Goal: Task Accomplishment & Management: Complete application form

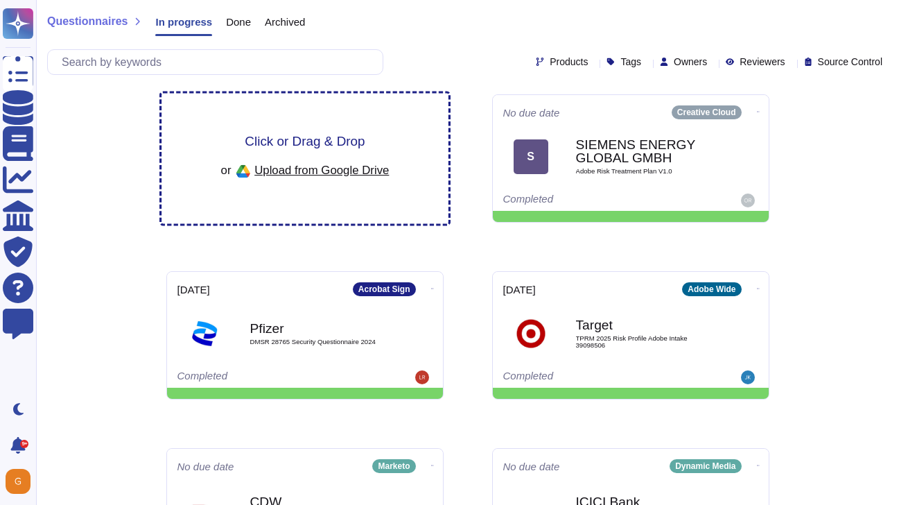
click at [328, 146] on span "Click or Drag & Drop" at bounding box center [305, 140] width 120 height 13
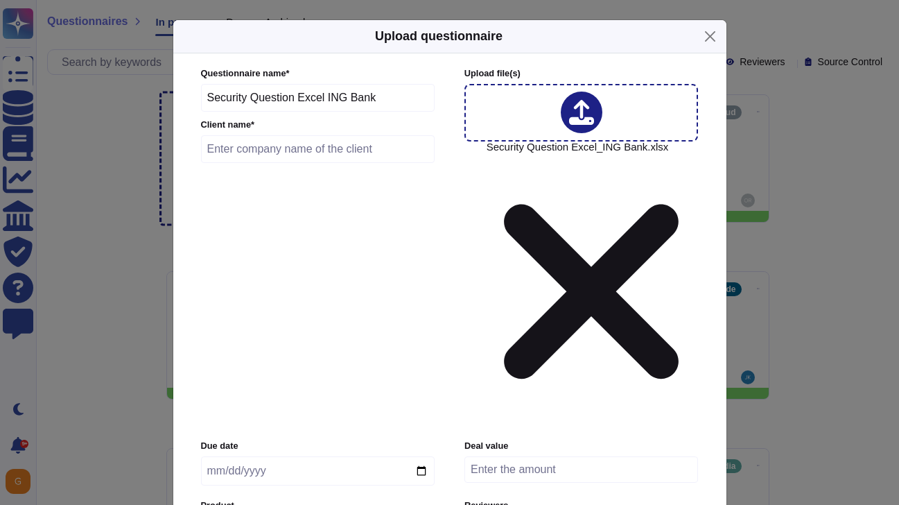
click at [291, 163] on input "text" at bounding box center [318, 149] width 234 height 28
type input "ING Bank"
click at [245, 456] on input "date" at bounding box center [318, 470] width 234 height 29
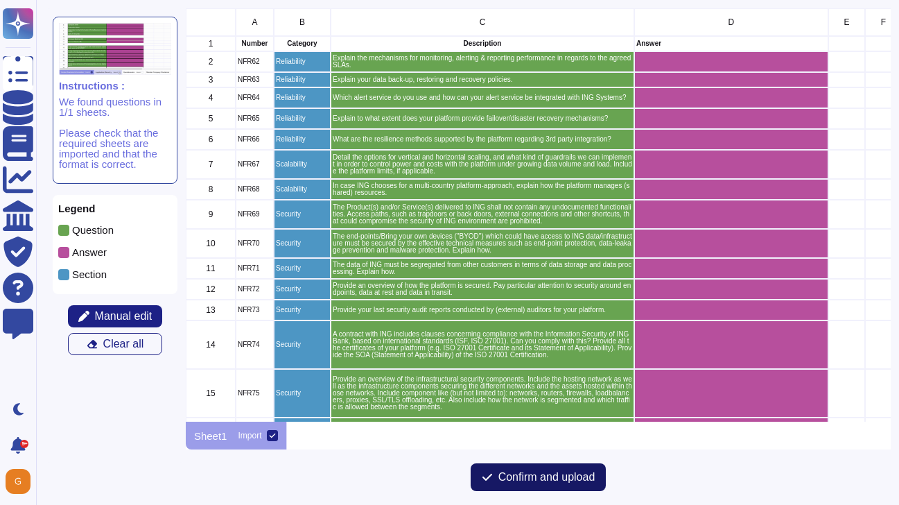
click at [508, 477] on span "Confirm and upload" at bounding box center [546, 476] width 97 height 11
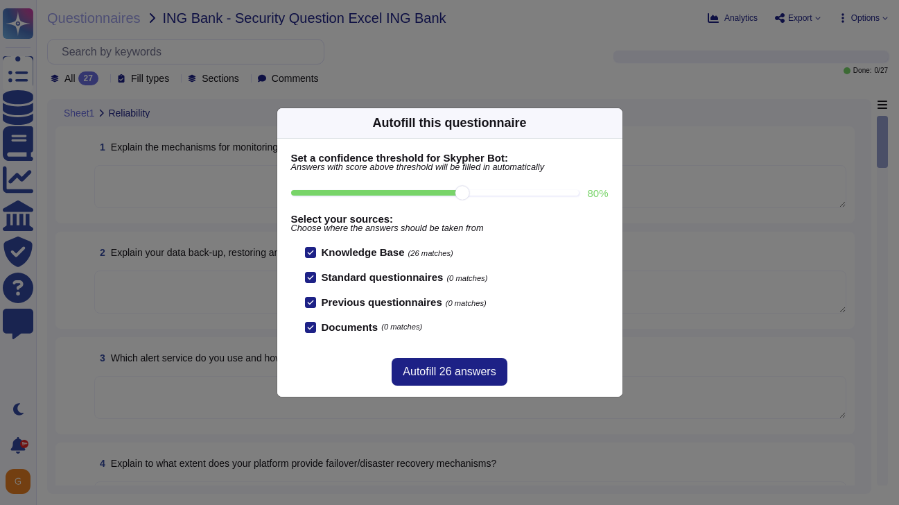
click at [522, 195] on input "80 %" at bounding box center [435, 193] width 288 height 6
click at [554, 195] on input "100 %" at bounding box center [432, 193] width 283 height 6
click at [465, 192] on input "80 %" at bounding box center [435, 193] width 288 height 6
type input "80"
click at [445, 374] on span "Autofill 26 answers" at bounding box center [449, 371] width 93 height 11
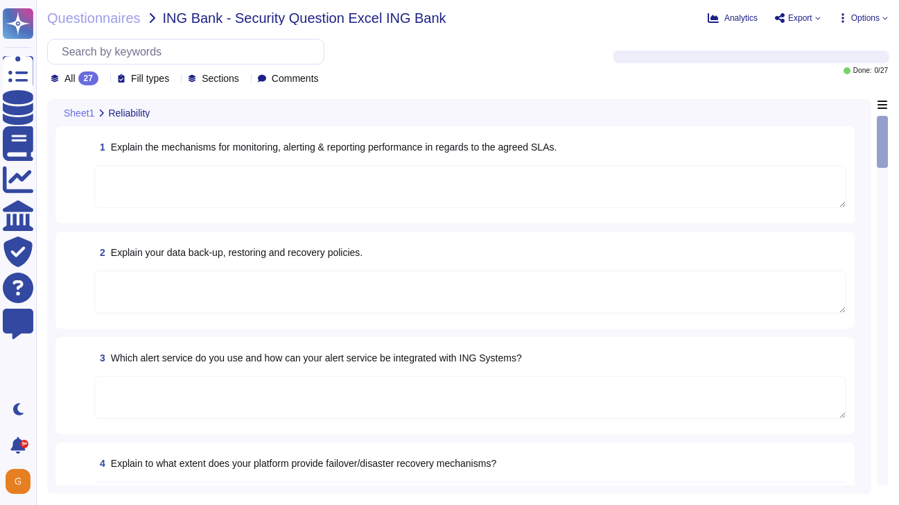
type textarea "The Adobe products and services' operation teams define and implement a set of …"
type textarea "Adobe backs up customer data regularly and validates restoration of data period…"
type textarea "Failover sites are running on the same vendor systems in separate data centers."
type textarea "Adobe has a documented third-party risk management program is outlined in the V…"
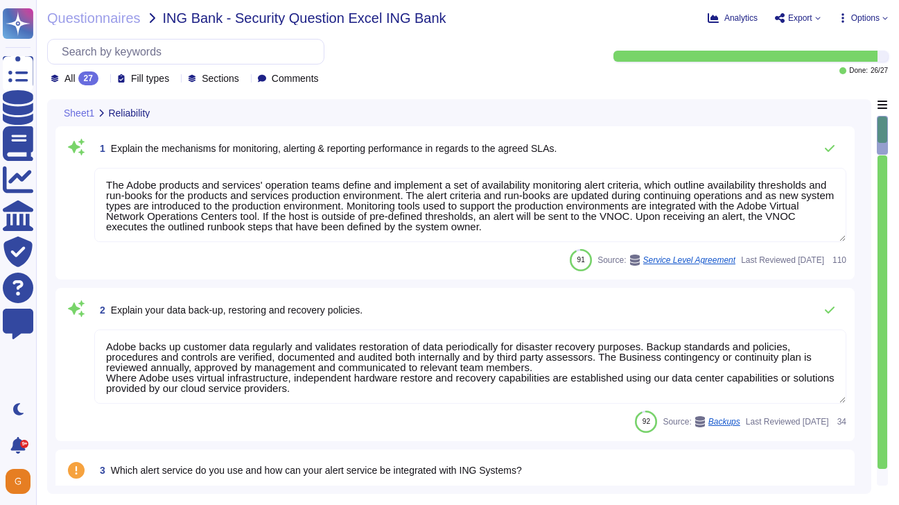
click at [581, 235] on textarea "The Adobe products and services' operation teams define and implement a set of …" at bounding box center [470, 205] width 752 height 74
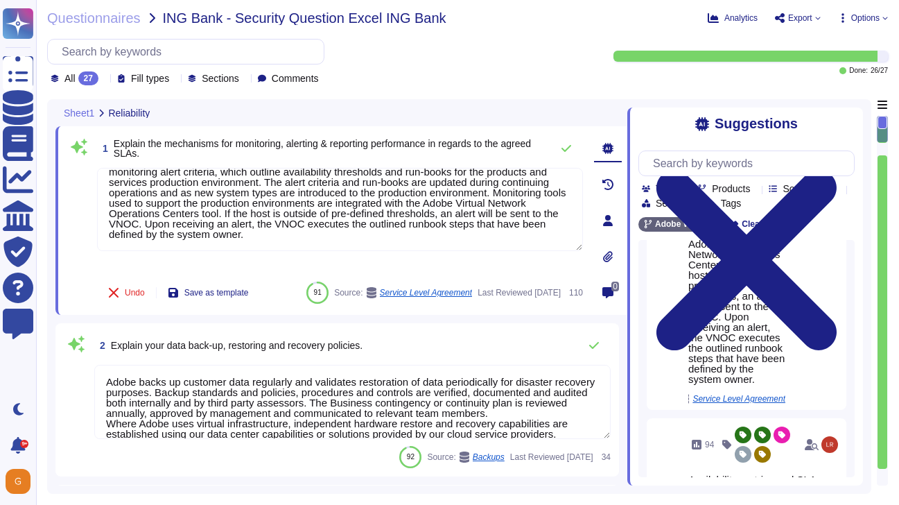
scroll to position [451, 0]
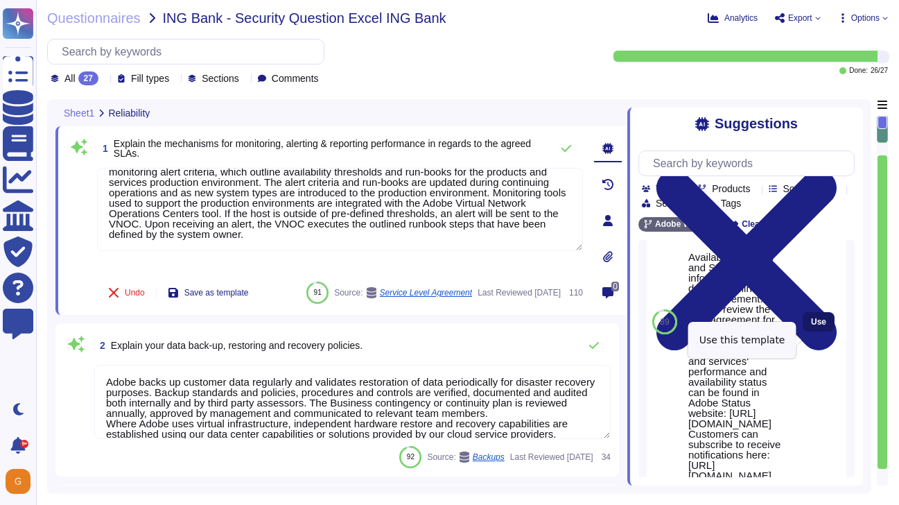
click at [814, 326] on span "Use" at bounding box center [818, 321] width 15 height 8
type textarea "Lor Ipsum dolorsit ame consecte' adipiscin elits doeius tem incididun u lab et …"
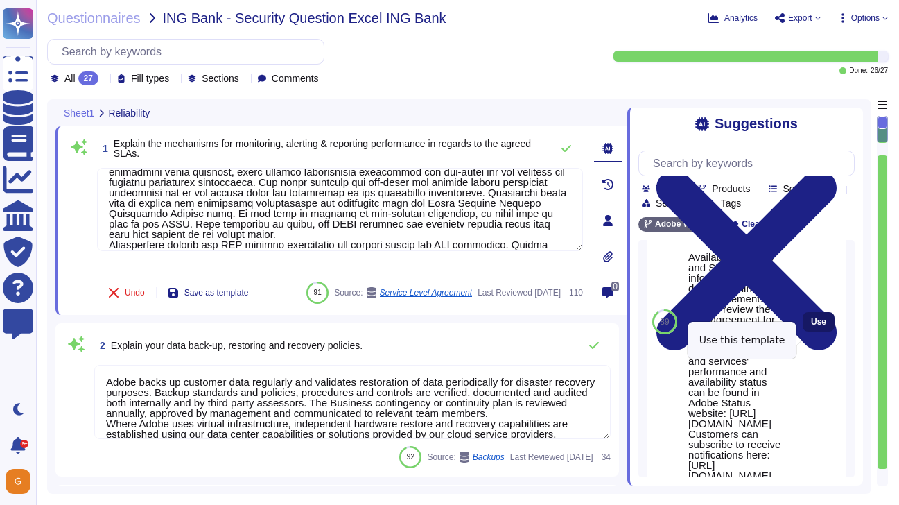
scroll to position [1, 0]
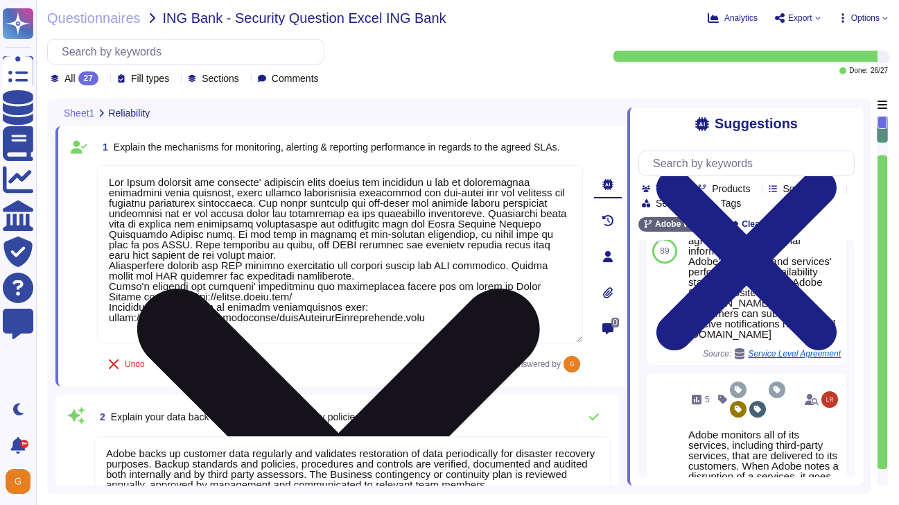
click at [451, 316] on textarea at bounding box center [340, 254] width 486 height 178
drag, startPoint x: 364, startPoint y: 272, endPoint x: 121, endPoint y: 272, distance: 243.3
click at [121, 272] on textarea at bounding box center [340, 254] width 486 height 178
click at [307, 295] on textarea at bounding box center [340, 254] width 486 height 178
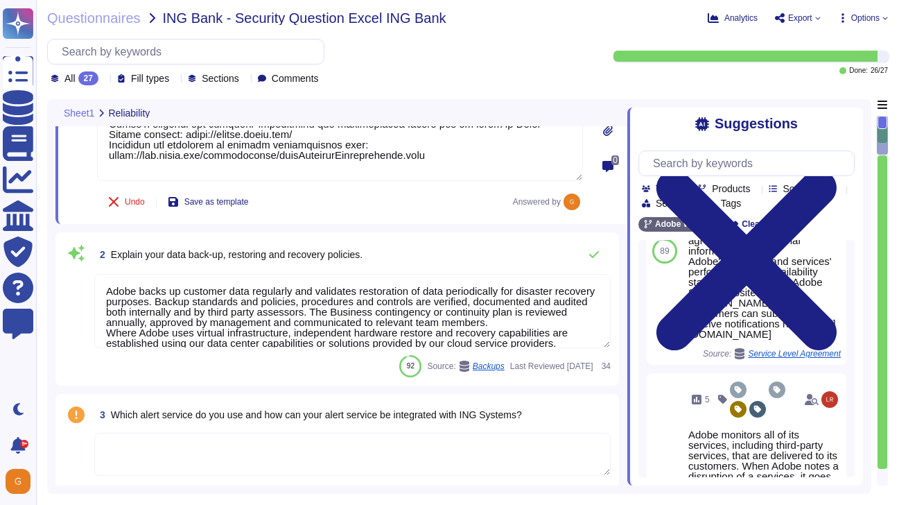
scroll to position [161, 0]
click at [599, 254] on icon at bounding box center [593, 255] width 11 height 11
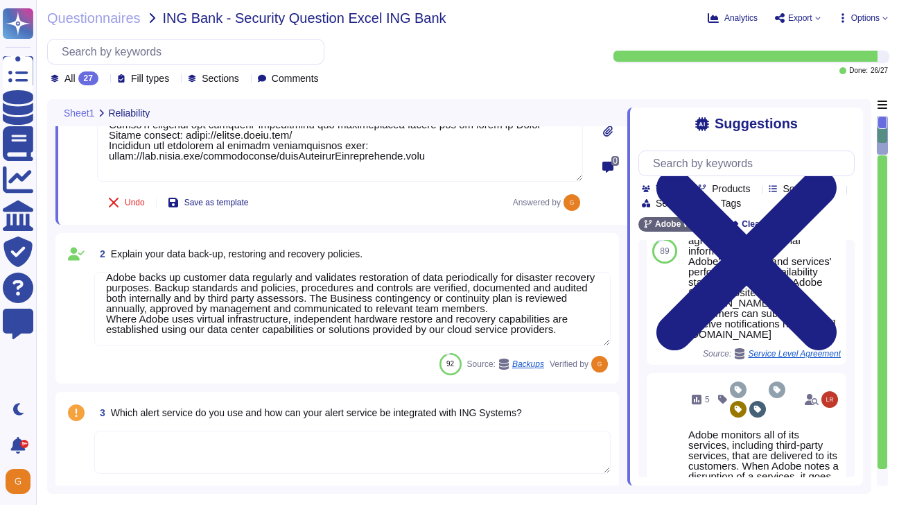
scroll to position [10, 0]
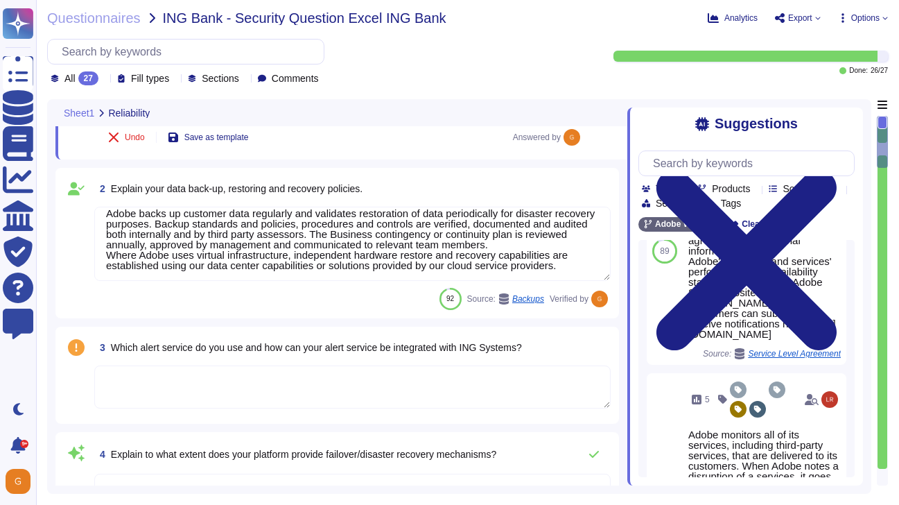
type textarea "Budgets for Adobe's products and services' infrastructure capacity are establis…"
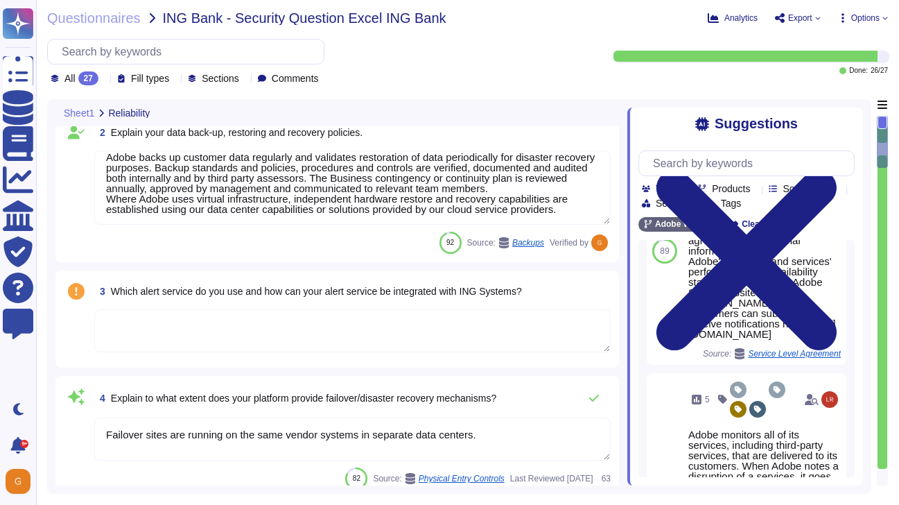
scroll to position [279, 0]
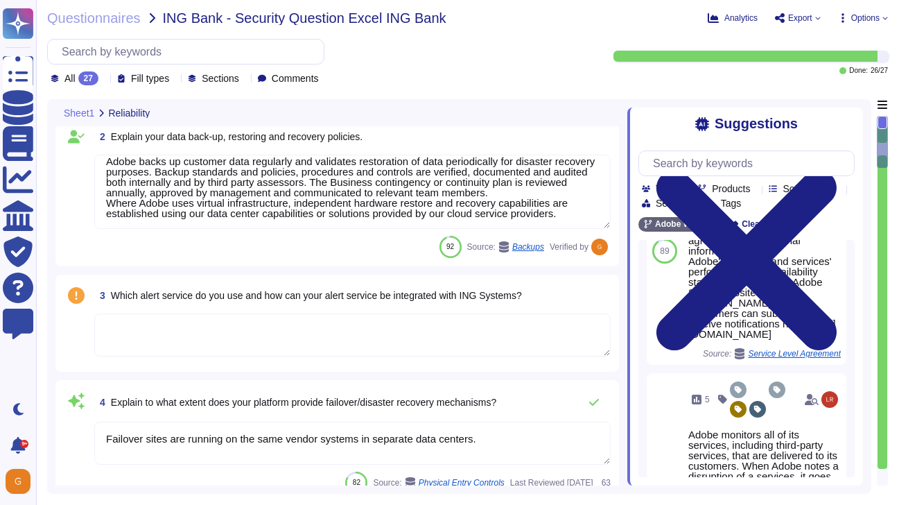
click at [358, 329] on textarea at bounding box center [352, 334] width 516 height 43
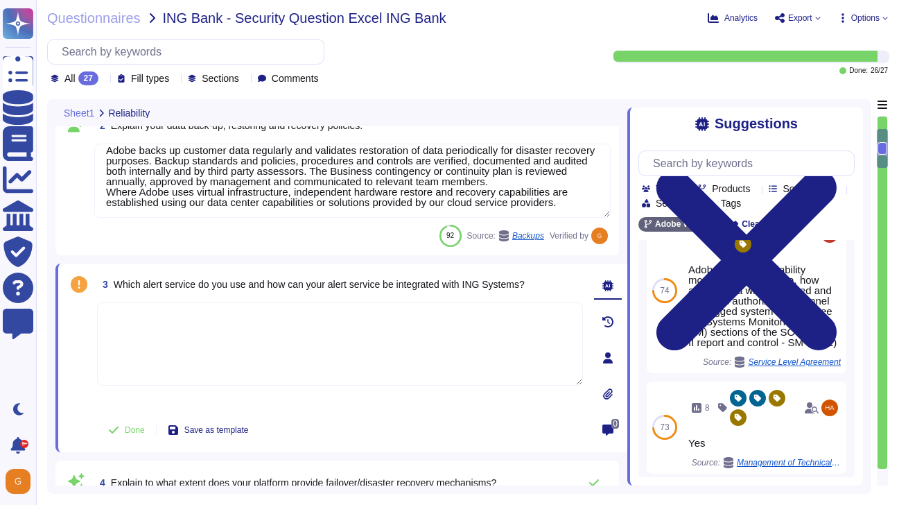
scroll to position [464, 0]
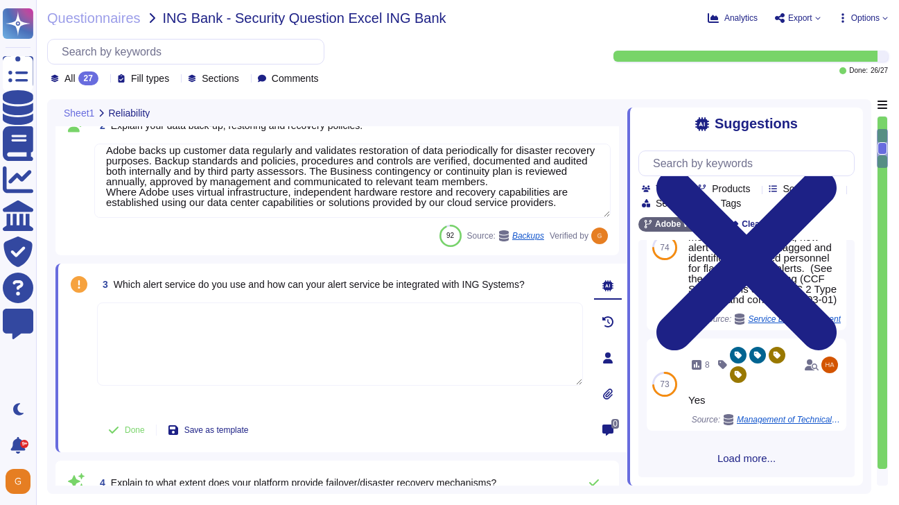
click at [739, 459] on span "Load more..." at bounding box center [746, 458] width 216 height 10
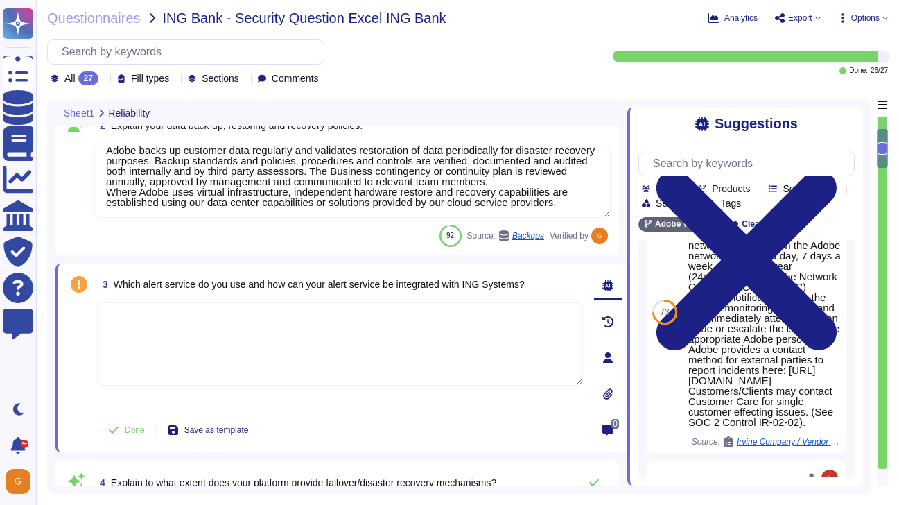
scroll to position [1945, 0]
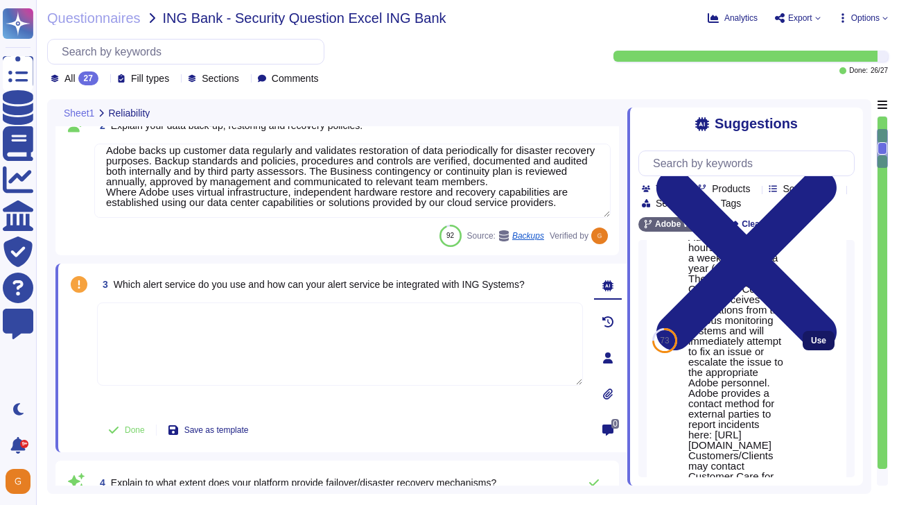
click at [816, 344] on span "Use" at bounding box center [818, 340] width 15 height 8
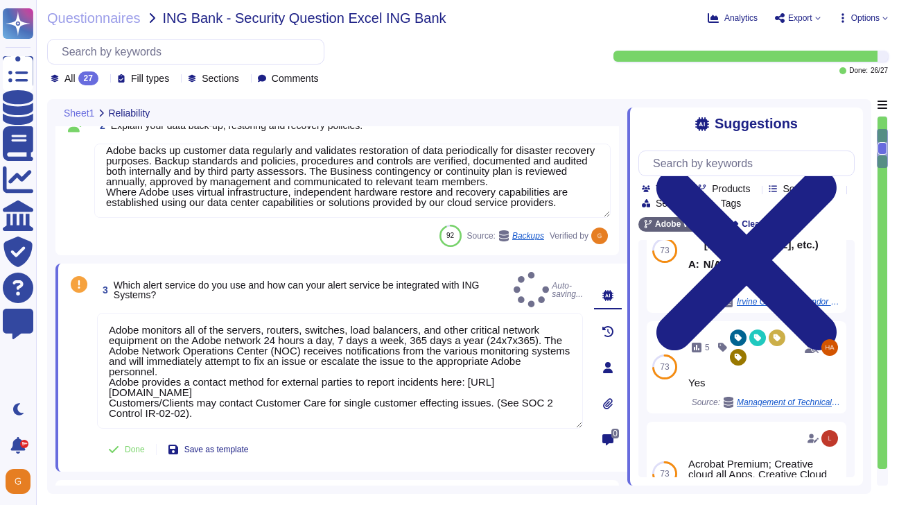
type textarea "Adobe monitors all of the servers, routers, switches, load balancers, and other…"
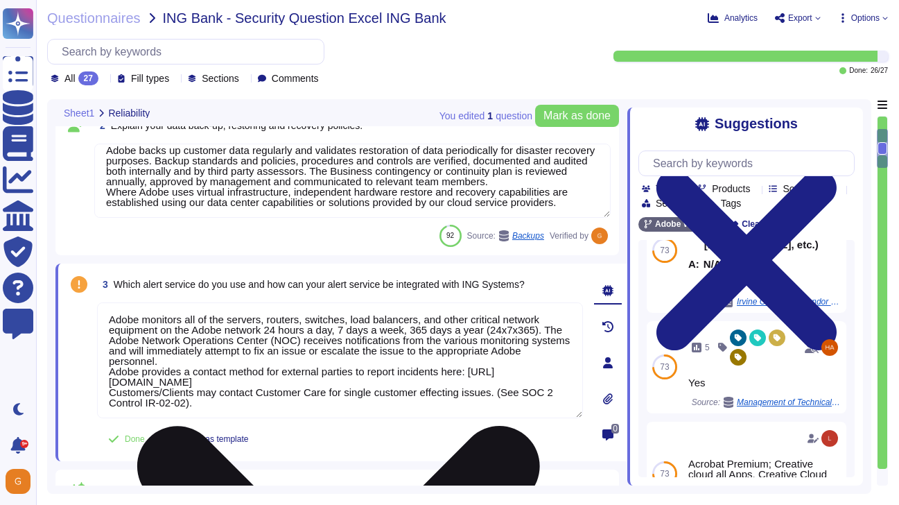
scroll to position [1, 0]
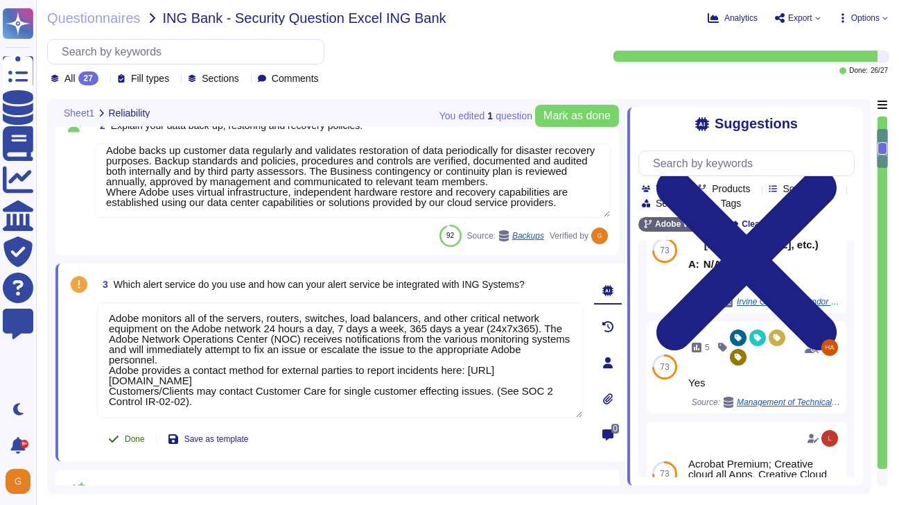
click at [123, 437] on button "Done" at bounding box center [126, 439] width 59 height 28
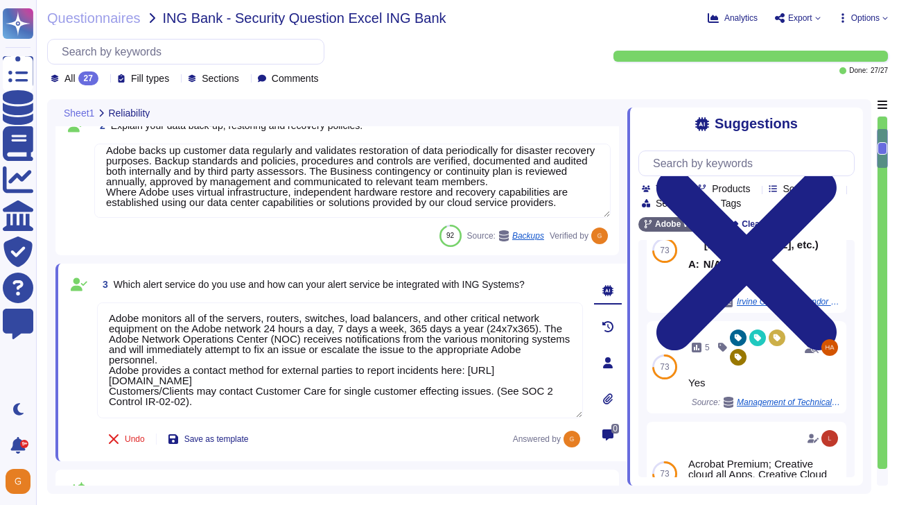
type textarea "Budgets for Adobe's products and services' infrastructure capacity are establis…"
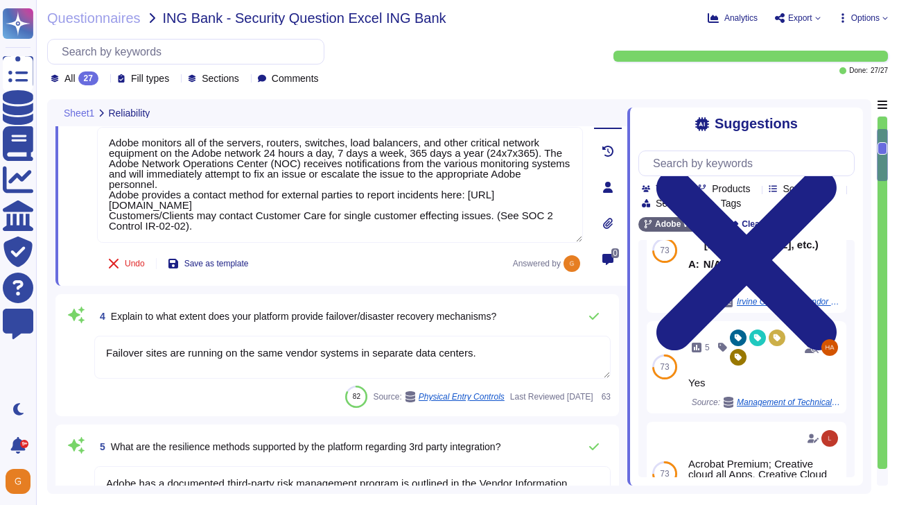
type textarea "Lorem ipsumdolors am consec adipisc elitseddo eius tempo, incidid, utl etdolore…"
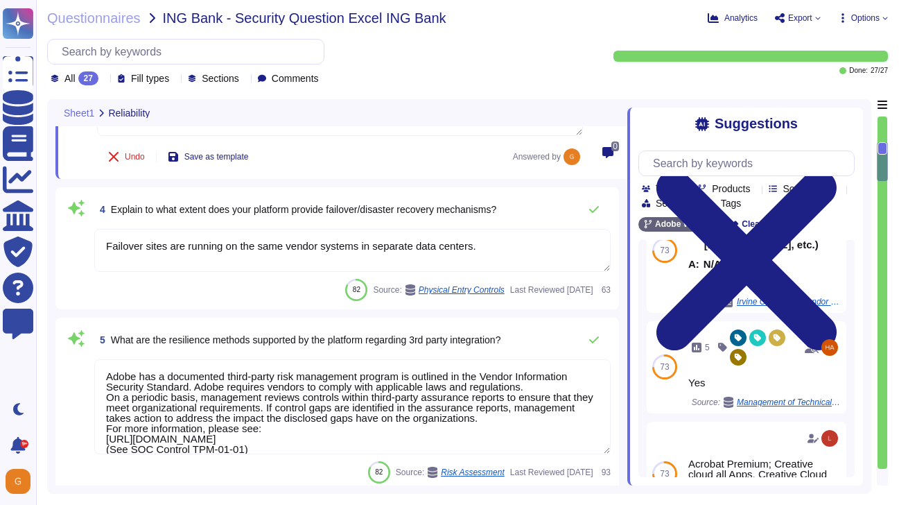
scroll to position [557, 0]
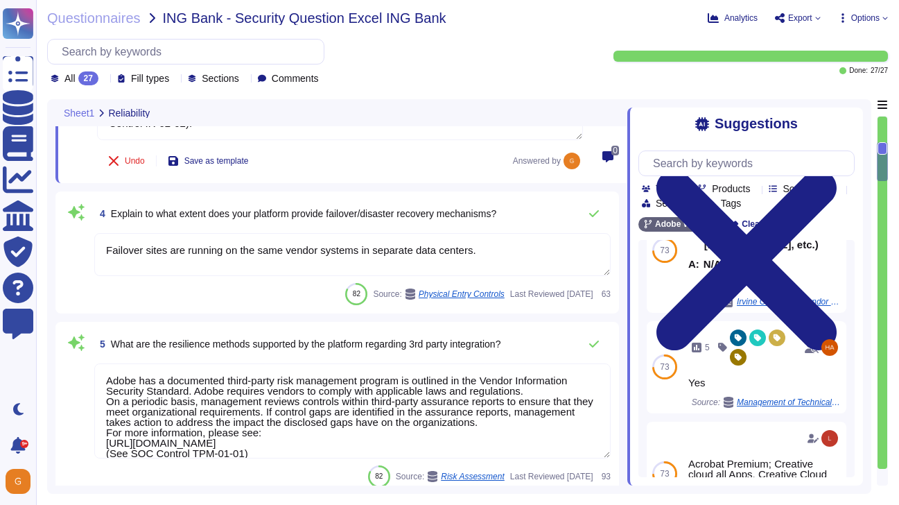
click at [421, 251] on textarea "Failover sites are running on the same vendor systems in separate data centers." at bounding box center [352, 254] width 516 height 43
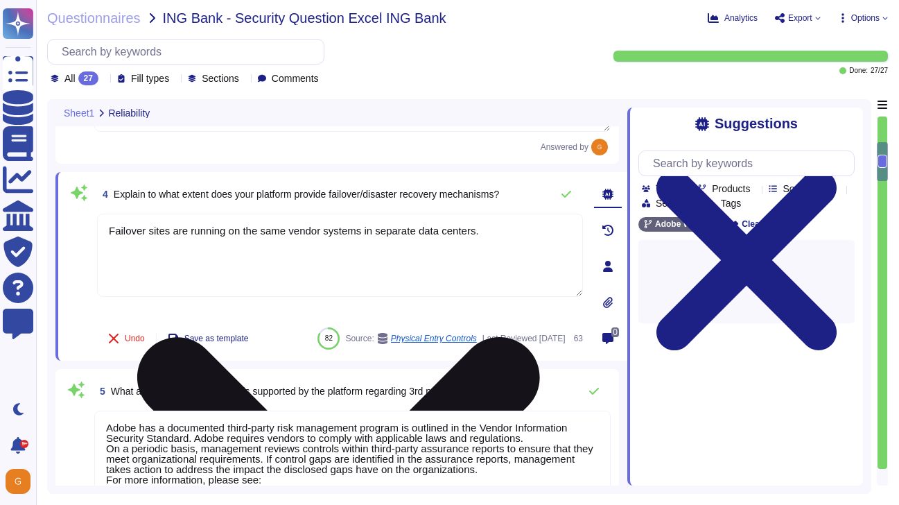
scroll to position [0, 0]
click at [540, 232] on textarea "Failover sites are running on the same vendor systems in separate data centers." at bounding box center [340, 254] width 486 height 83
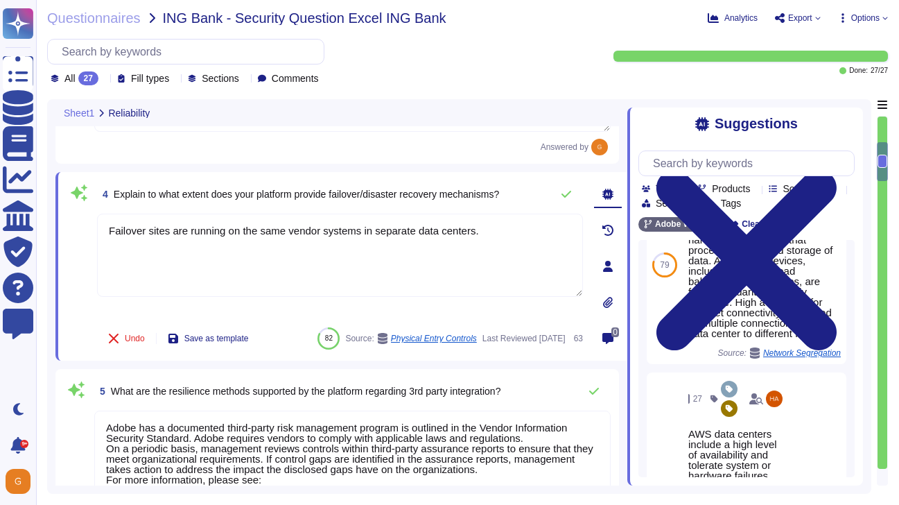
scroll to position [410, 0]
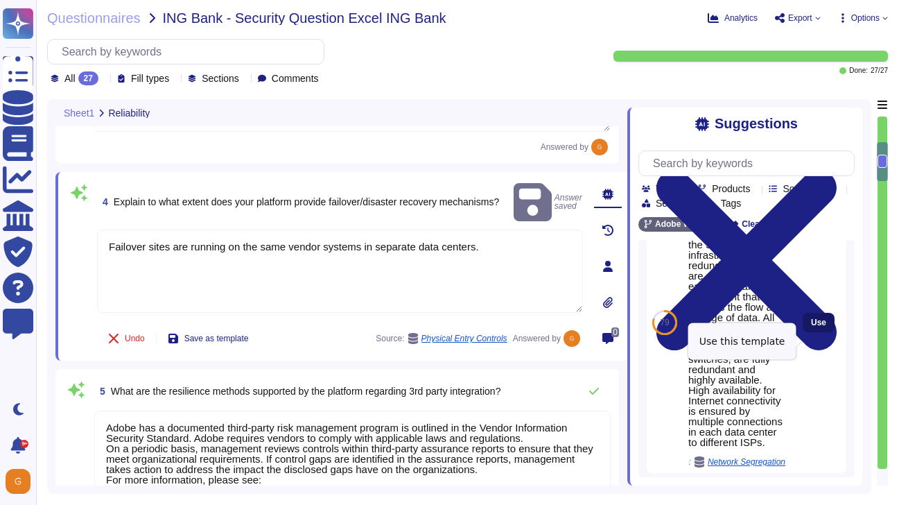
click at [825, 326] on span "Use" at bounding box center [818, 322] width 15 height 8
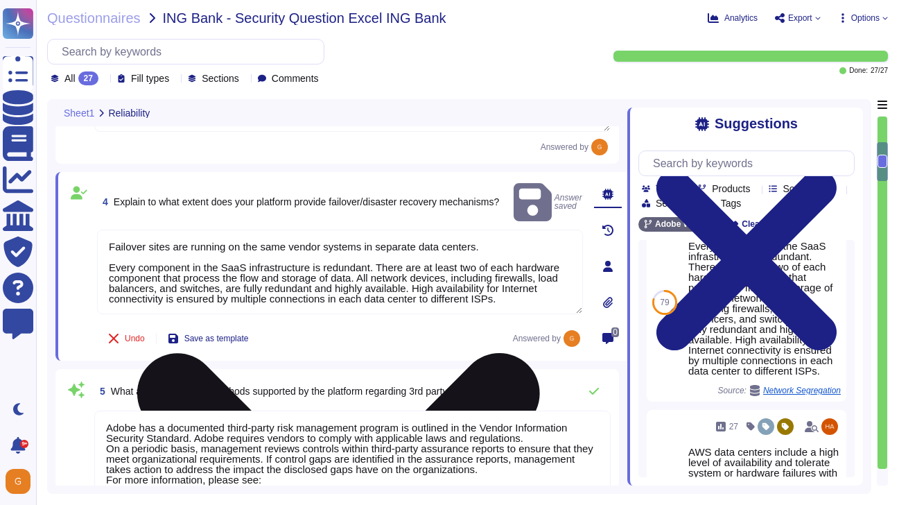
scroll to position [353, 0]
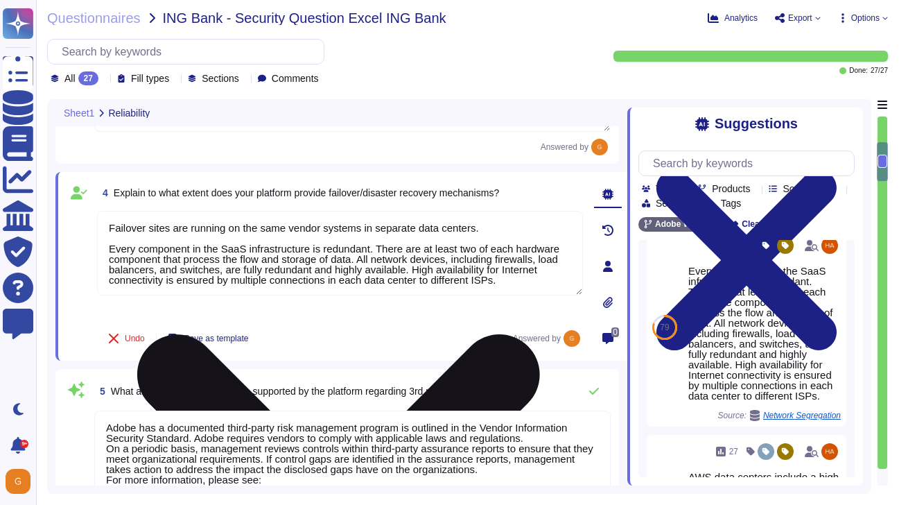
click at [110, 254] on textarea "Failover sites are running on the same vendor systems in separate data centers.…" at bounding box center [340, 253] width 486 height 85
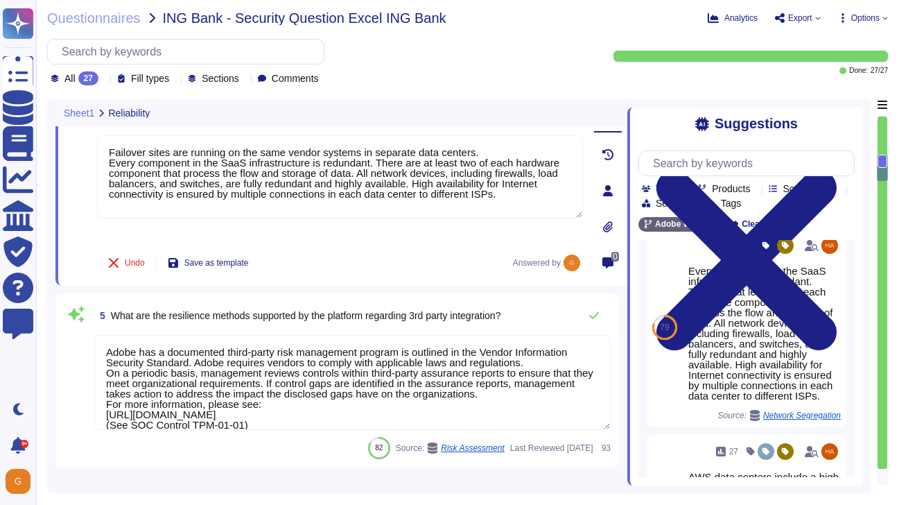
scroll to position [636, 0]
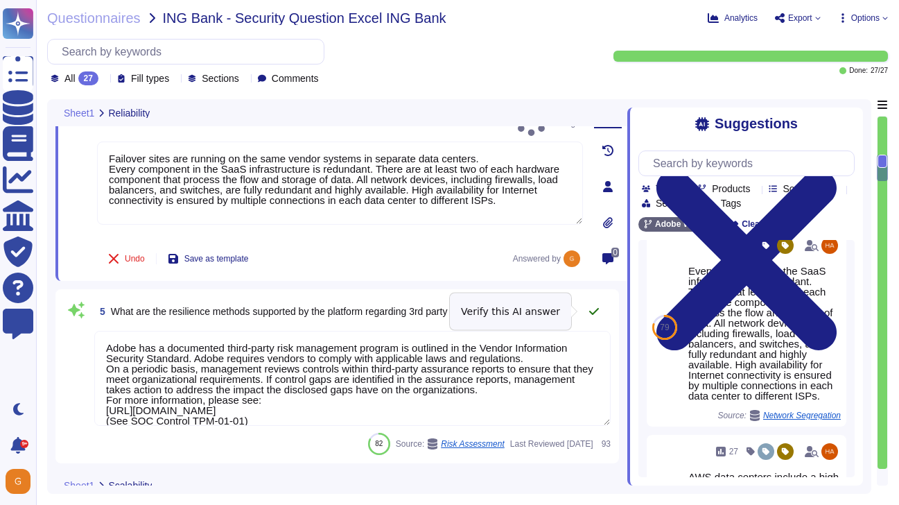
type textarea "Failover sites are running on the same vendor systems in separate data centers.…"
click at [593, 315] on icon at bounding box center [593, 311] width 11 height 11
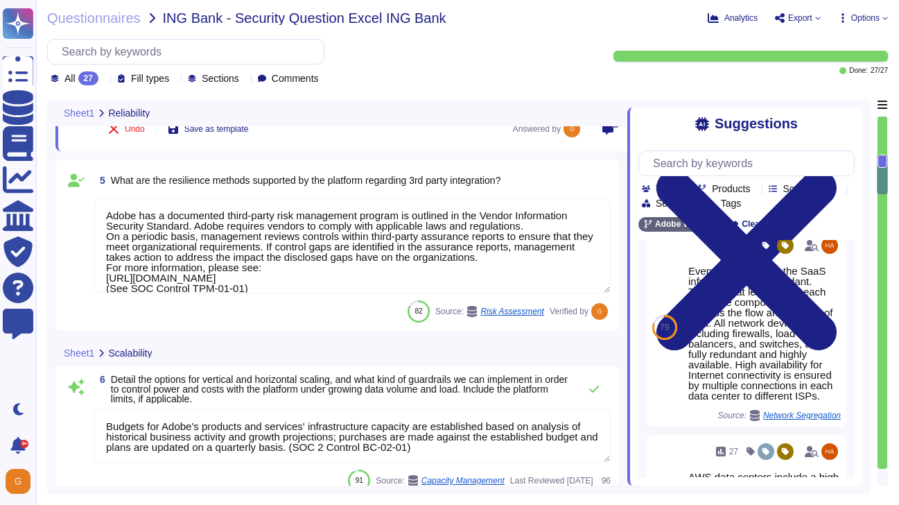
scroll to position [778, 0]
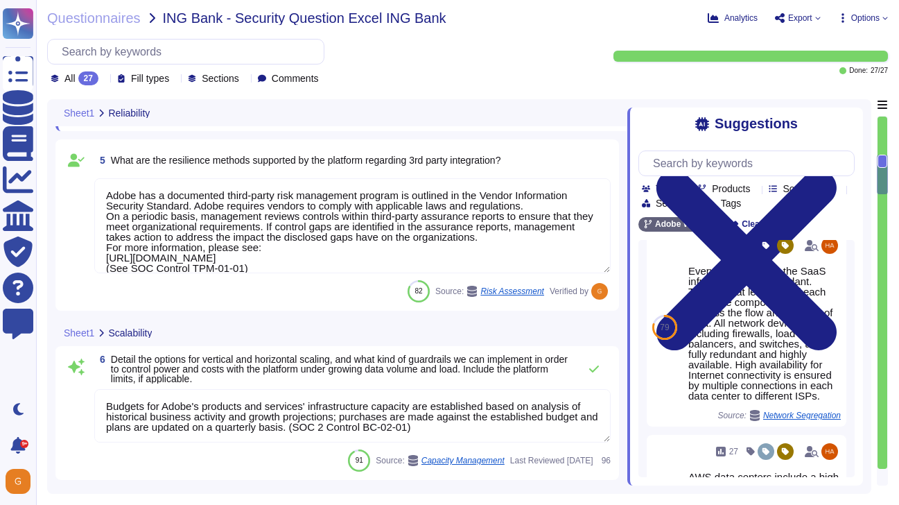
type textarea "Adobe has not built ‘backdoors’ for any government – foreign or domestic – into…"
click at [481, 412] on textarea "Budgets for Adobe's products and services' infrastructure capacity are establis…" at bounding box center [352, 415] width 516 height 53
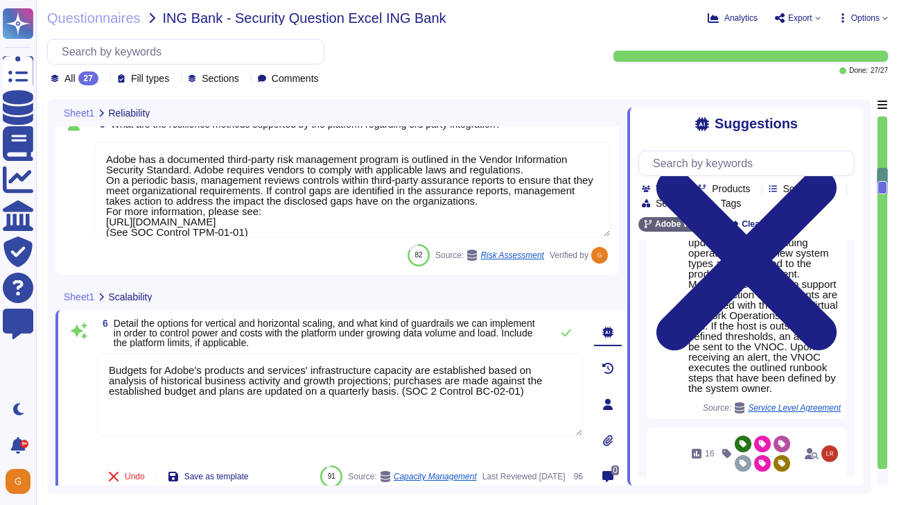
scroll to position [253, 0]
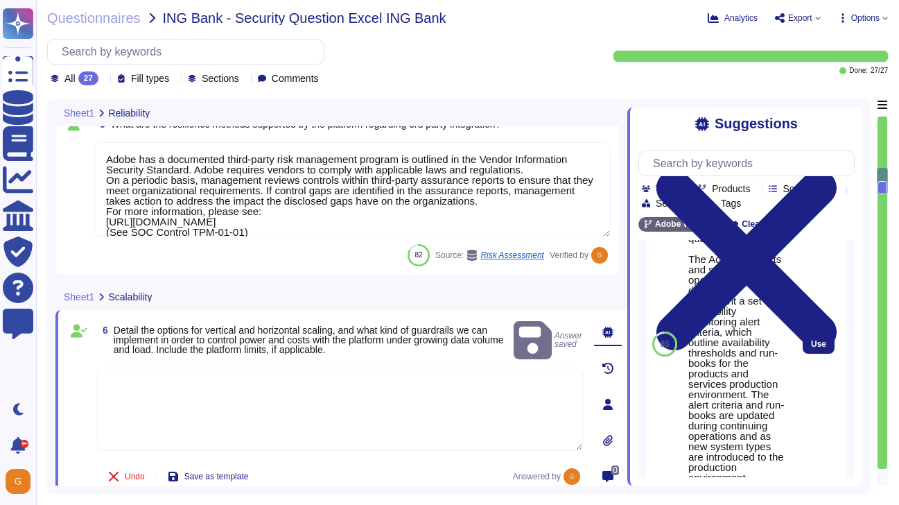
scroll to position [412, 0]
click at [817, 349] on span "Use" at bounding box center [818, 345] width 15 height 8
type textarea "Budgets for Adobe's products and services' infrastructure capacity are establis…"
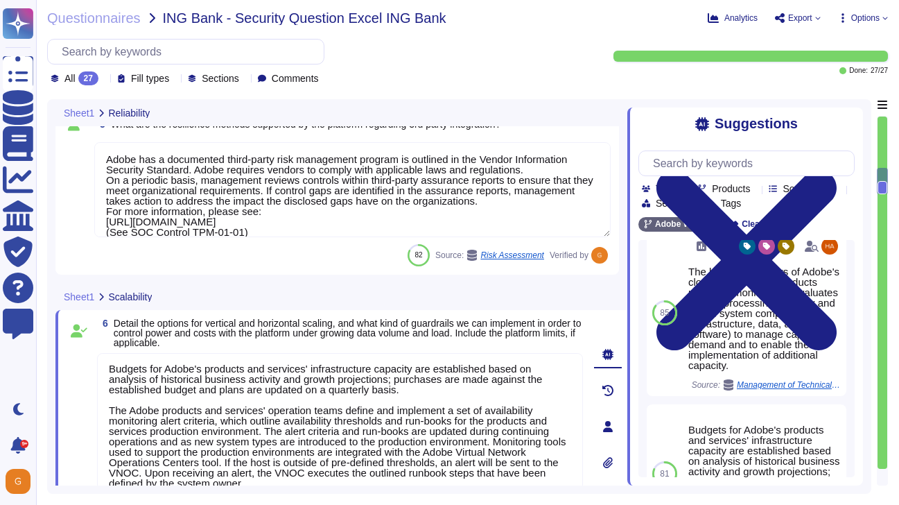
scroll to position [919, 0]
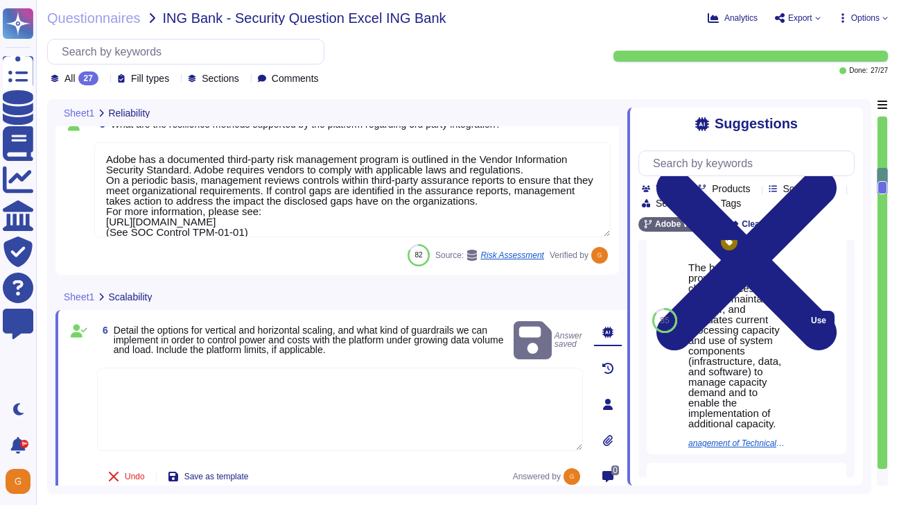
scroll to position [833, 0]
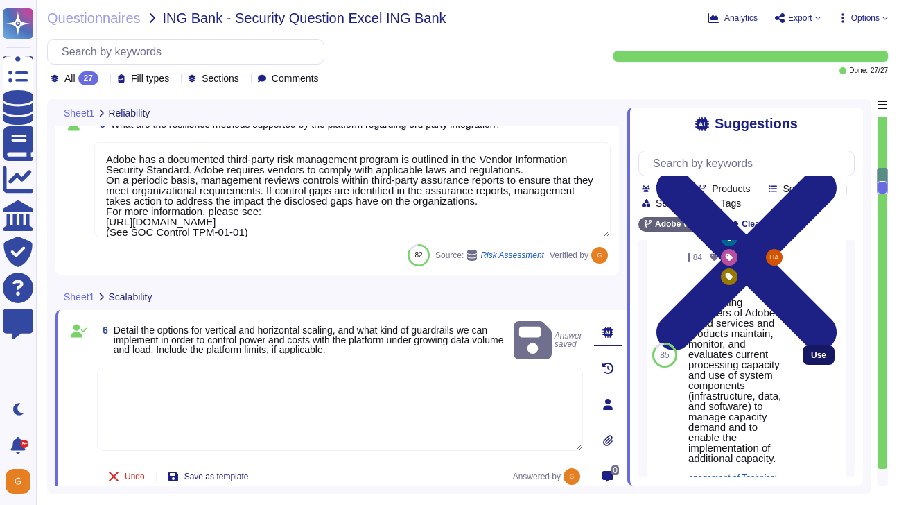
click at [817, 359] on span "Use" at bounding box center [818, 355] width 15 height 8
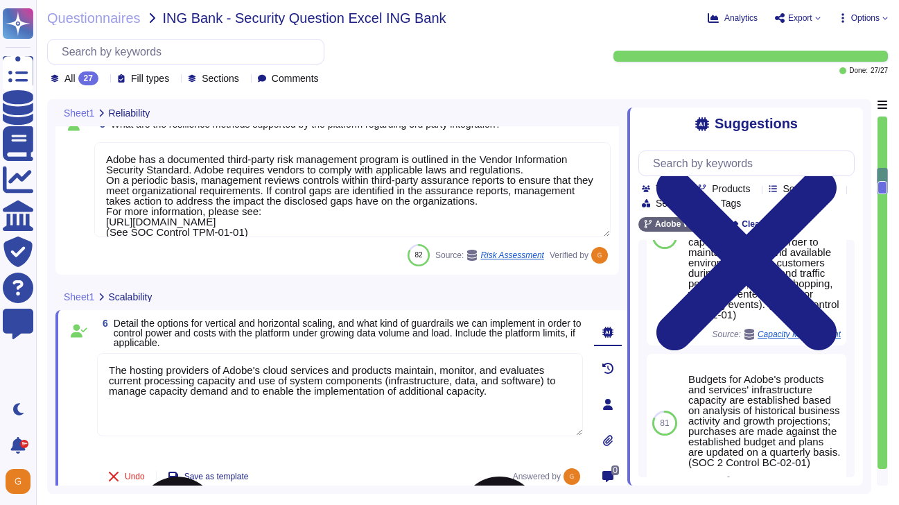
scroll to position [873, 0]
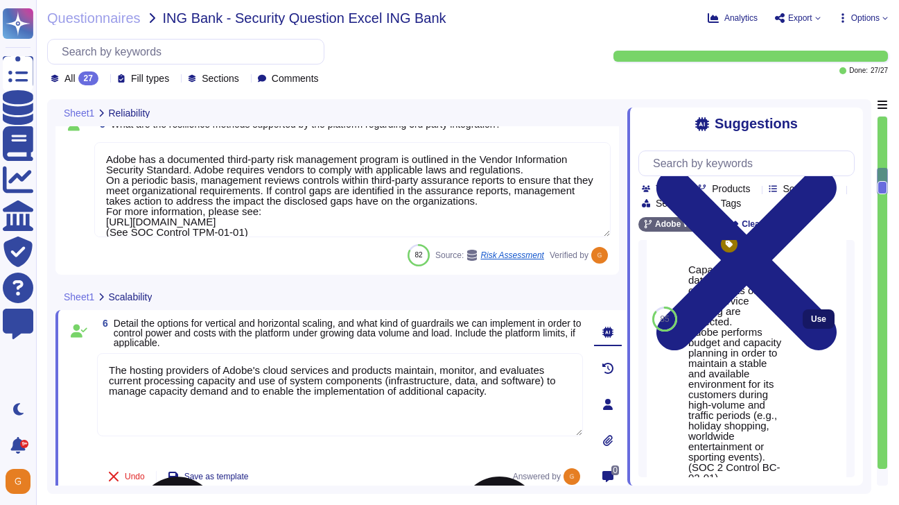
click at [810, 329] on button "Use" at bounding box center [819, 318] width 32 height 19
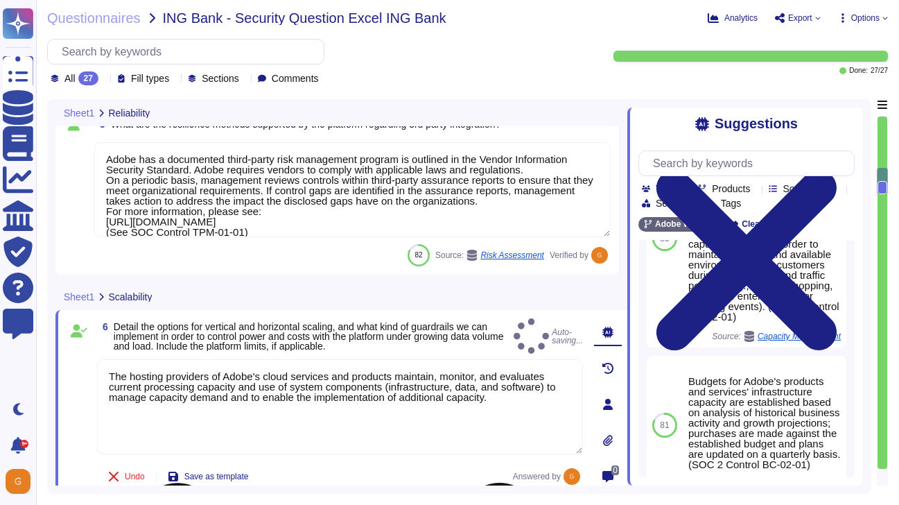
type textarea "The hosting providers of Adobe's cloud services and products maintain, monitor,…"
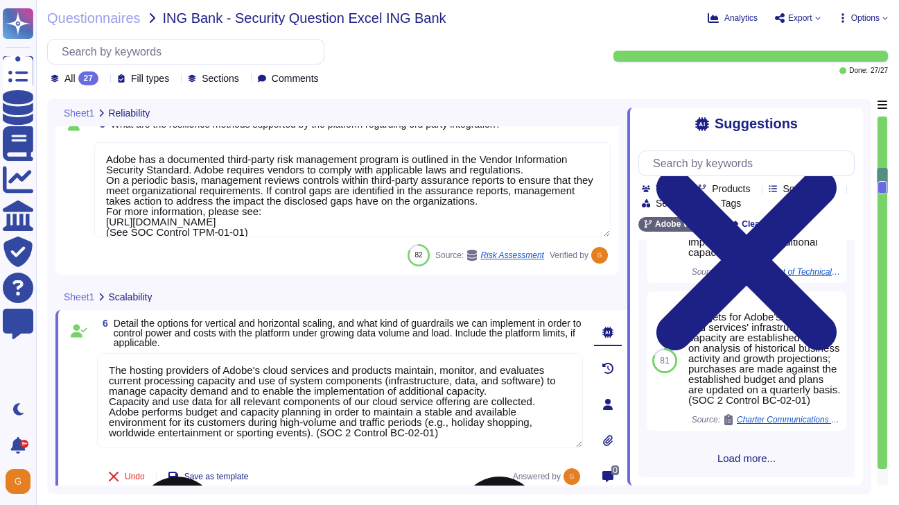
scroll to position [1, 0]
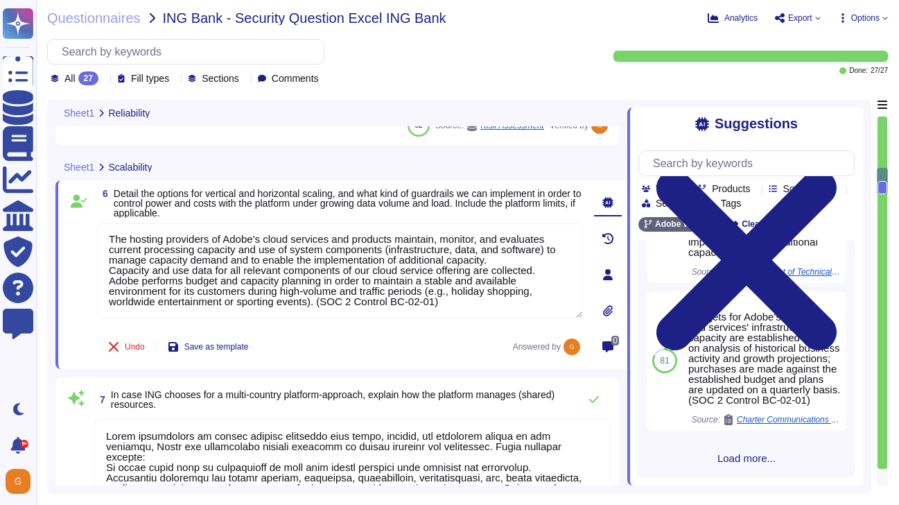
type textarea "Adobe has not built ‘backdoors’ for any government – foreign or domestic – into…"
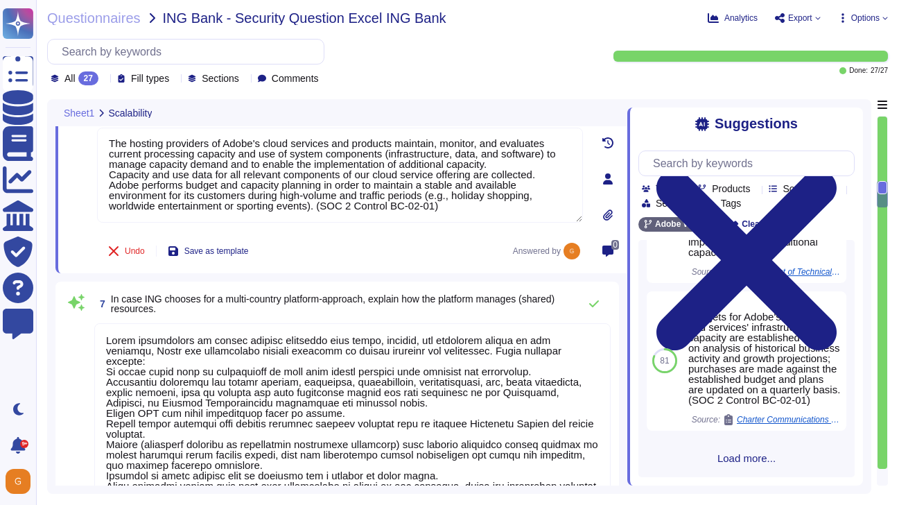
type textarea "Adobe has established the Bring Your Own Device (BYOD) Standard which prohibits…"
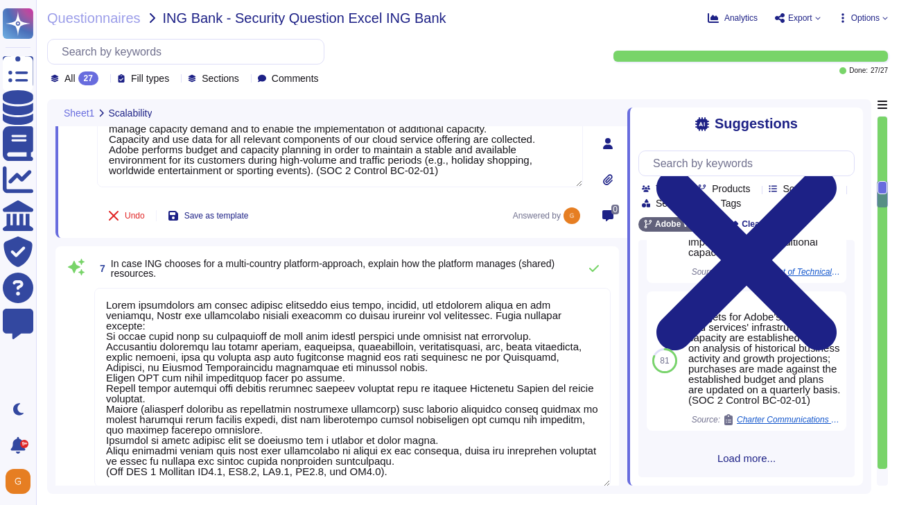
scroll to position [1076, 0]
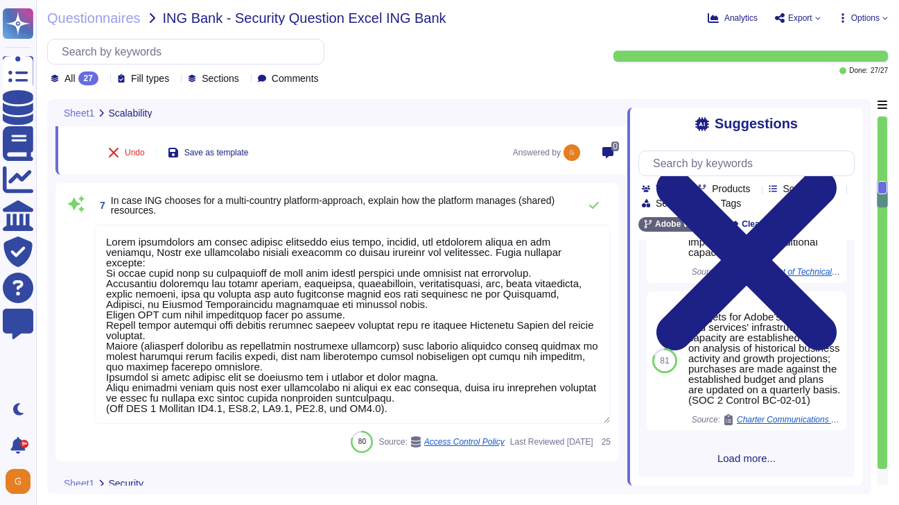
click at [323, 367] on textarea at bounding box center [352, 324] width 516 height 199
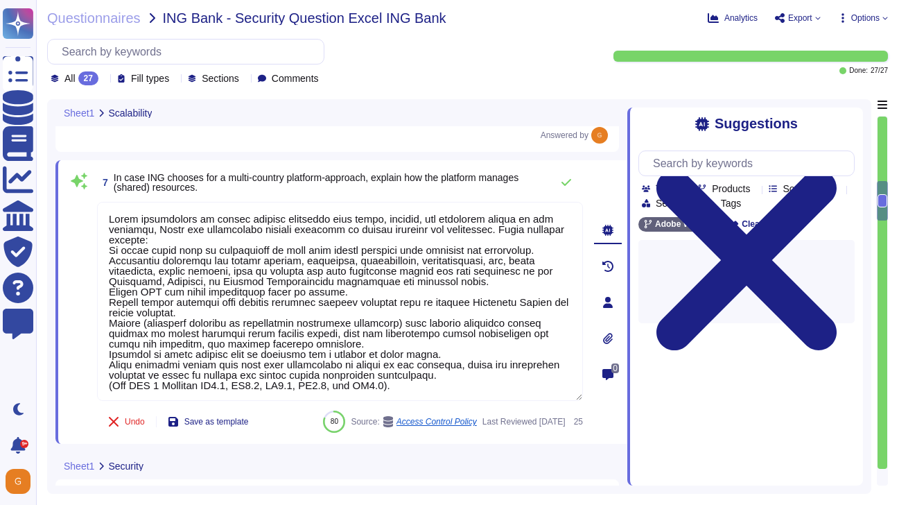
drag, startPoint x: 414, startPoint y: 385, endPoint x: 98, endPoint y: 172, distance: 381.0
click at [98, 172] on div "7 In case ING chooses for a multi-country platform-approach, explain how the pl…" at bounding box center [341, 301] width 572 height 283
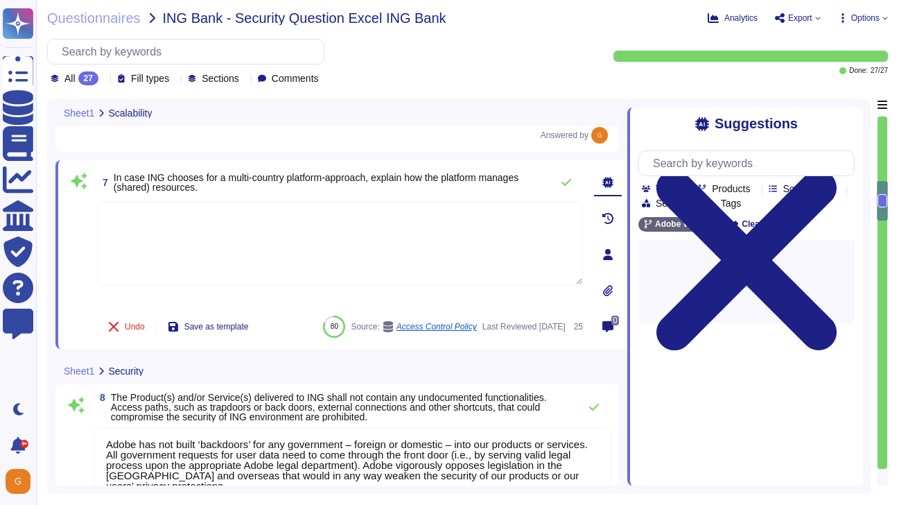
type textarea "Amazon Web Services uses strong tenant isolation security and control capabilit…"
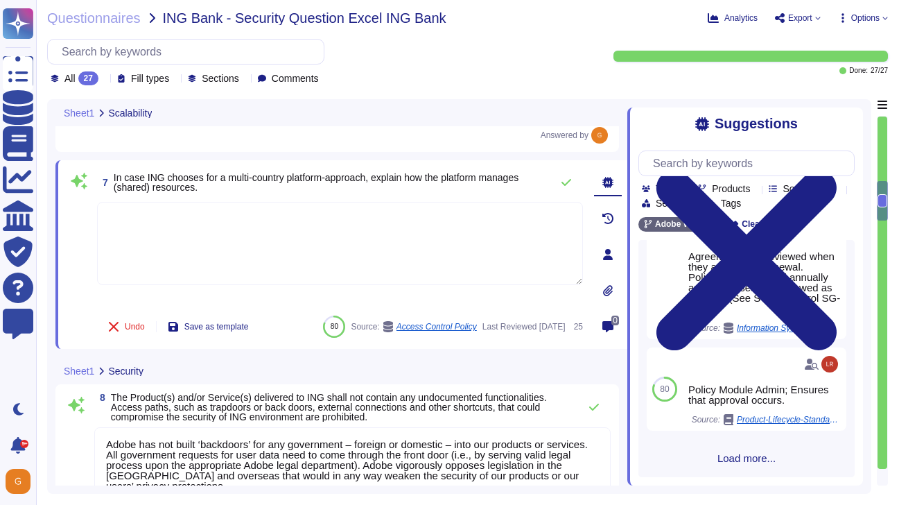
scroll to position [1072, 0]
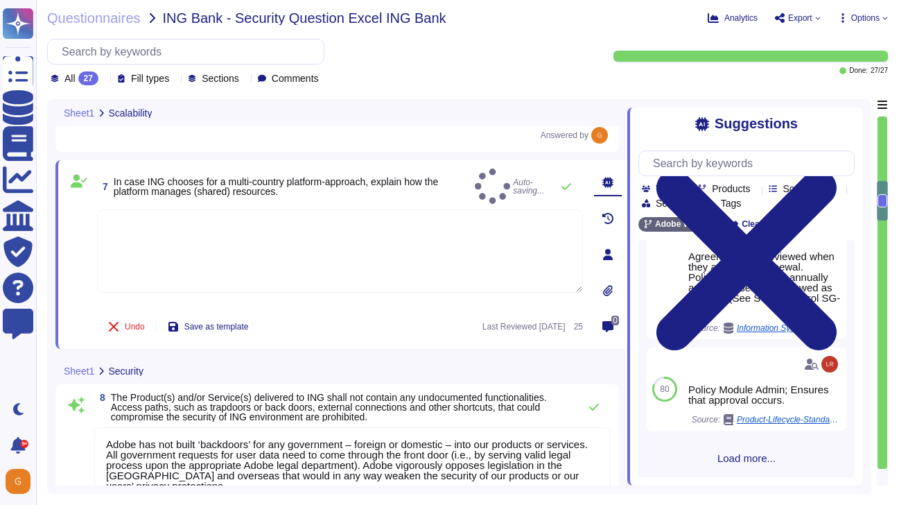
click at [750, 461] on span "Load more..." at bounding box center [746, 458] width 216 height 10
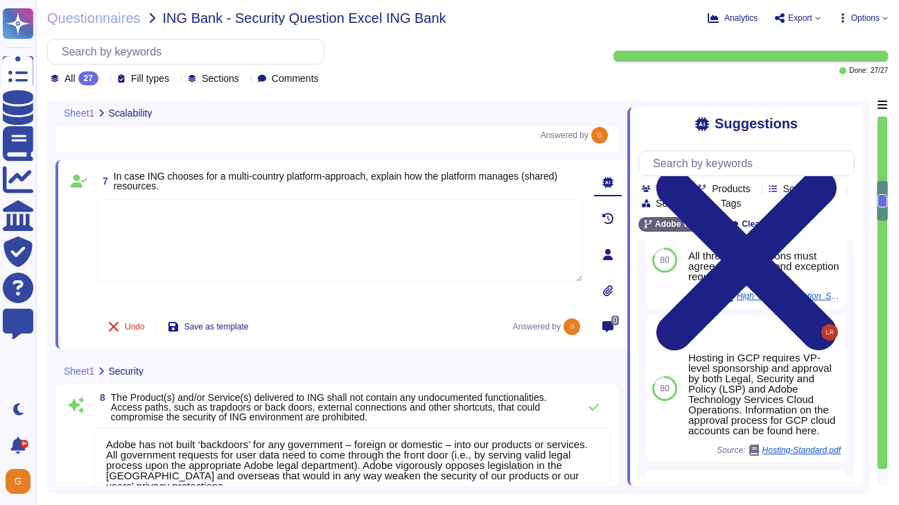
scroll to position [1634, 0]
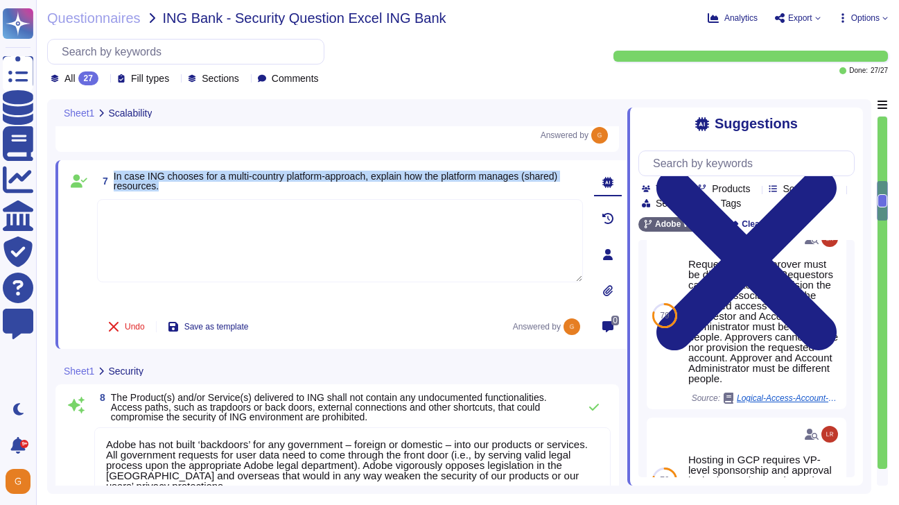
drag, startPoint x: 114, startPoint y: 180, endPoint x: 210, endPoint y: 194, distance: 96.7
click at [210, 191] on span "In case ING chooses for a multi-country platform-approach, explain how the plat…" at bounding box center [348, 180] width 469 height 19
copy span "In case ING chooses for a multi-country platform-approach, explain how the plat…"
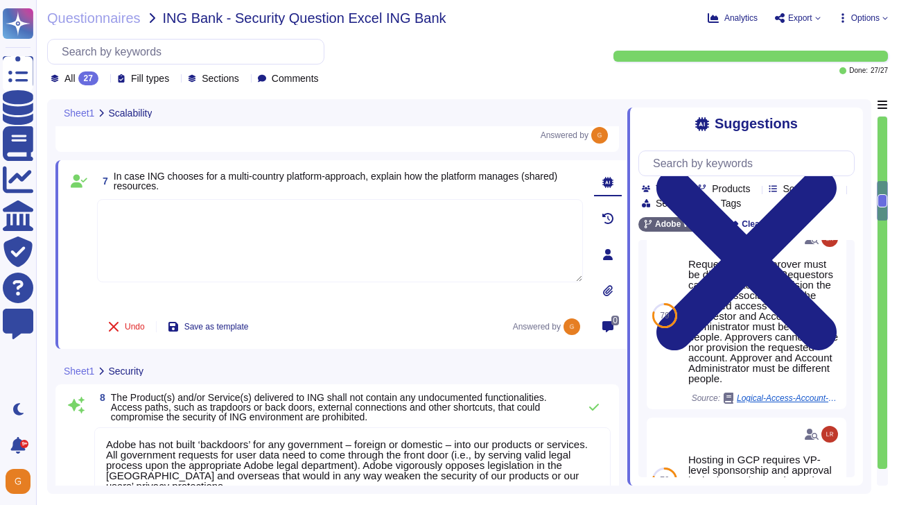
click at [263, 251] on textarea at bounding box center [340, 240] width 486 height 83
paste textarea "AEM supports multi-country setups by using virtual containers for each customer…"
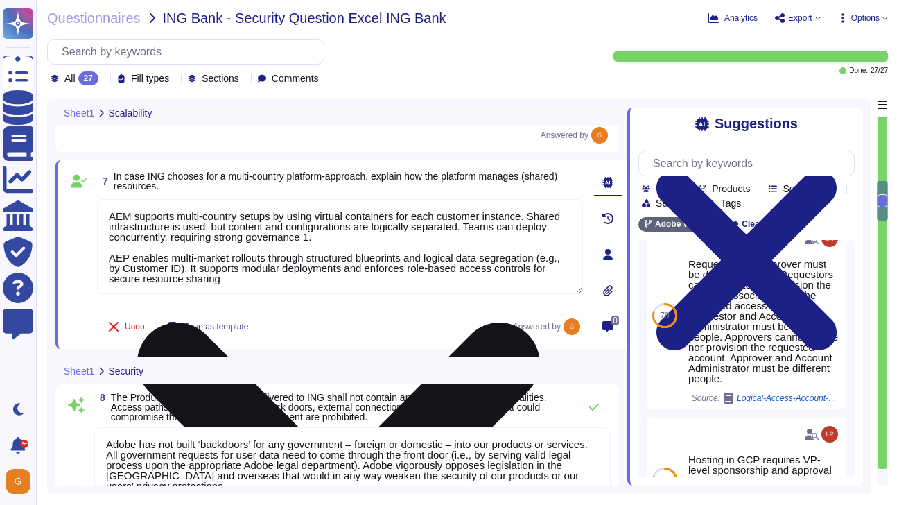
click at [349, 241] on textarea "AEM supports multi-country setups by using virtual containers for each customer…" at bounding box center [340, 246] width 486 height 95
click at [299, 283] on textarea "AEM supports multi-country setups by using virtual containers for each customer…" at bounding box center [340, 246] width 486 height 95
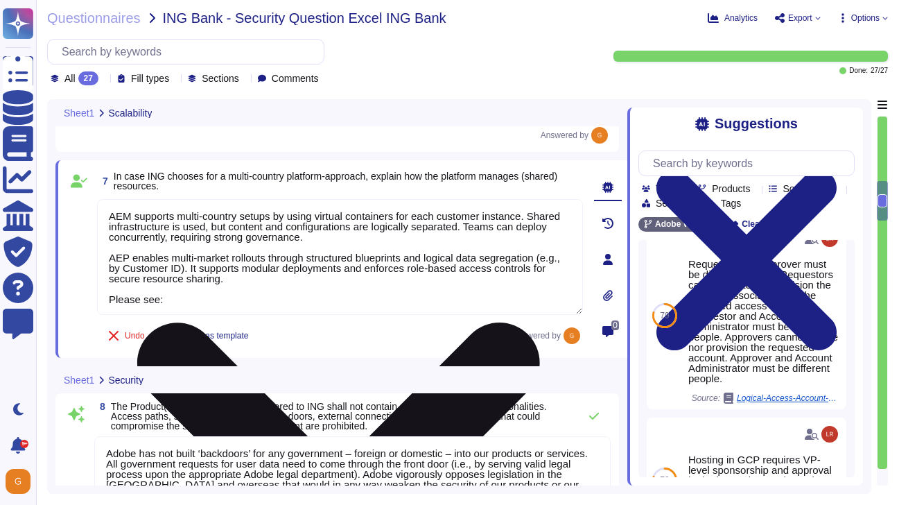
click at [271, 299] on textarea "AEM supports multi-country setups by using virtual containers for each customer…" at bounding box center [340, 257] width 486 height 116
paste textarea "[URL][DOMAIN_NAME]"
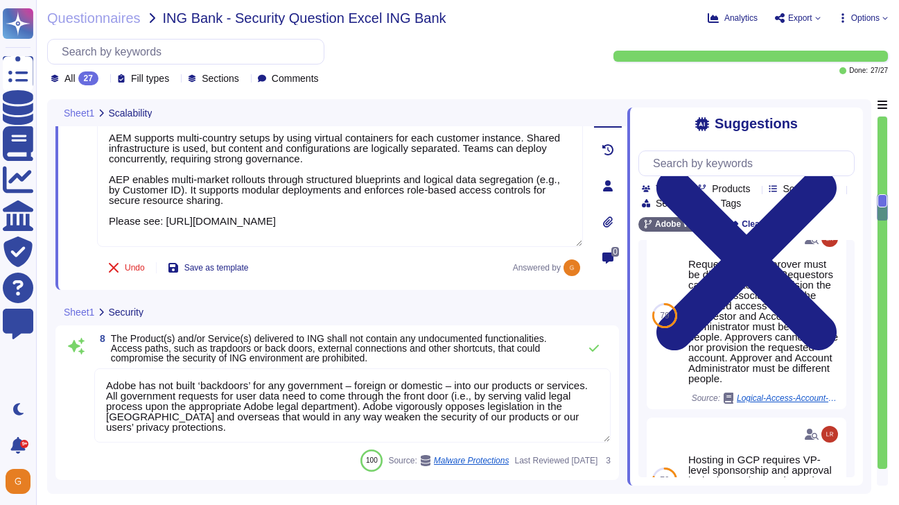
scroll to position [1, 0]
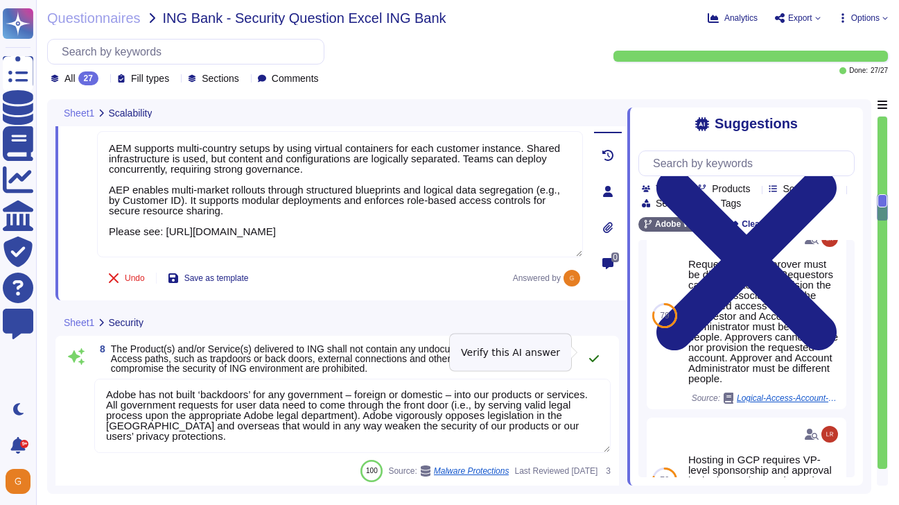
type textarea "AEM supports multi-country setups by using virtual containers for each customer…"
click at [591, 353] on icon at bounding box center [593, 358] width 11 height 11
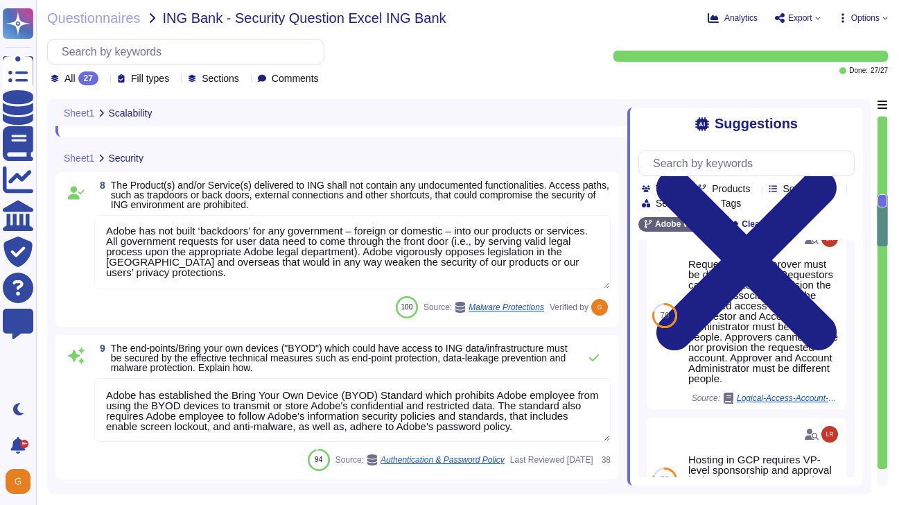
type textarea "Adobe utilizes AES-256 bit encryption at rest and TLS v1.2 or higher for data i…"
type textarea "Adobe has been evaluated against external certification and audit standards for…"
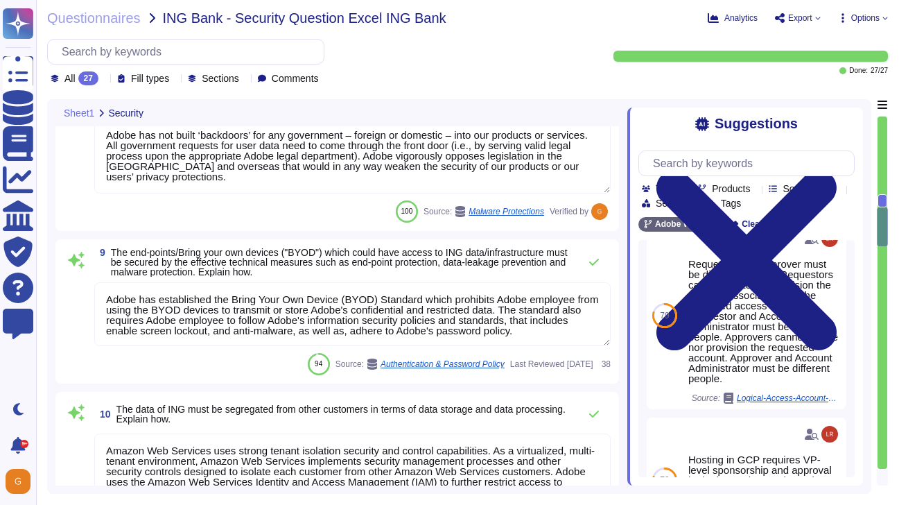
scroll to position [1394, 0]
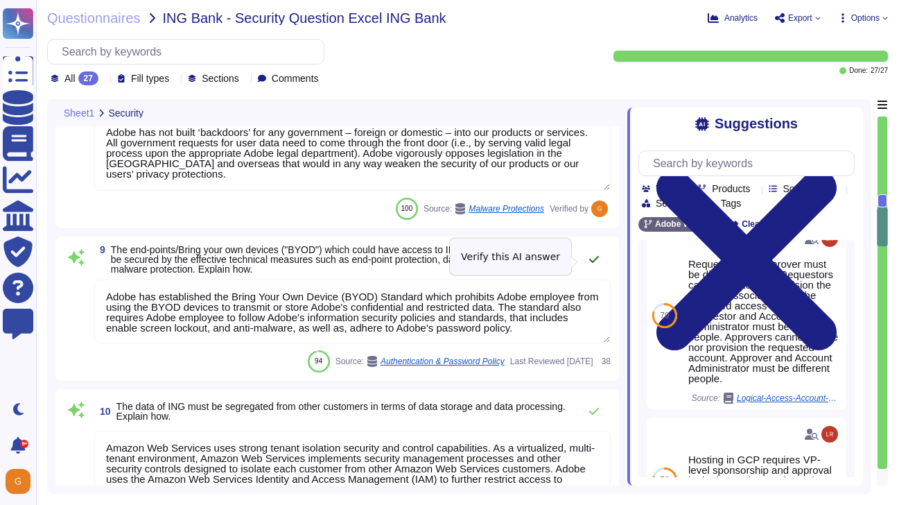
click at [593, 260] on icon at bounding box center [593, 259] width 11 height 11
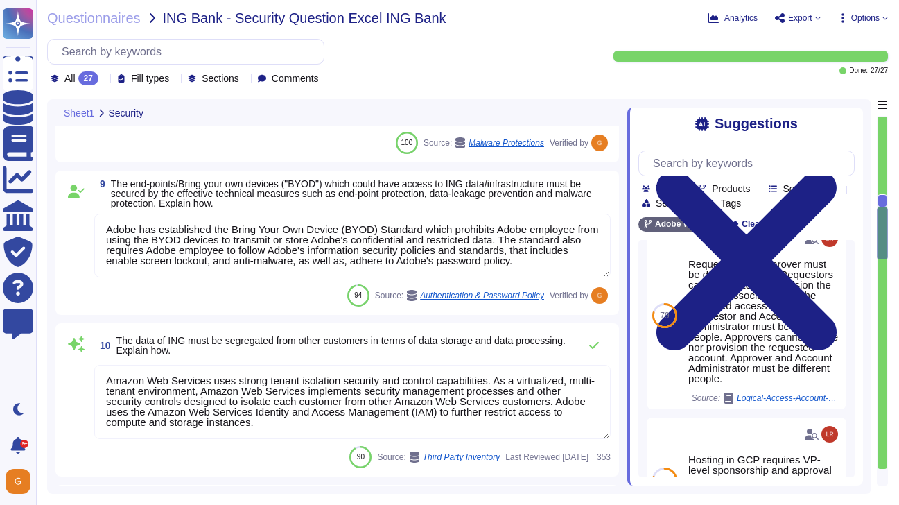
scroll to position [1467, 0]
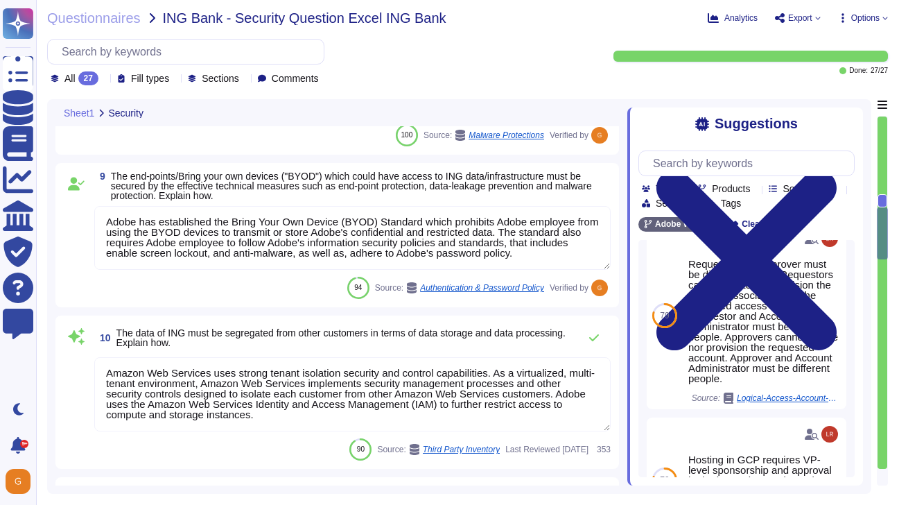
click at [290, 417] on textarea "Amazon Web Services uses strong tenant isolation security and control capabilit…" at bounding box center [352, 394] width 516 height 74
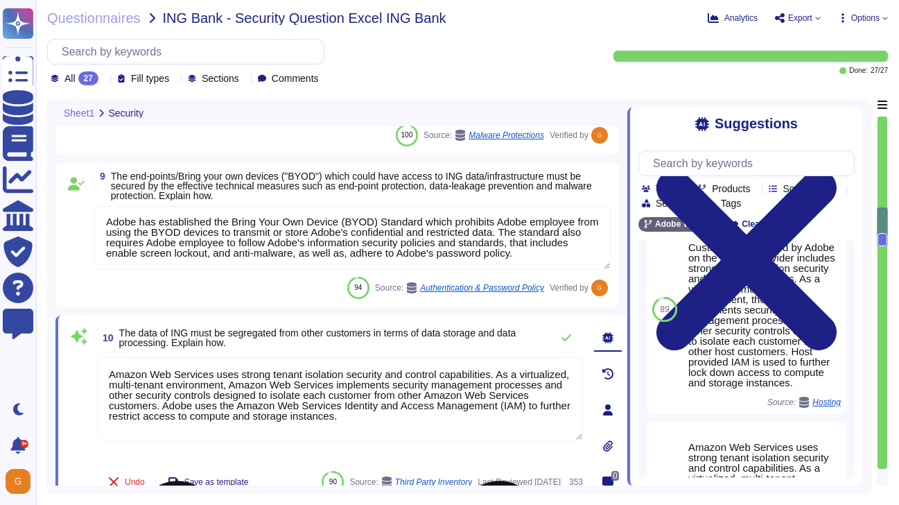
scroll to position [243, 0]
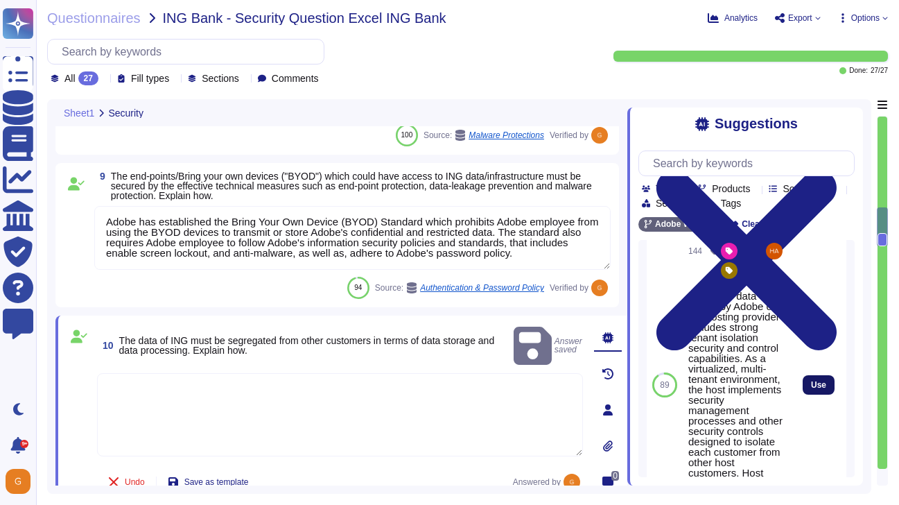
click at [818, 389] on span "Use" at bounding box center [818, 385] width 15 height 8
type textarea "Customer data stored by Adobe on the hosting provider includes strong tenant is…"
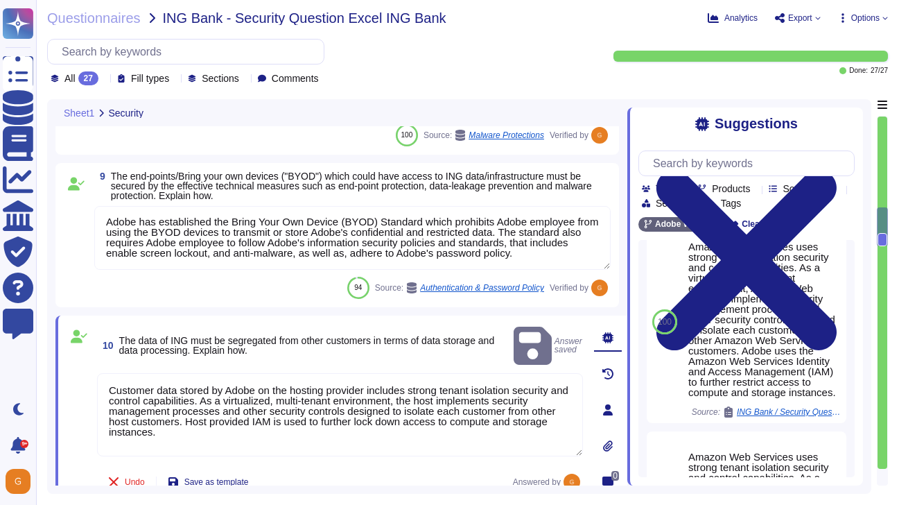
click at [277, 408] on textarea "Customer data stored by Adobe on the hosting provider includes strong tenant is…" at bounding box center [340, 414] width 486 height 83
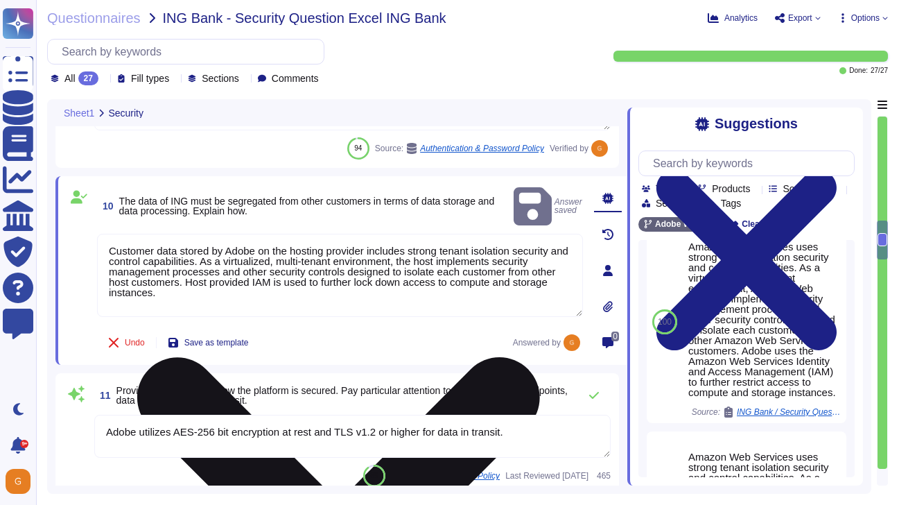
scroll to position [1612, 0]
type textarea "ISO/IEC 27002 is an international standard that provides guidance for organizat…"
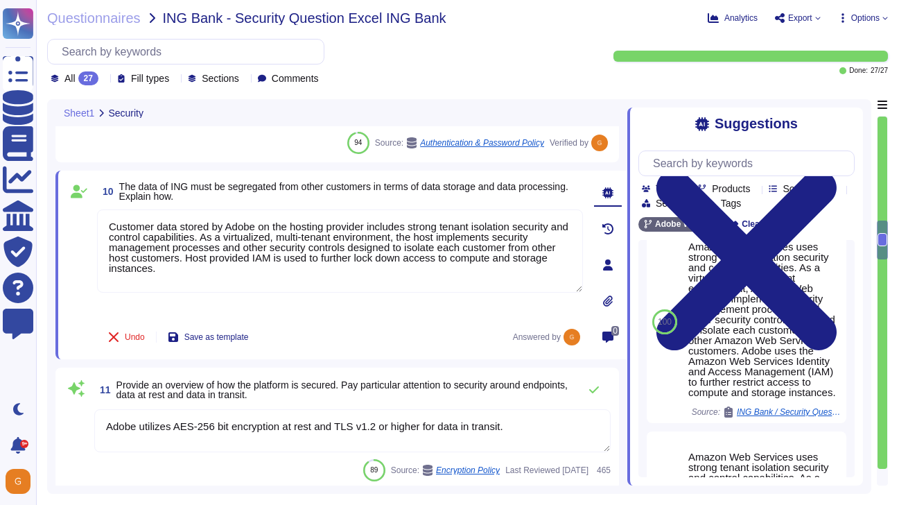
drag, startPoint x: 523, startPoint y: 425, endPoint x: -18, endPoint y: 409, distance: 541.6
click at [0, 409] on html "Questionnaires Knowledge Base Documents Analytics CAIQ / SIG Trust Center Help …" at bounding box center [449, 252] width 899 height 505
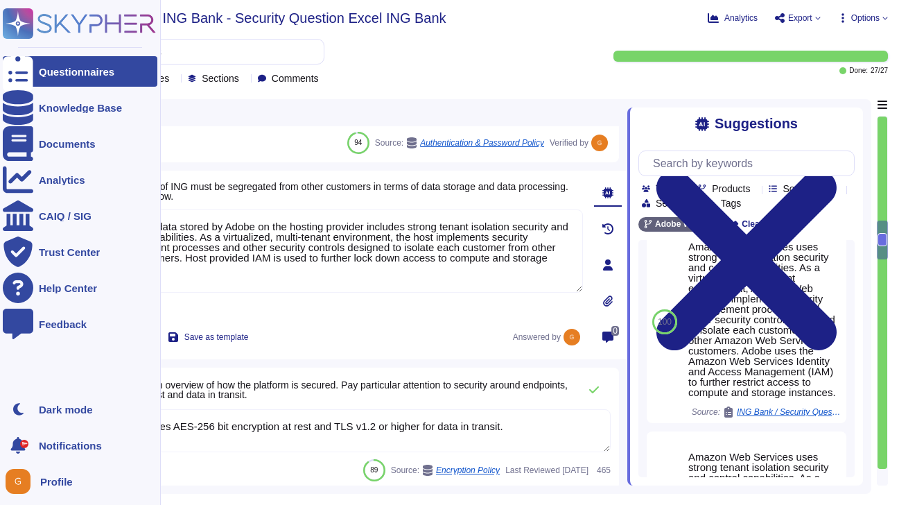
drag, startPoint x: 523, startPoint y: 422, endPoint x: 22, endPoint y: 432, distance: 500.5
click at [21, 432] on div "Questionnaires Knowledge Base Documents Analytics CAIQ / SIG Trust Center Help …" at bounding box center [449, 252] width 899 height 505
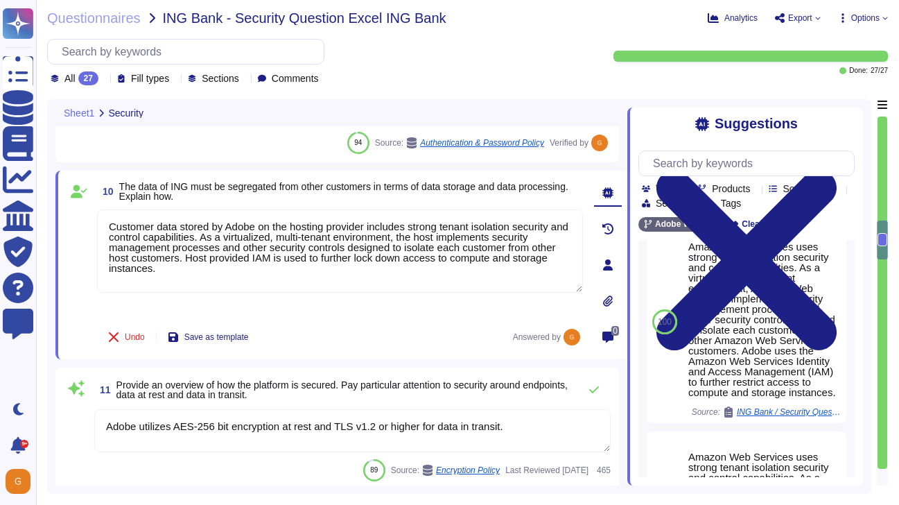
drag, startPoint x: 516, startPoint y: 422, endPoint x: 107, endPoint y: 431, distance: 409.0
click at [107, 431] on textarea "Adobe utilizes AES-256 bit encryption at rest and TLS v1.2 or higher for data i…" at bounding box center [352, 430] width 516 height 43
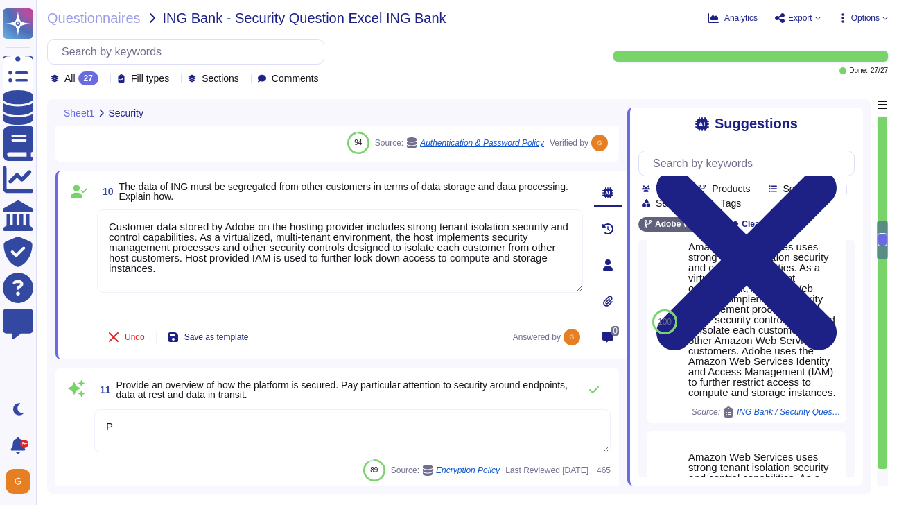
scroll to position [0, 0]
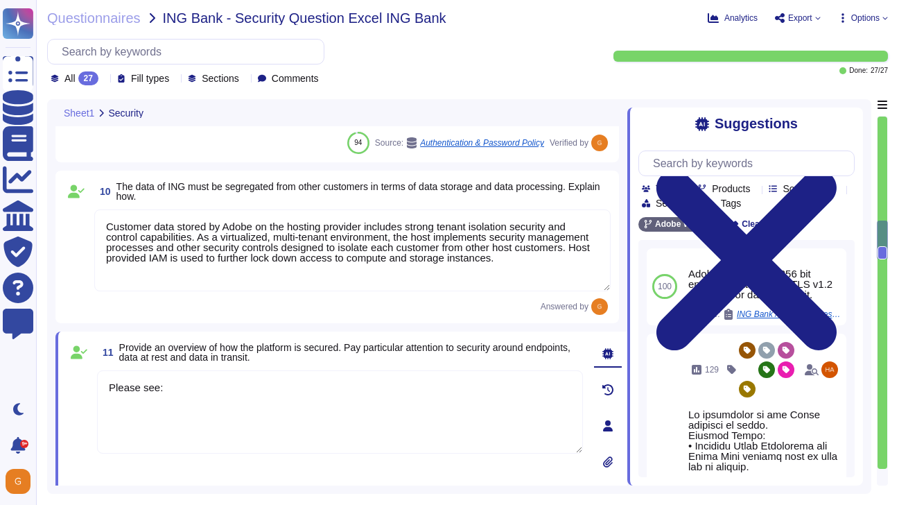
click at [262, 384] on textarea "Please see:" at bounding box center [340, 411] width 486 height 83
paste textarea "[URL][DOMAIN_NAME]"
click at [222, 409] on textarea "Please see: [URL][DOMAIN_NAME] and" at bounding box center [340, 411] width 486 height 83
paste textarea "[URL][DOMAIN_NAME]"
type textarea "Please see: [URL][DOMAIN_NAME] and [URL][DOMAIN_NAME]"
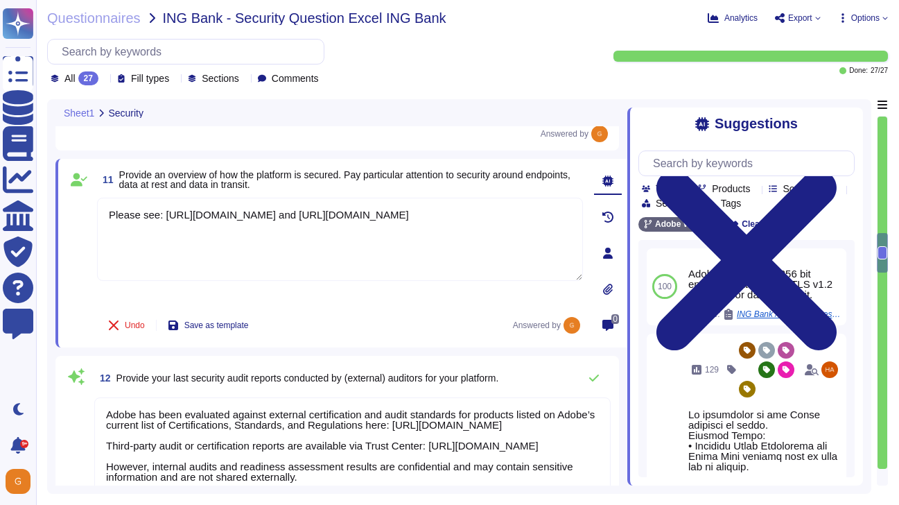
type textarea "Adobe has defined requirements for managing network traffic to and from untrust…"
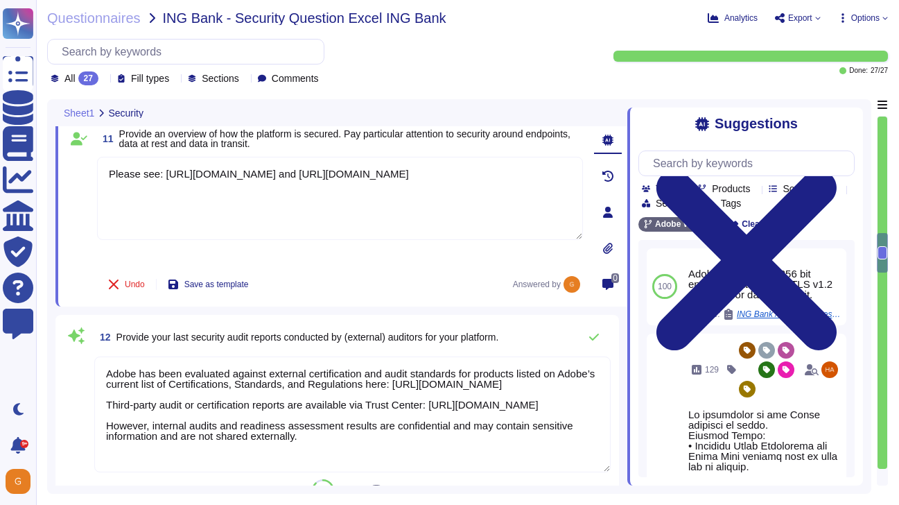
scroll to position [1833, 0]
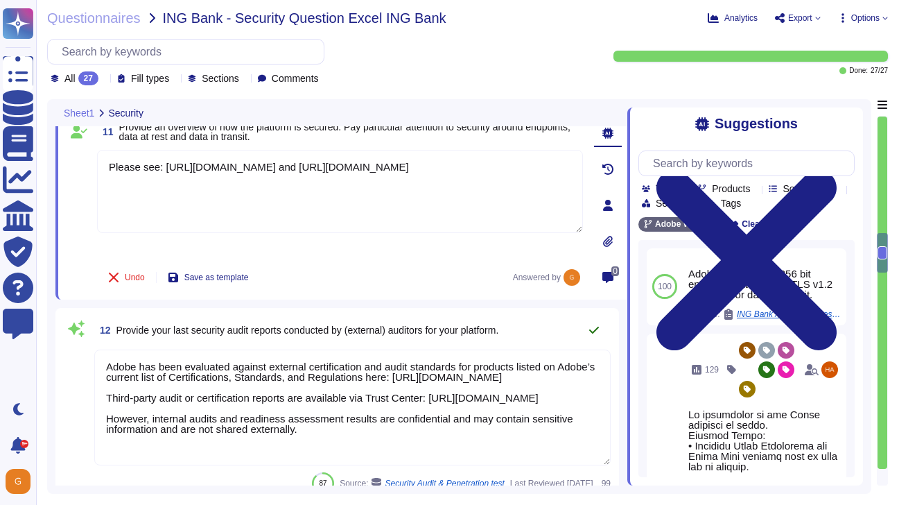
type textarea "Please see: [URL][DOMAIN_NAME] and [URL][DOMAIN_NAME]"
click at [599, 331] on icon at bounding box center [593, 329] width 11 height 11
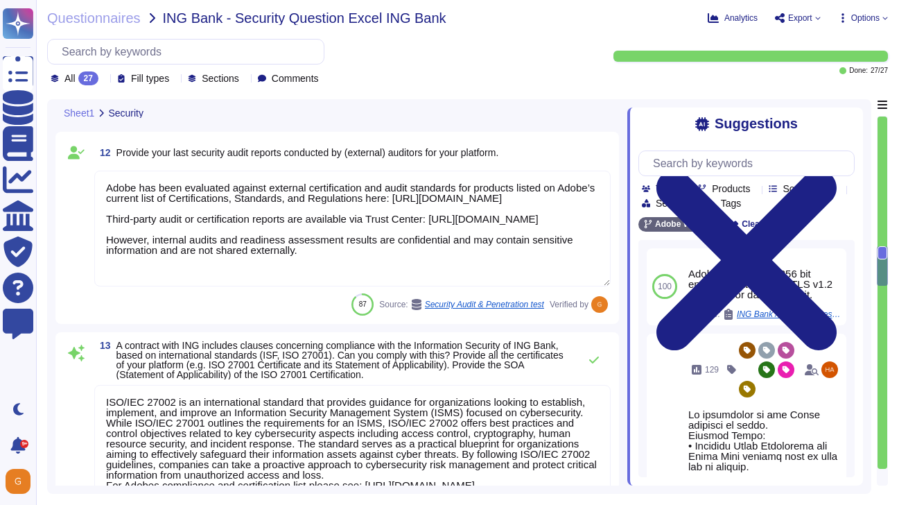
scroll to position [2072, 0]
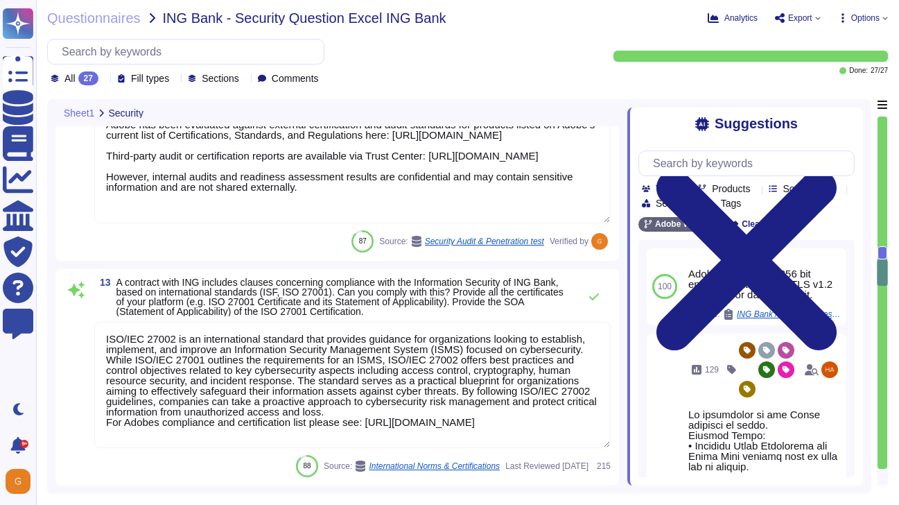
click at [414, 390] on textarea "ISO/IEC 27002 is an international standard that provides guidance for organizat…" at bounding box center [352, 385] width 516 height 126
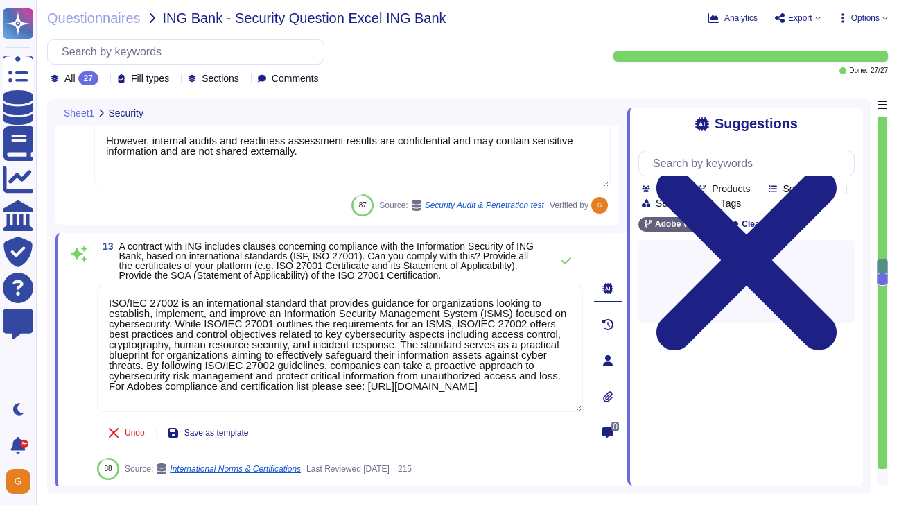
drag, startPoint x: 412, startPoint y: 404, endPoint x: 92, endPoint y: 265, distance: 348.3
click at [92, 265] on div "13 A contract with ING includes clauses concerning compliance with the Informat…" at bounding box center [325, 360] width 516 height 238
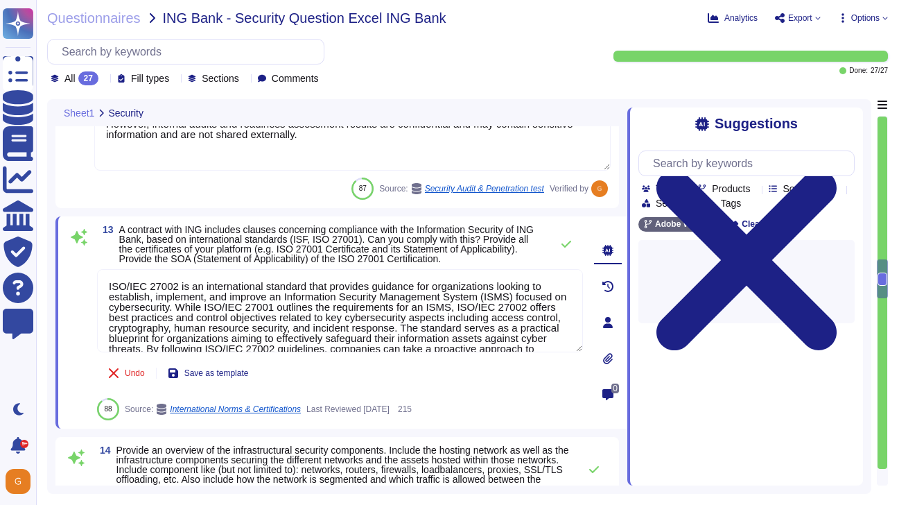
type textarea "Yes. If using the Admin Console to manage users and product licenses, admins ha…"
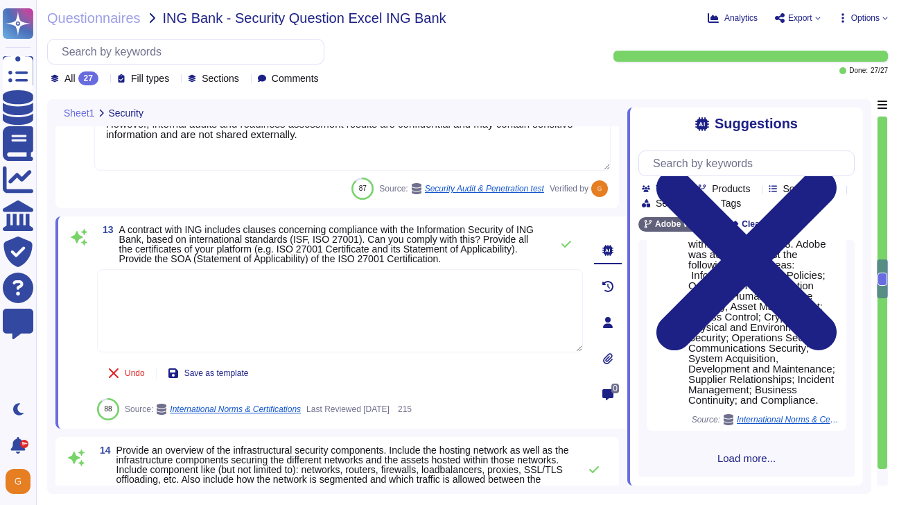
scroll to position [1205, 0]
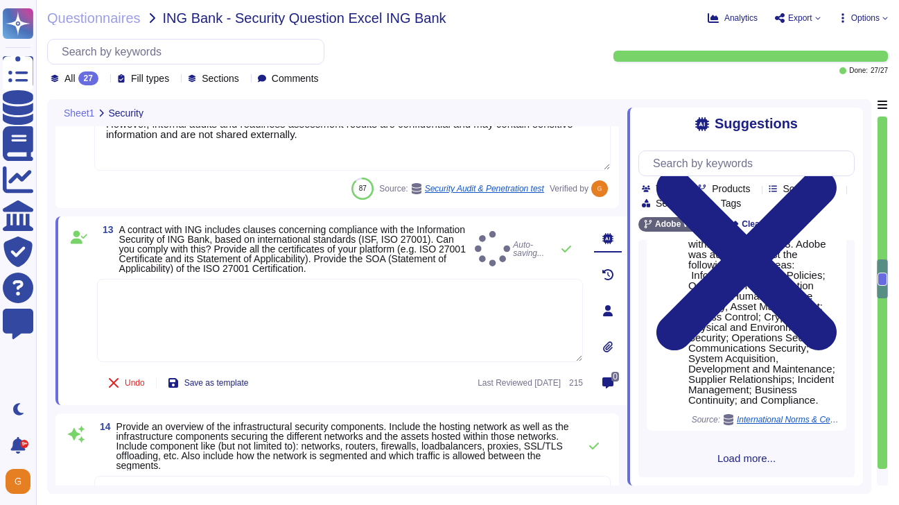
click at [727, 460] on span "Load more..." at bounding box center [746, 458] width 216 height 10
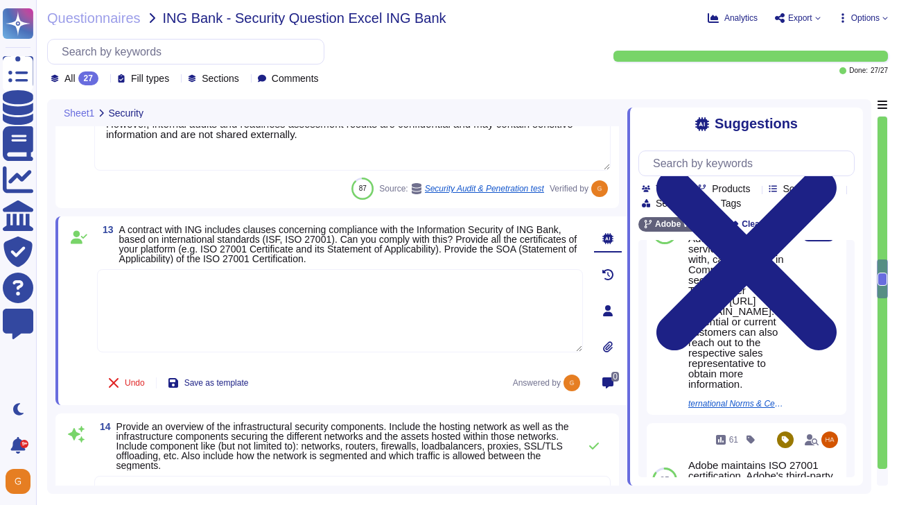
scroll to position [1668, 0]
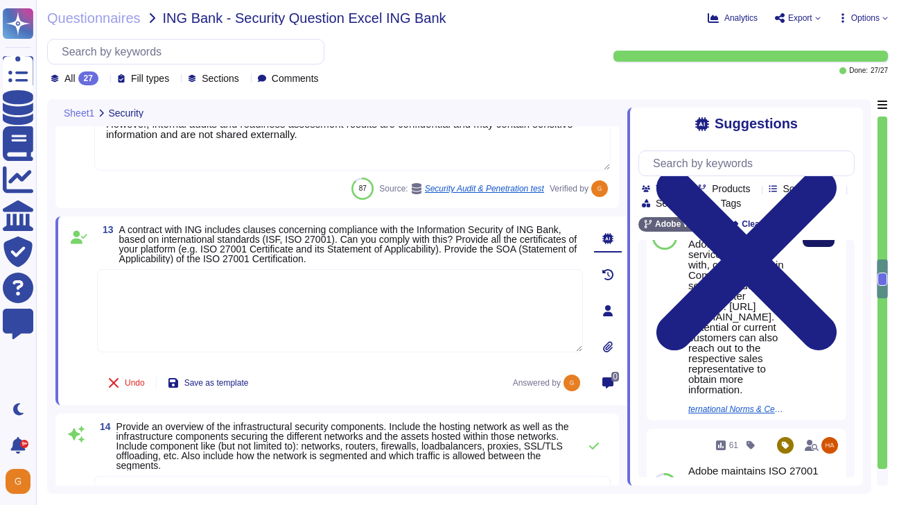
click at [812, 241] on span "Use" at bounding box center [818, 237] width 15 height 8
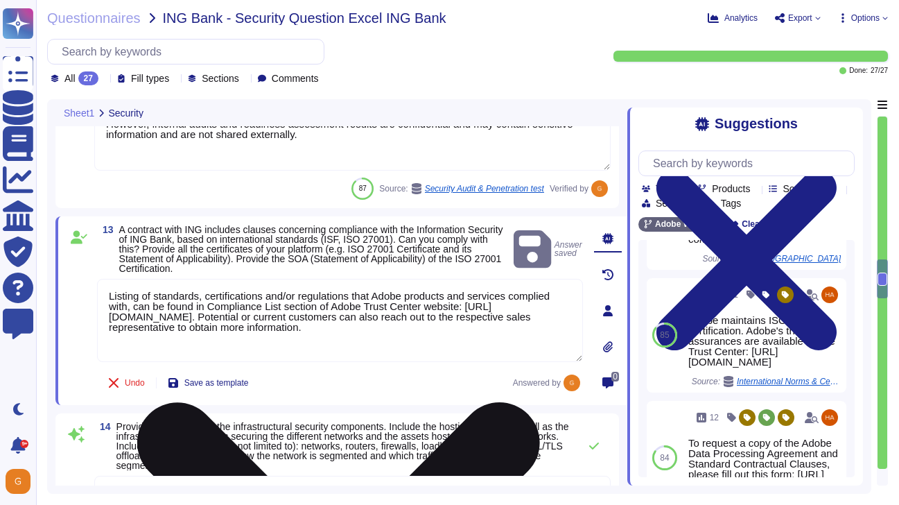
click at [421, 330] on textarea "Listing of standards, certifications and/or regulations that Adobe products and…" at bounding box center [340, 320] width 486 height 83
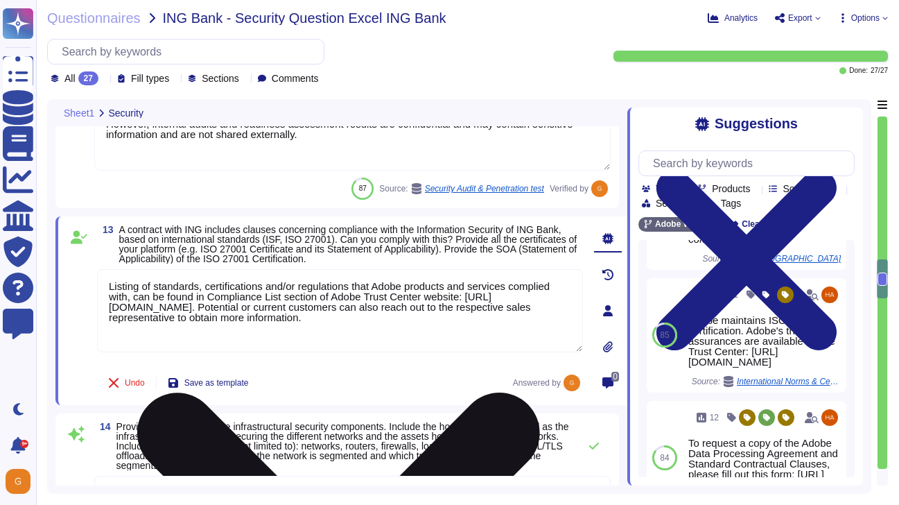
click at [271, 304] on textarea "Listing of standards, certifications and/or regulations that Adobe products and…" at bounding box center [340, 310] width 486 height 83
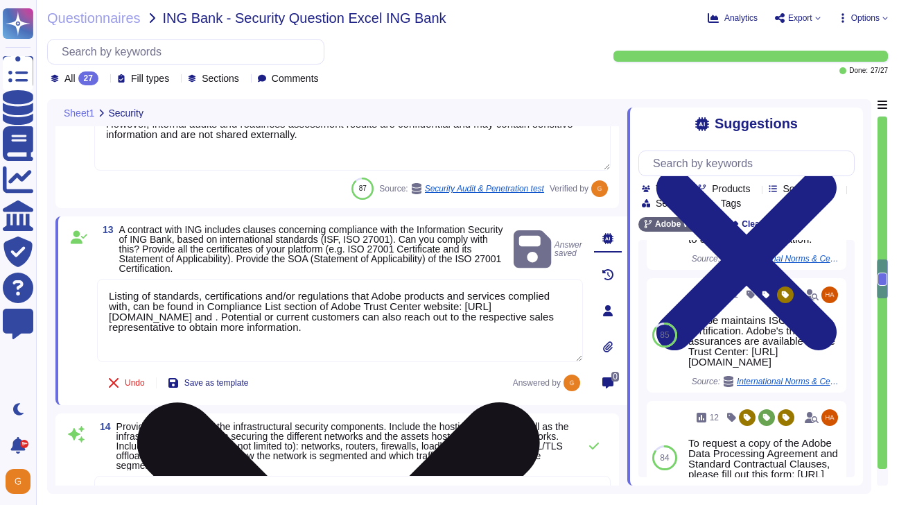
click at [292, 317] on textarea "Listing of standards, certifications and/or regulations that Adobe products and…" at bounding box center [340, 320] width 486 height 83
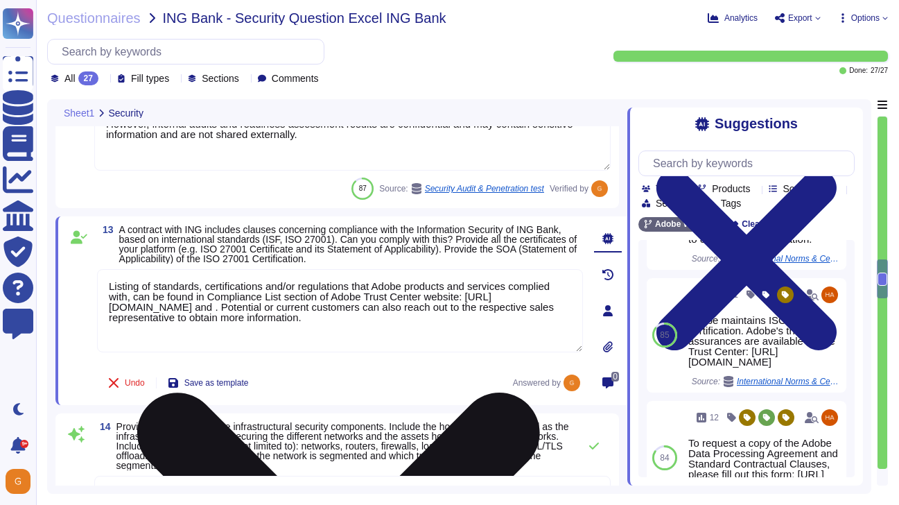
paste textarea "[URL][DOMAIN_NAME]"
type textarea "Listing of standards, certifications and/or regulations that Adobe products and…"
click at [342, 336] on textarea "Listing of standards, certifications and/or regulations that Adobe products and…" at bounding box center [340, 311] width 486 height 85
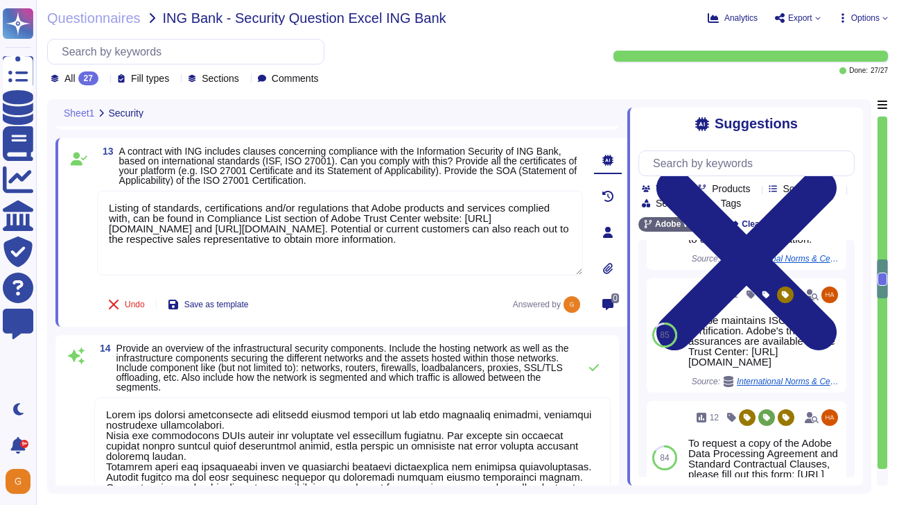
scroll to position [1, 0]
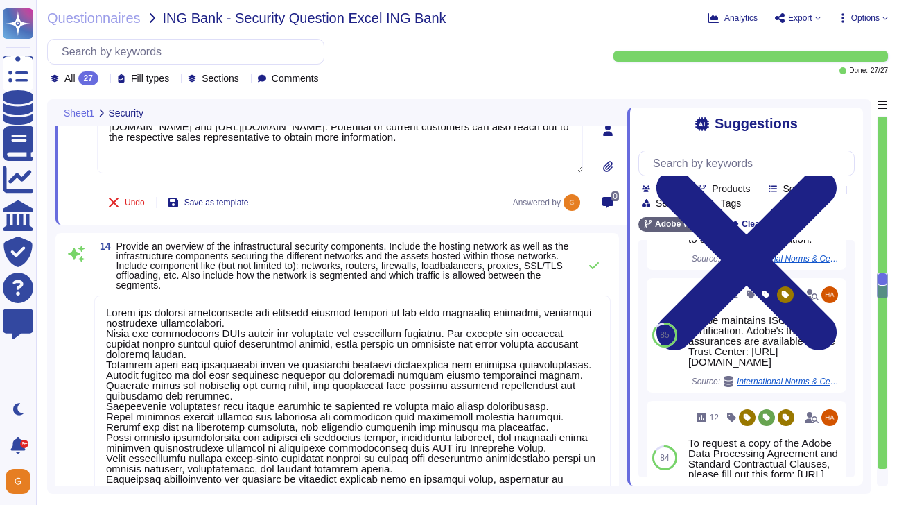
type textarea "As a general rule, our infrastructure has automatic/dynamic elasticity of more …"
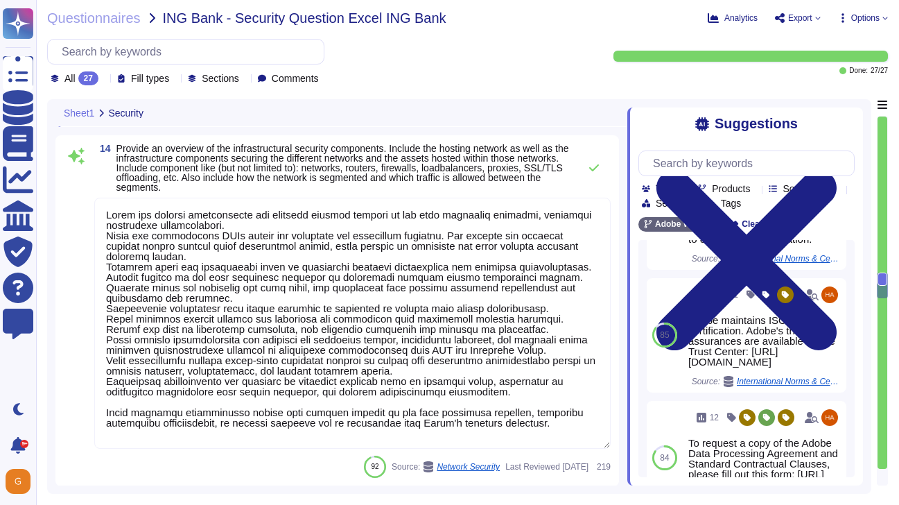
type textarea "Listing of standards, certifications and/or regulations that Adobe products and…"
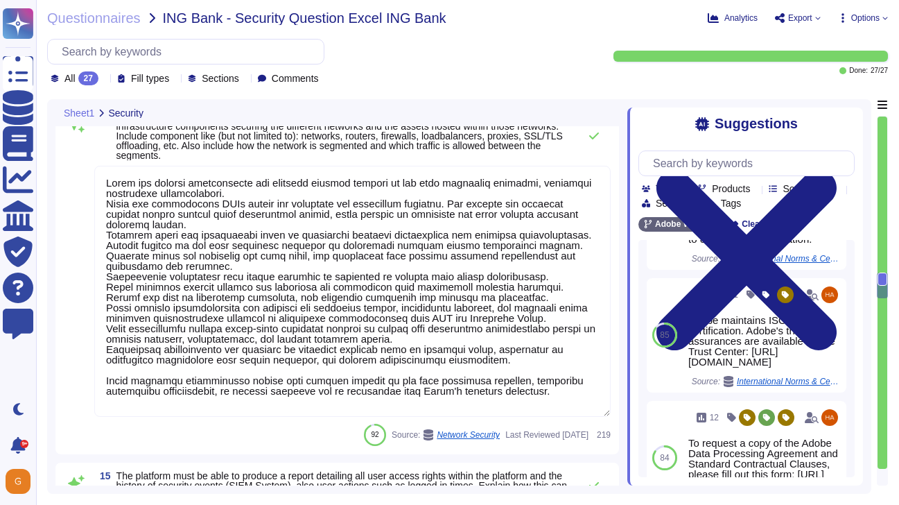
scroll to position [2379, 0]
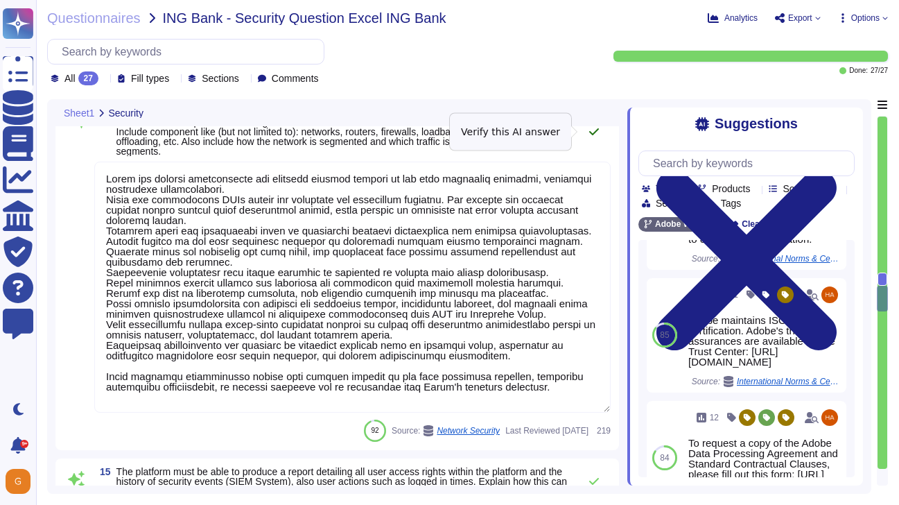
click at [591, 137] on button at bounding box center [593, 132] width 33 height 28
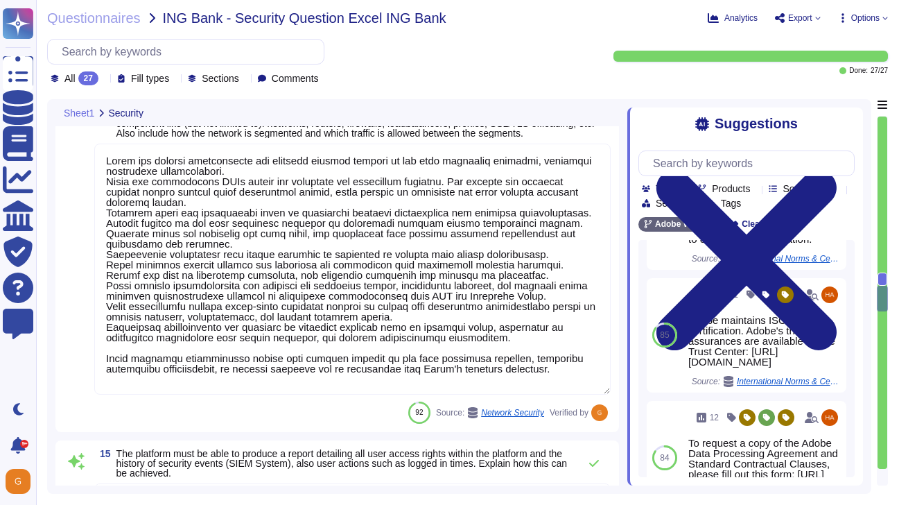
type textarea "Services and applications use IAM roles/profiles. Each application/service is o…"
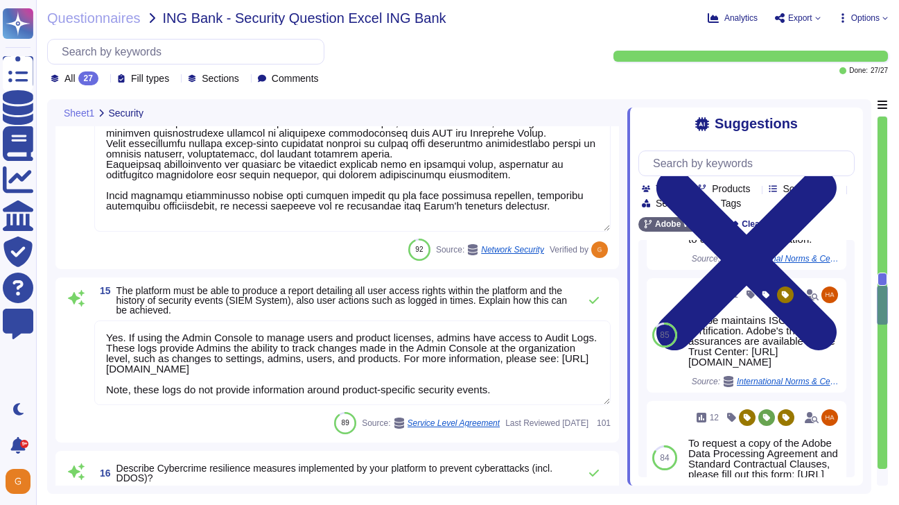
type textarea "Adobe has standardized on using HashiCorp's Vault for password vault."
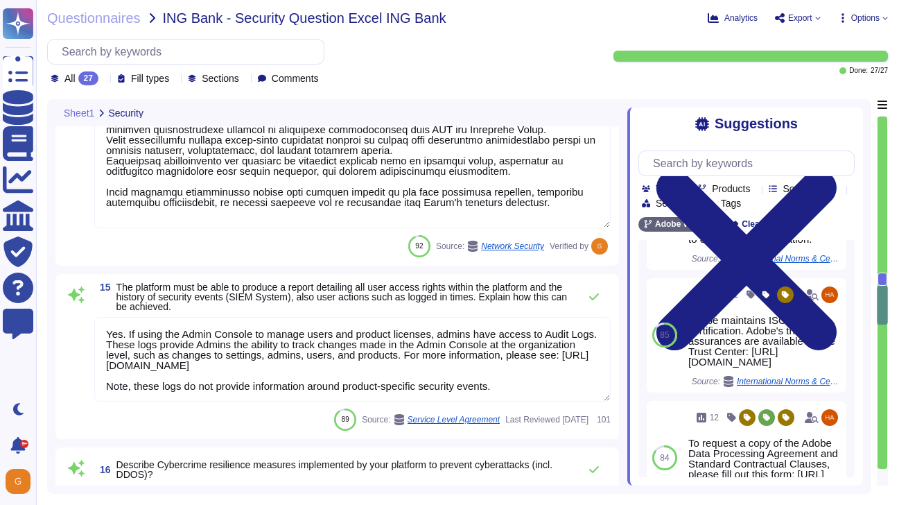
scroll to position [2534, 0]
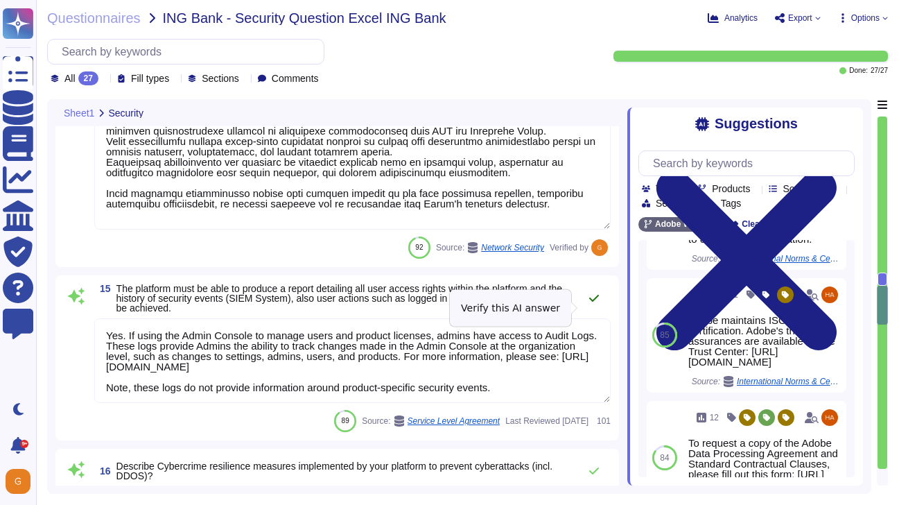
click at [590, 302] on icon at bounding box center [594, 298] width 10 height 7
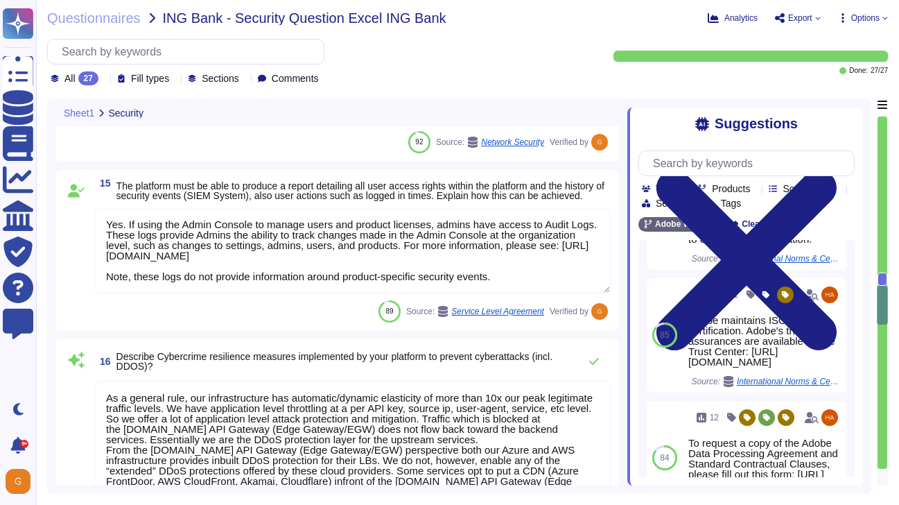
scroll to position [2641, 0]
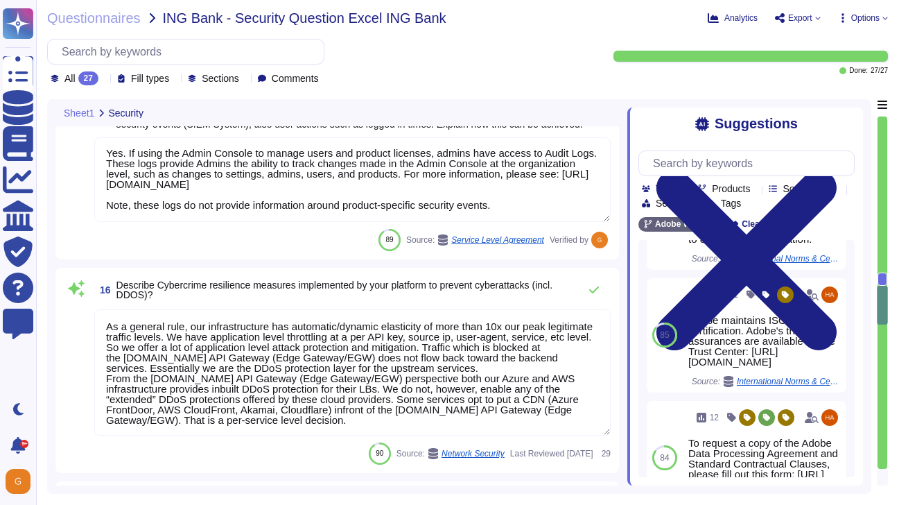
type textarea "Privileged accounts are stored and managed in an approved secrets management so…"
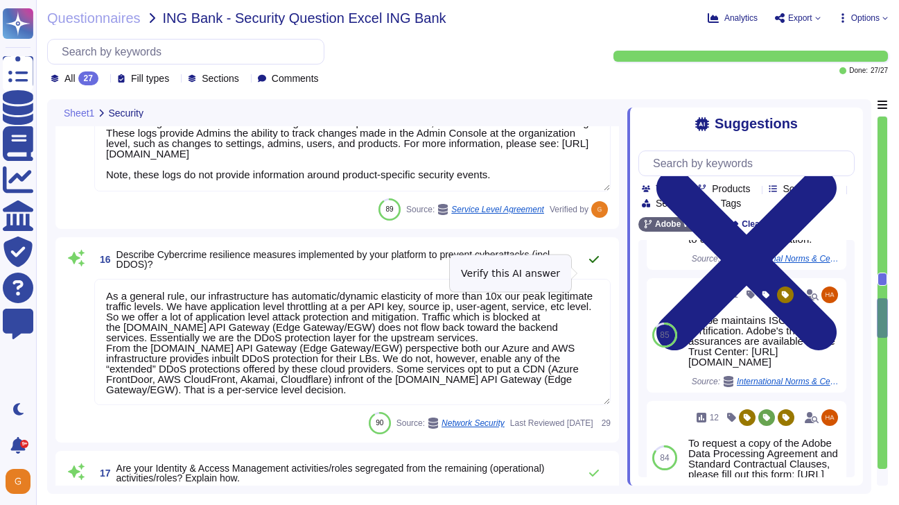
click at [590, 265] on icon at bounding box center [593, 259] width 11 height 11
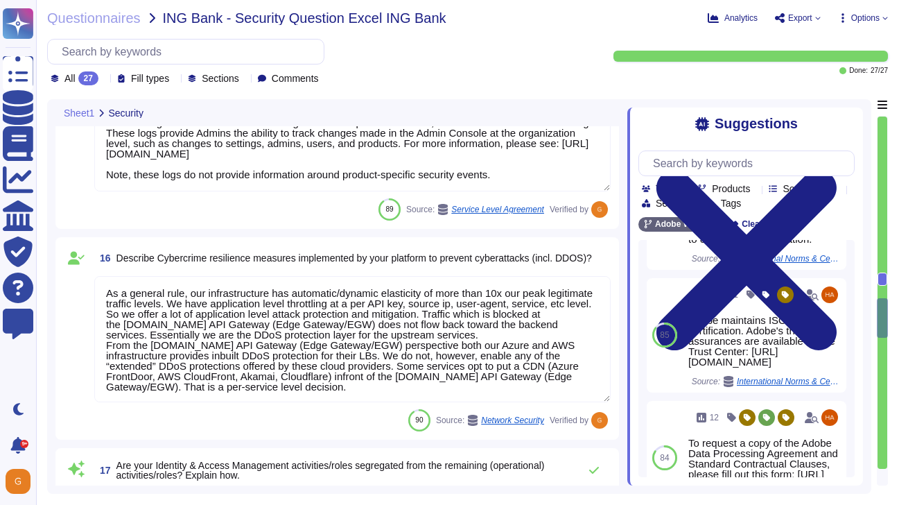
scroll to position [1, 0]
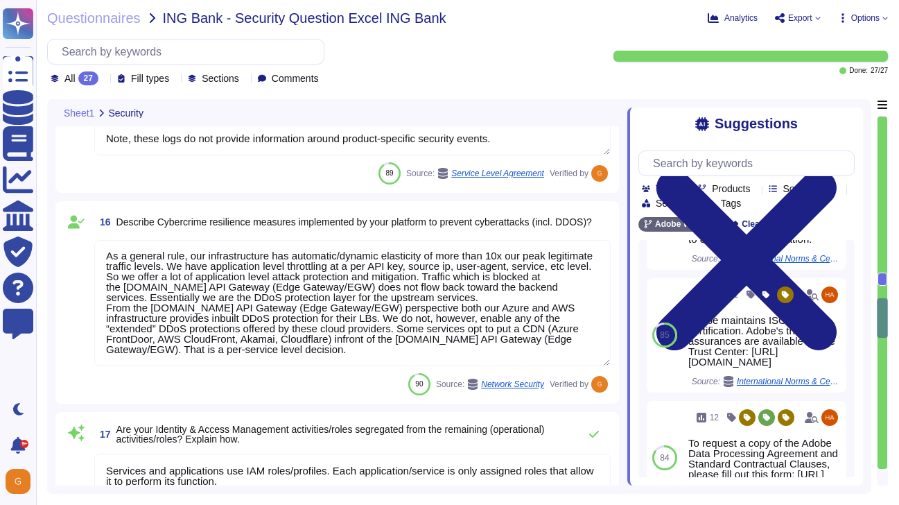
type textarea "Adobe's access control policies and standards ensure that users have the least …"
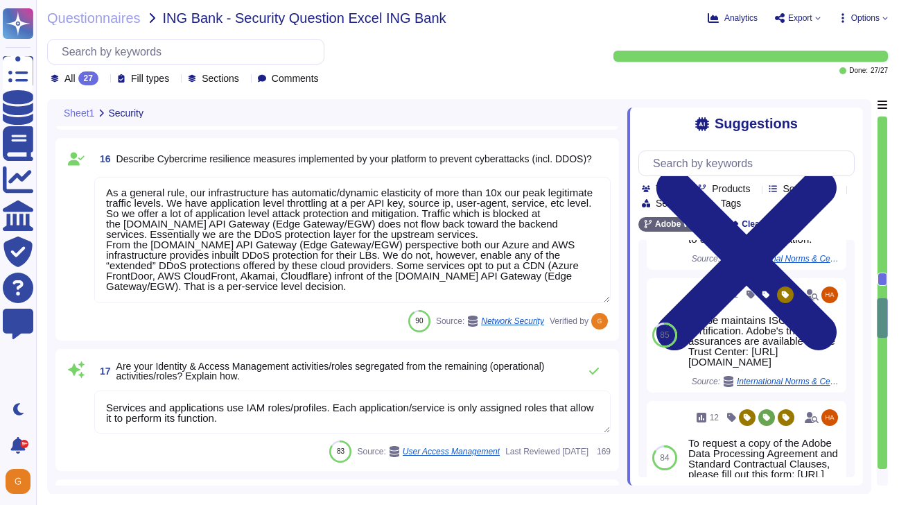
scroll to position [2848, 0]
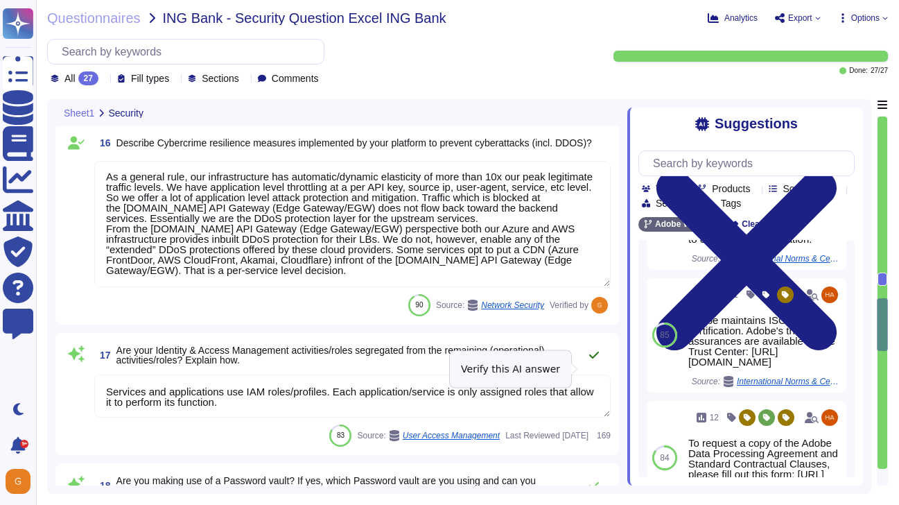
click at [593, 360] on icon at bounding box center [593, 354] width 11 height 11
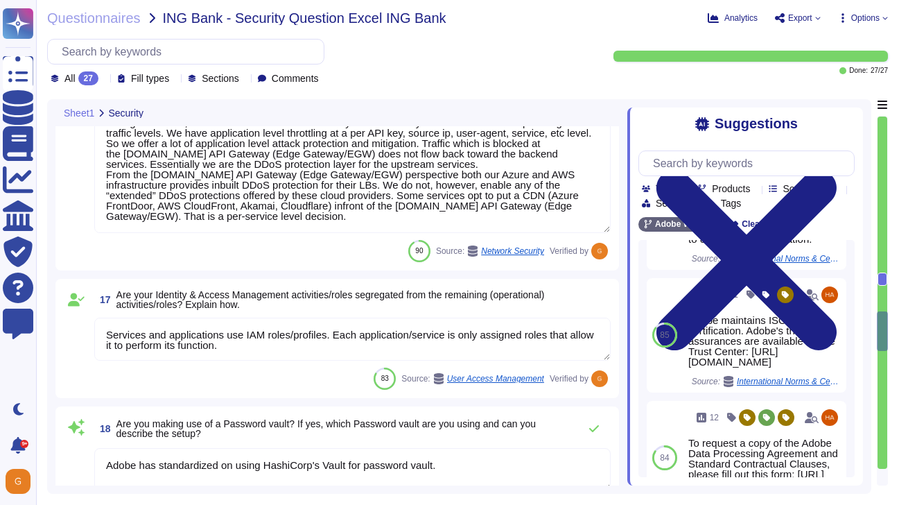
scroll to position [2970, 0]
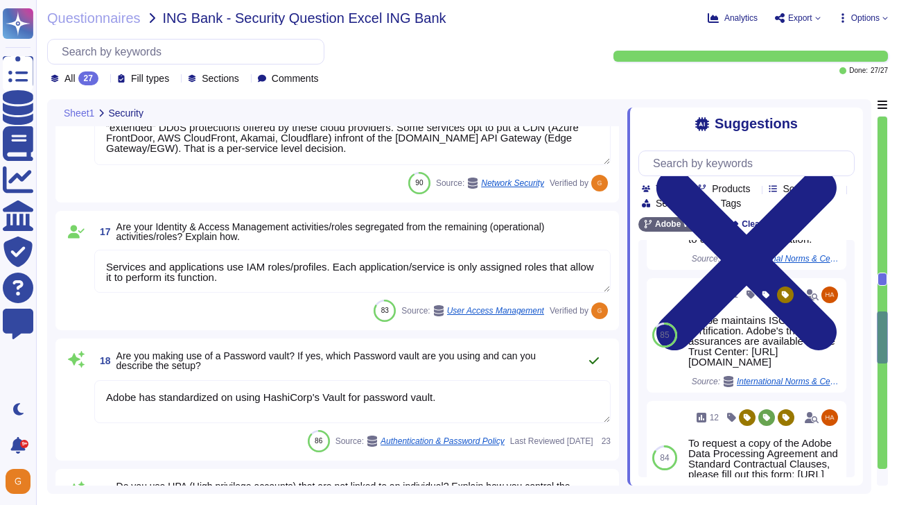
click at [593, 366] on icon at bounding box center [593, 360] width 11 height 11
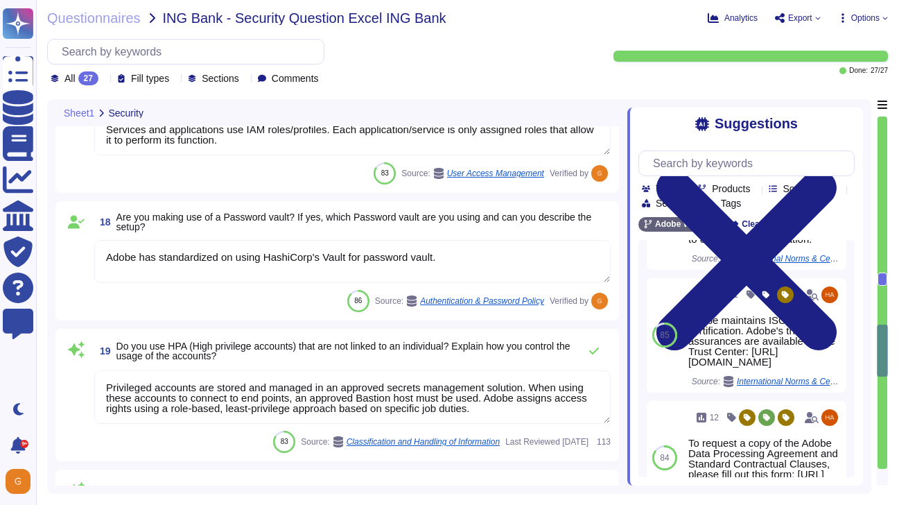
scroll to position [3129, 0]
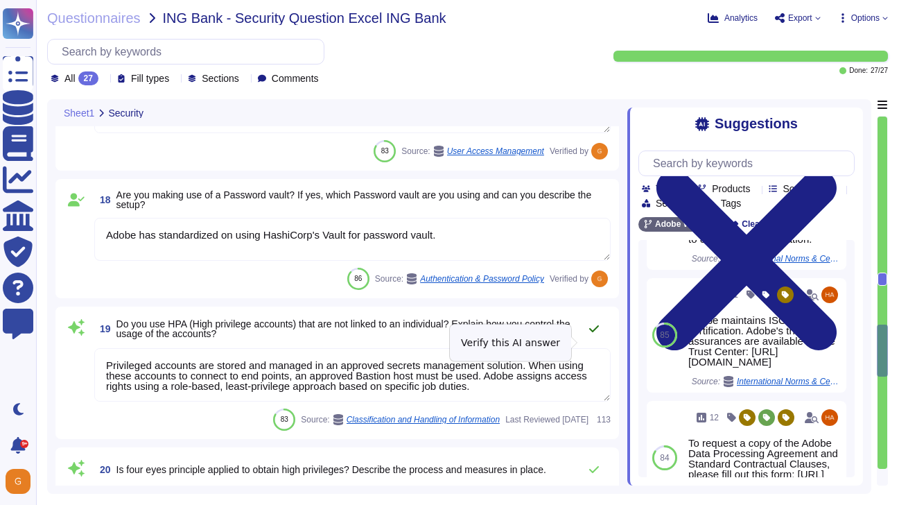
click at [597, 342] on button at bounding box center [593, 329] width 33 height 28
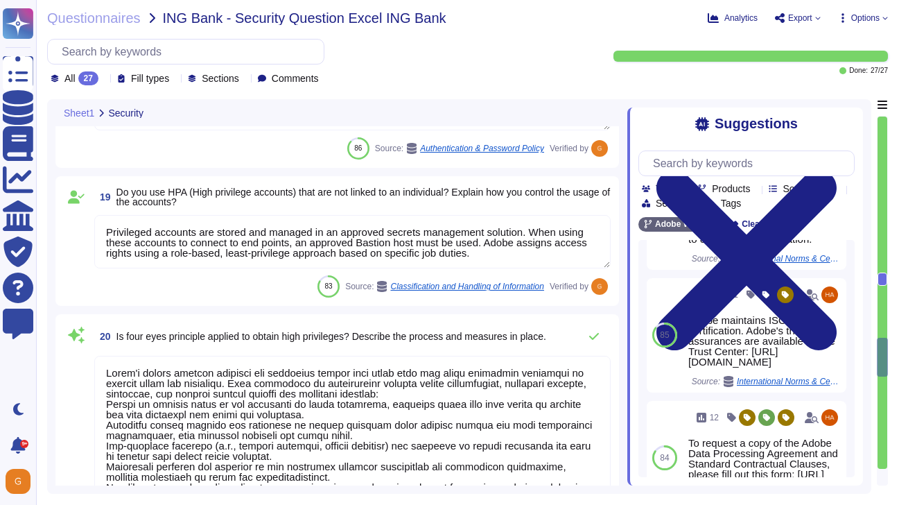
type textarea "The Microsoft Azure datacenter network is a modified version of a Clos network,…"
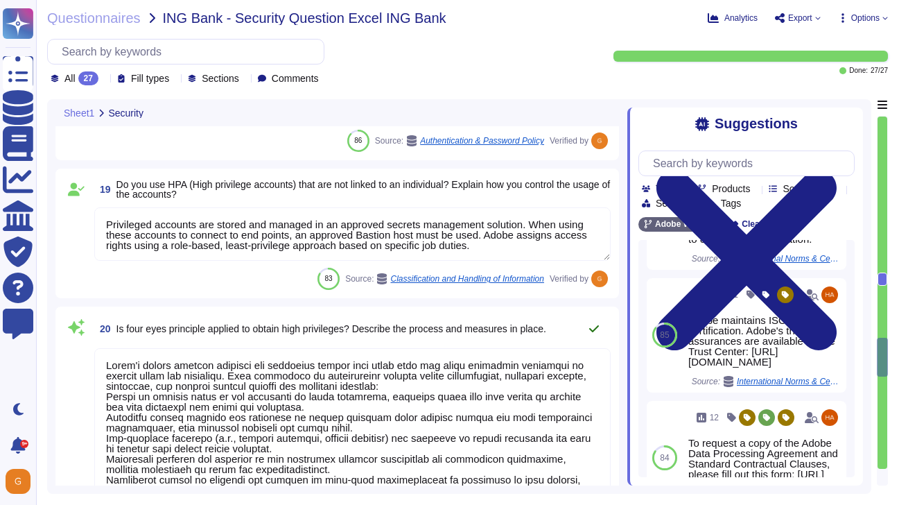
click at [596, 330] on icon at bounding box center [593, 328] width 11 height 11
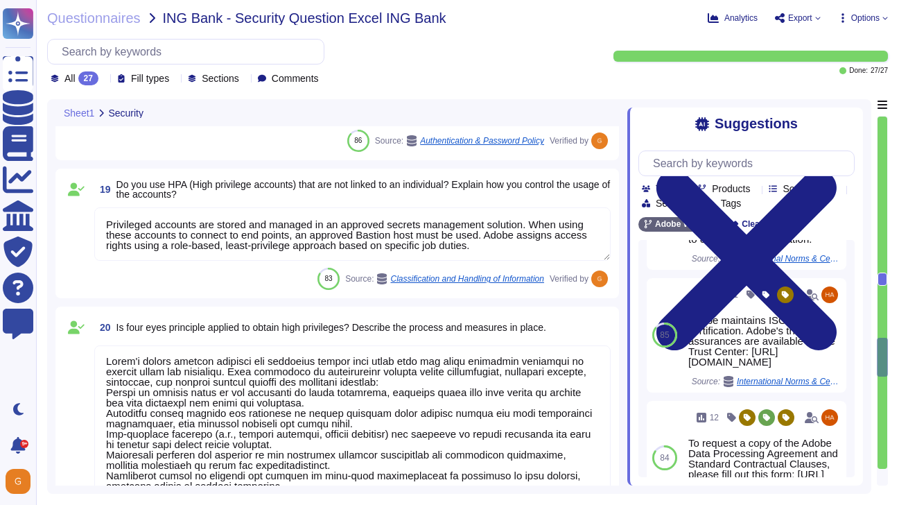
scroll to position [0, 0]
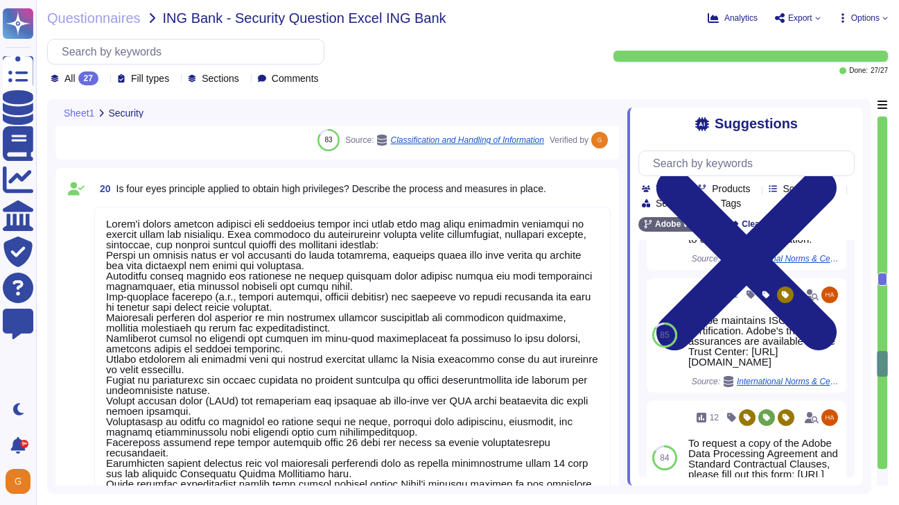
type textarea "Adobe utilizes AES-256 bit encryption at rest and TLS v1.2 or higher for data i…"
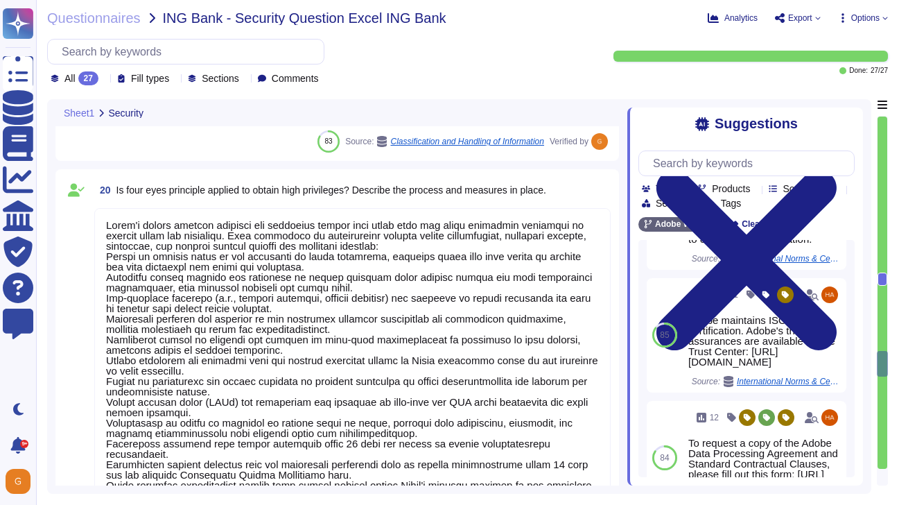
scroll to position [1, 0]
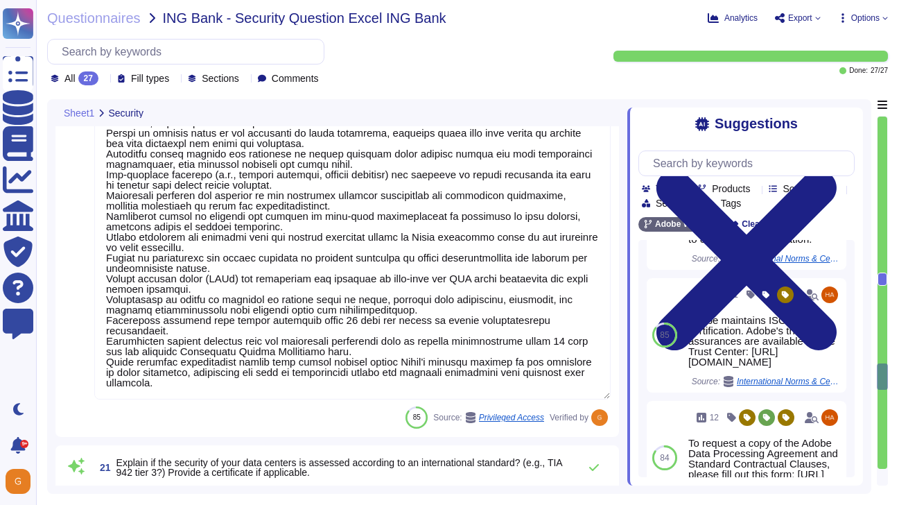
type textarea "Adobe utilizes AES-256 bit encryption at rest and TLS v1.2 or higher for data i…"
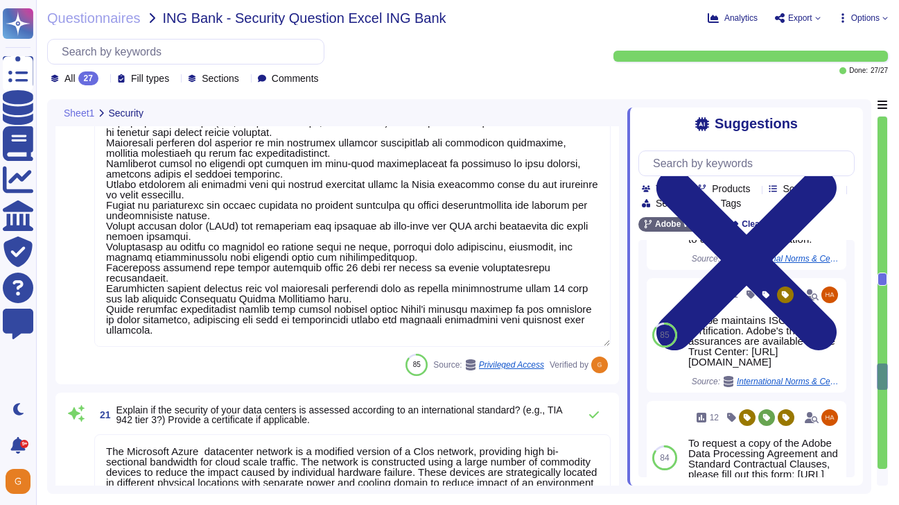
scroll to position [3577, 0]
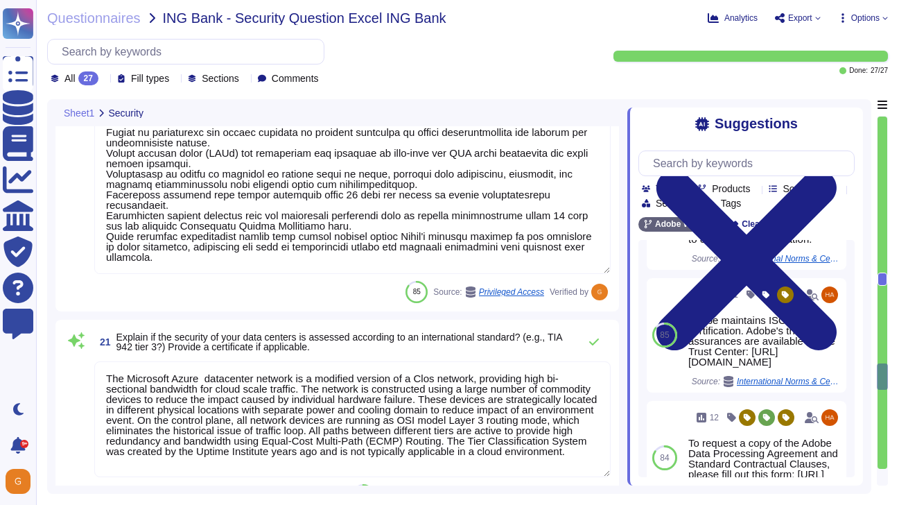
type textarea "Not Enabled by default. Multi-factor authentication is available for client acc…"
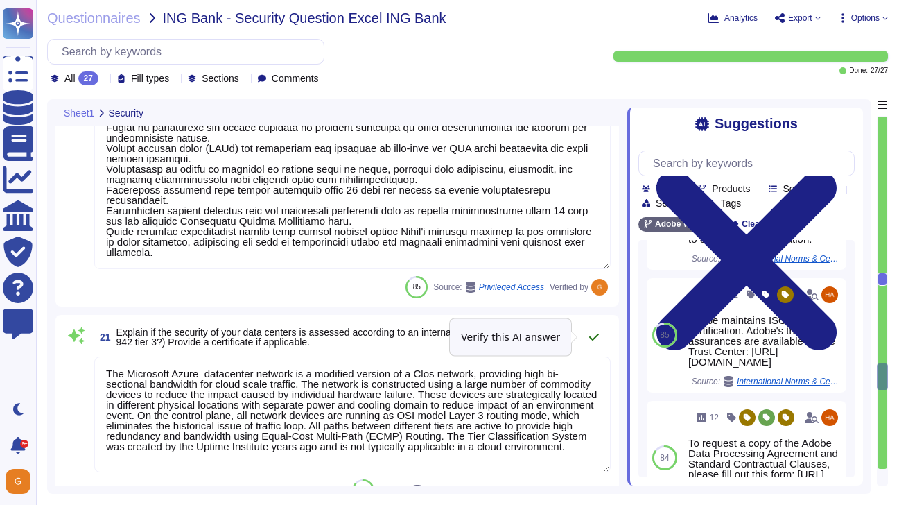
click at [592, 340] on icon at bounding box center [593, 336] width 11 height 11
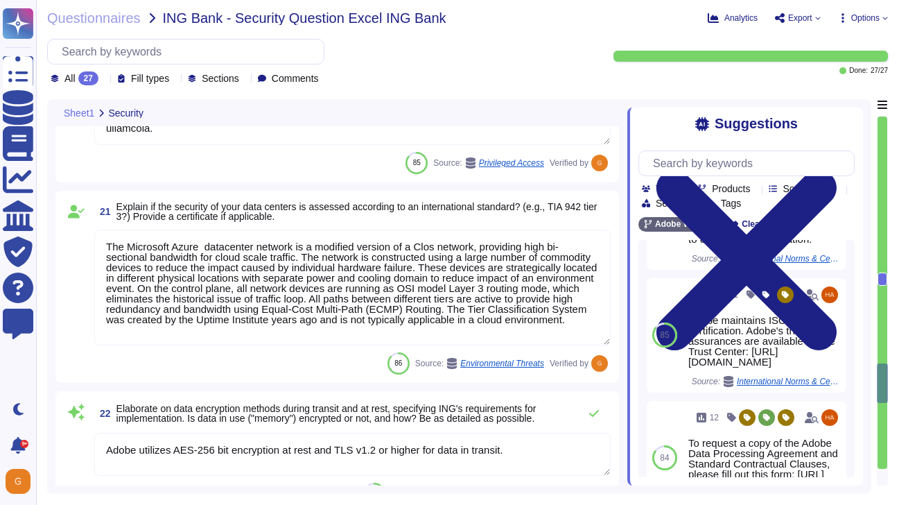
scroll to position [3773, 0]
type textarea "SCIM is supported for Azure Active Directory and Google. See: [URL][DOMAIN_NAME]"
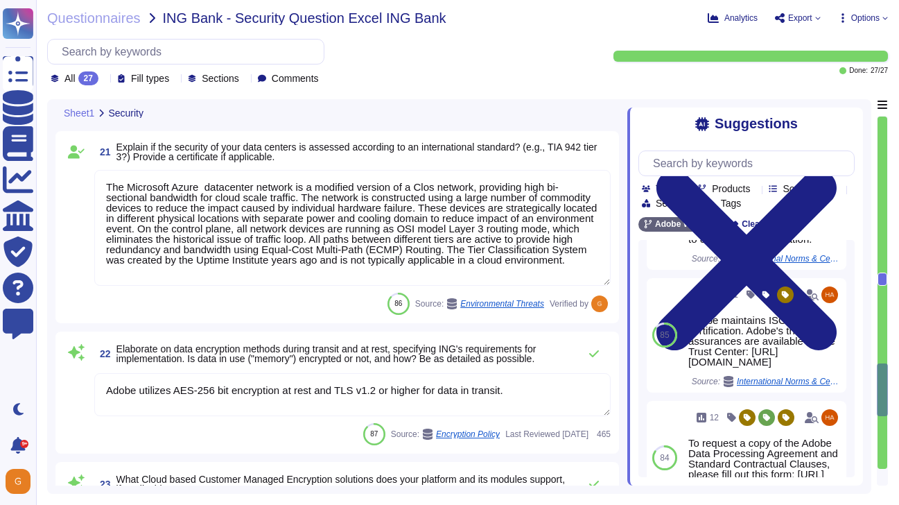
scroll to position [3809, 0]
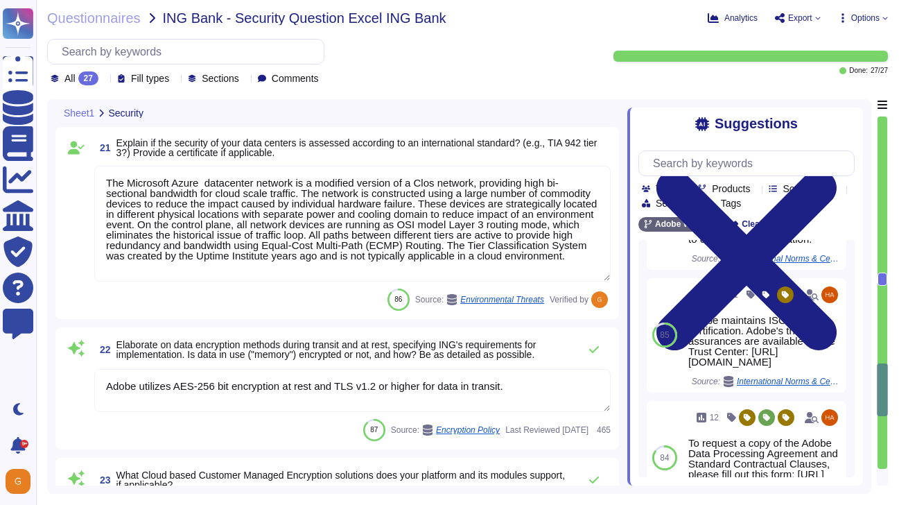
click at [412, 390] on textarea "Adobe utilizes AES-256 bit encryption at rest and TLS v1.2 or higher for data i…" at bounding box center [352, 390] width 516 height 43
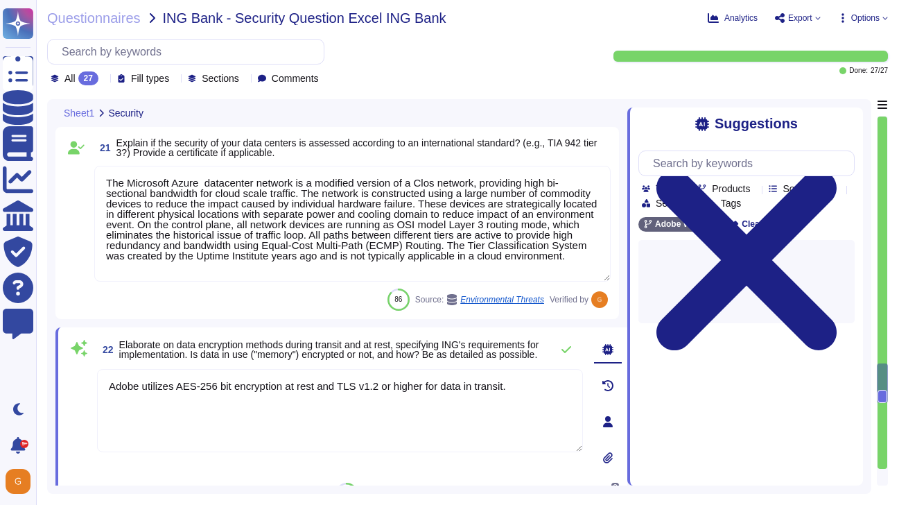
click at [526, 390] on textarea "Adobe utilizes AES-256 bit encryption at rest and TLS v1.2 or higher for data i…" at bounding box center [340, 410] width 486 height 83
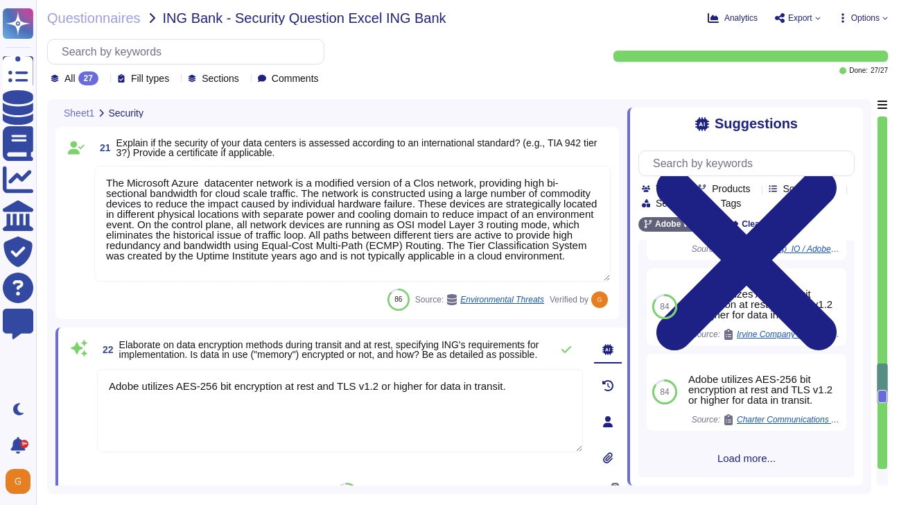
scroll to position [316, 0]
click at [736, 457] on span "Load more..." at bounding box center [746, 458] width 216 height 10
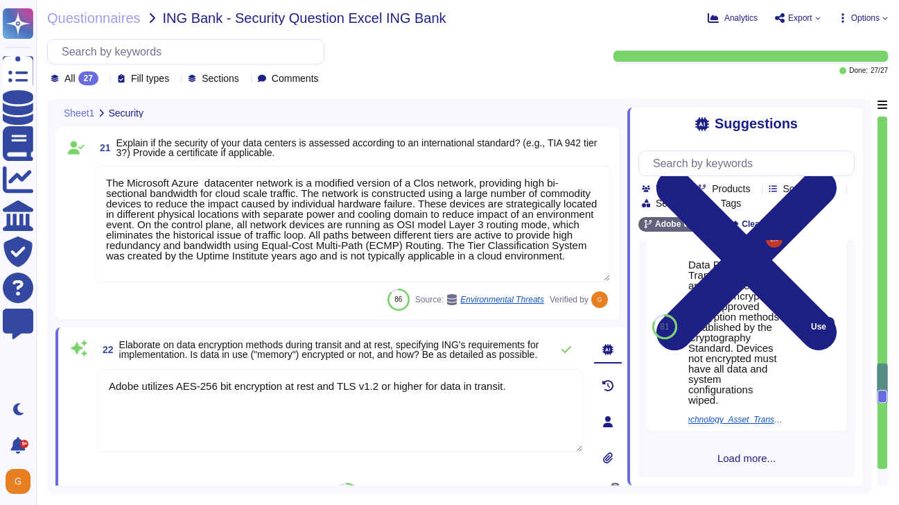
scroll to position [2044, 0]
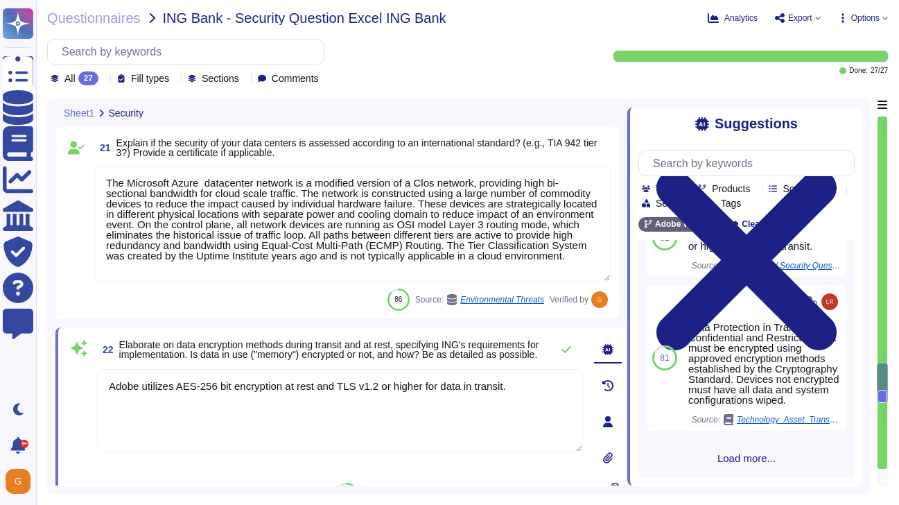
click at [746, 459] on span "Load more..." at bounding box center [746, 458] width 216 height 10
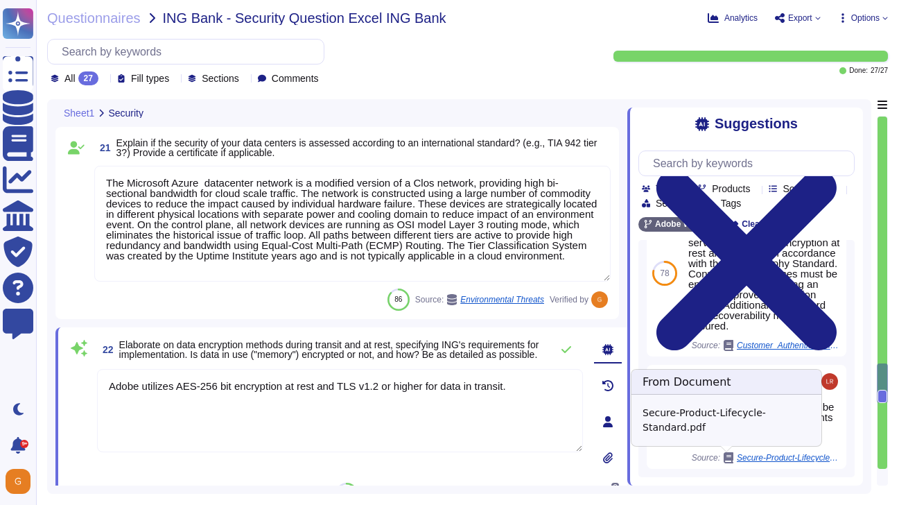
scroll to position [3141, 0]
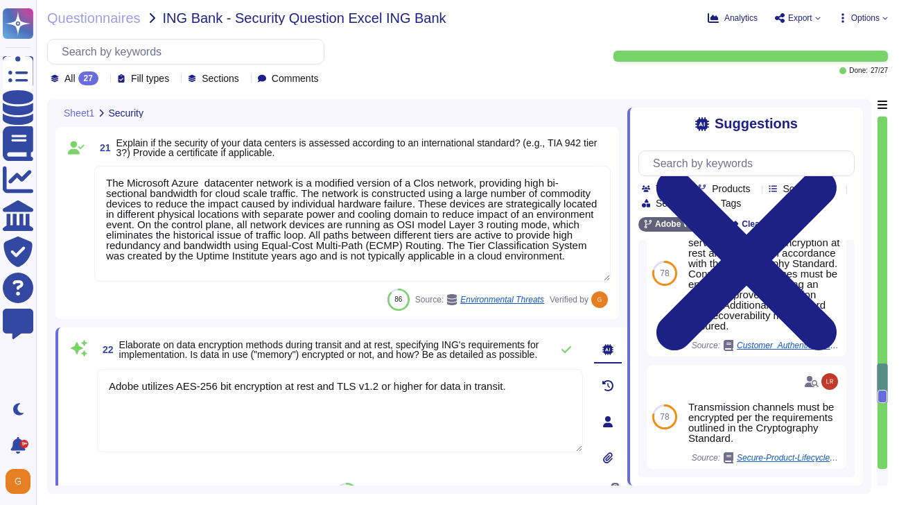
click at [524, 403] on textarea "Adobe utilizes AES-256 bit encryption at rest and TLS v1.2 or higher for data i…" at bounding box center [340, 410] width 486 height 83
click at [563, 349] on icon at bounding box center [566, 349] width 11 height 11
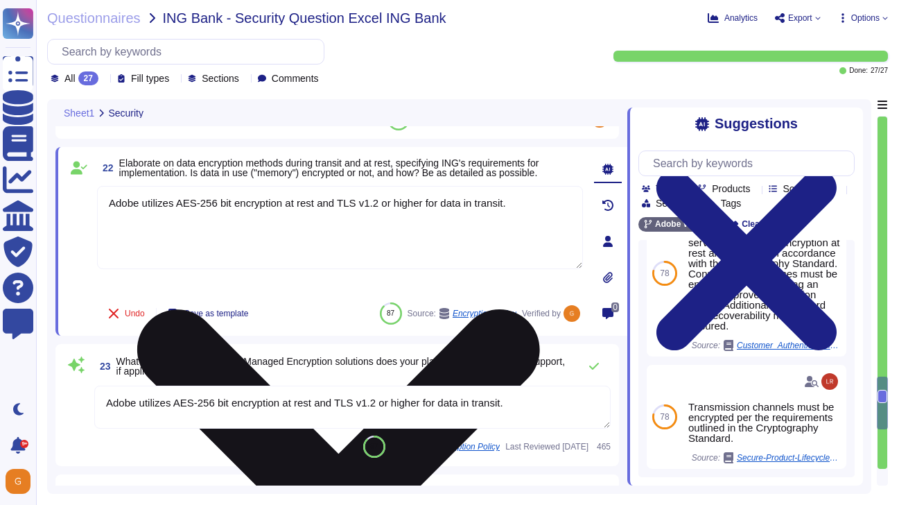
type textarea "To help prevent our code base from supply chain attacks like SolarWinds, Adobe …"
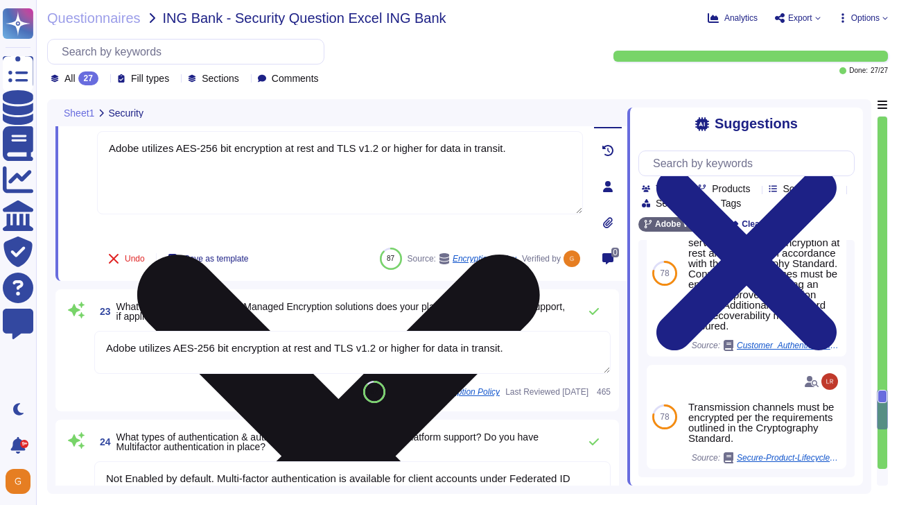
scroll to position [4044, 0]
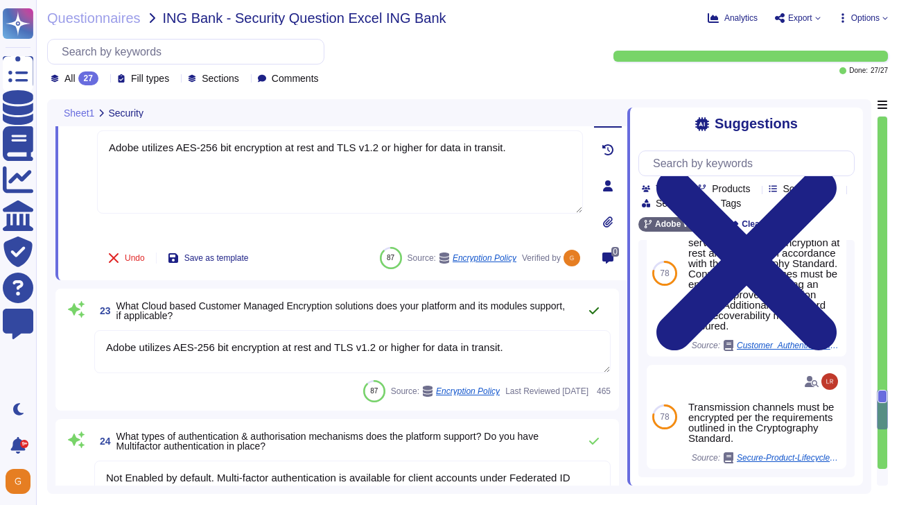
click at [588, 315] on icon at bounding box center [593, 310] width 11 height 11
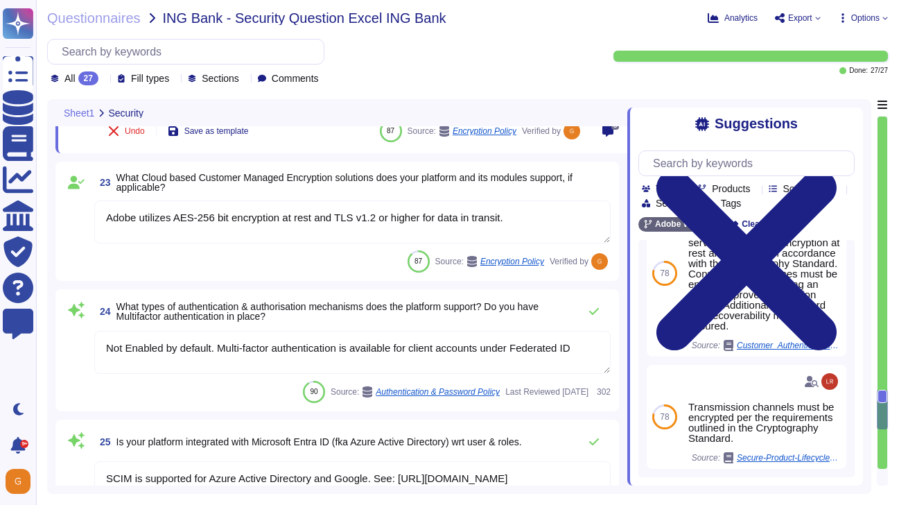
scroll to position [4186, 0]
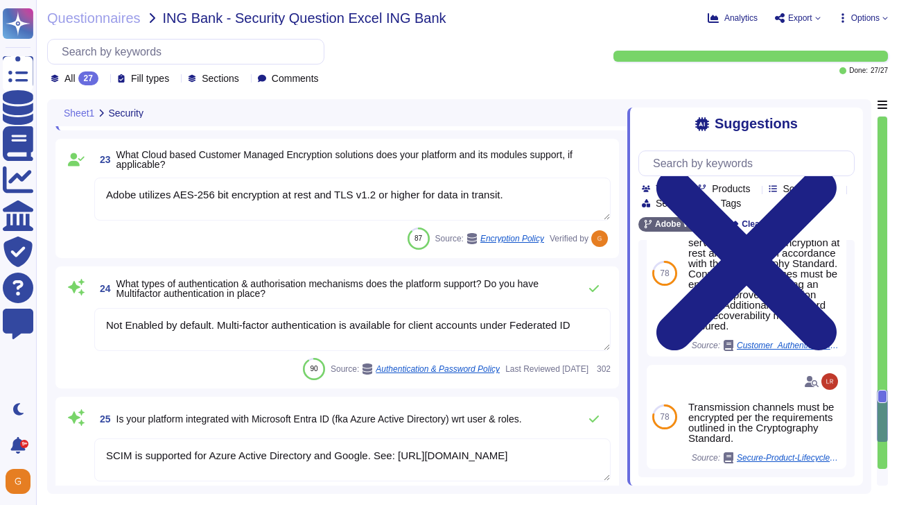
type textarea "To protect from the physical layer up, Adobe has implemented a foundational fra…"
click at [581, 335] on textarea "Not Enabled by default. Multi-factor authentication is available for client acc…" at bounding box center [352, 329] width 516 height 43
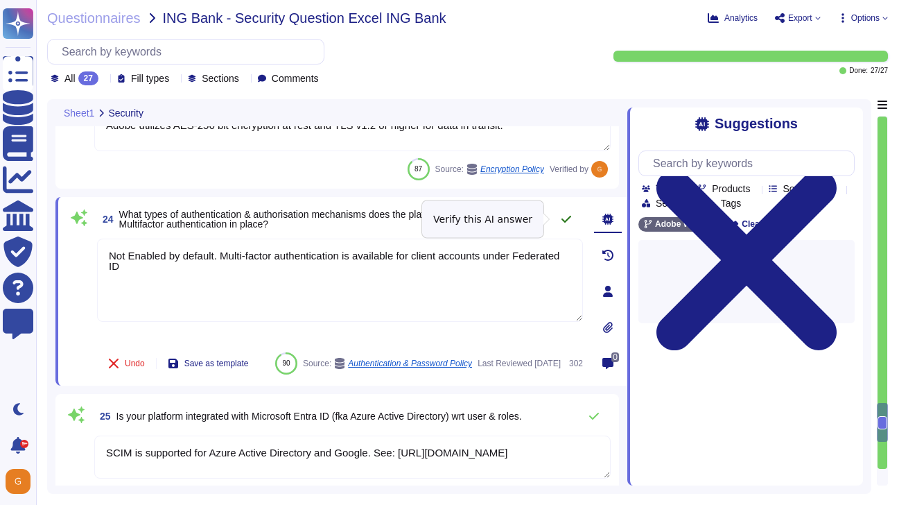
click at [566, 220] on icon at bounding box center [566, 218] width 11 height 11
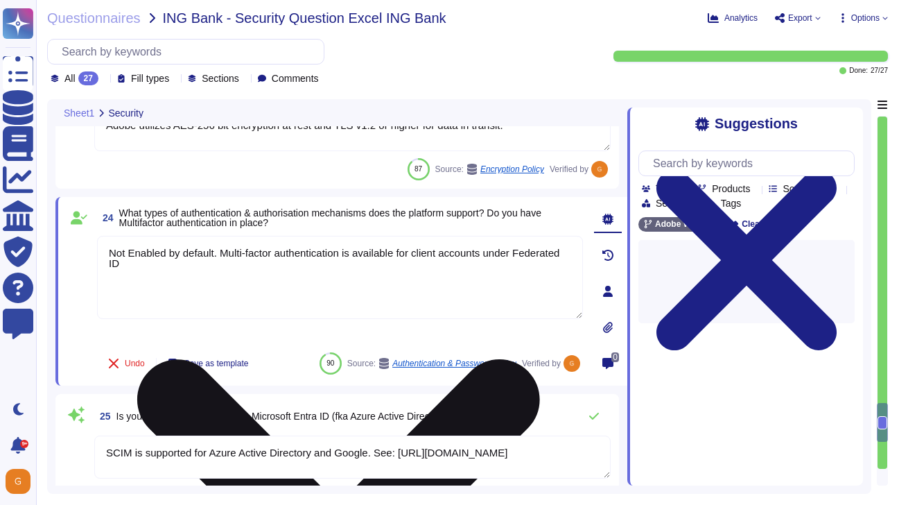
click at [412, 268] on textarea "Not Enabled by default. Multi-factor authentication is available for client acc…" at bounding box center [340, 277] width 486 height 83
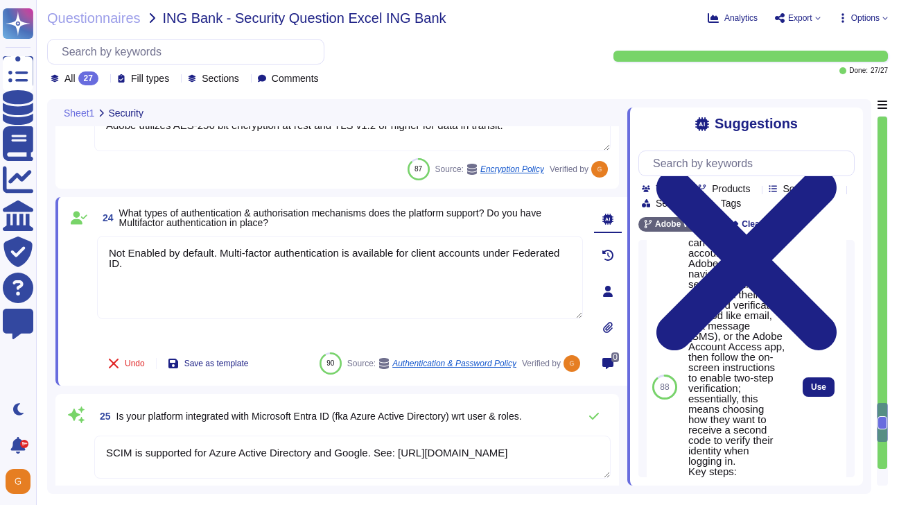
scroll to position [324, 0]
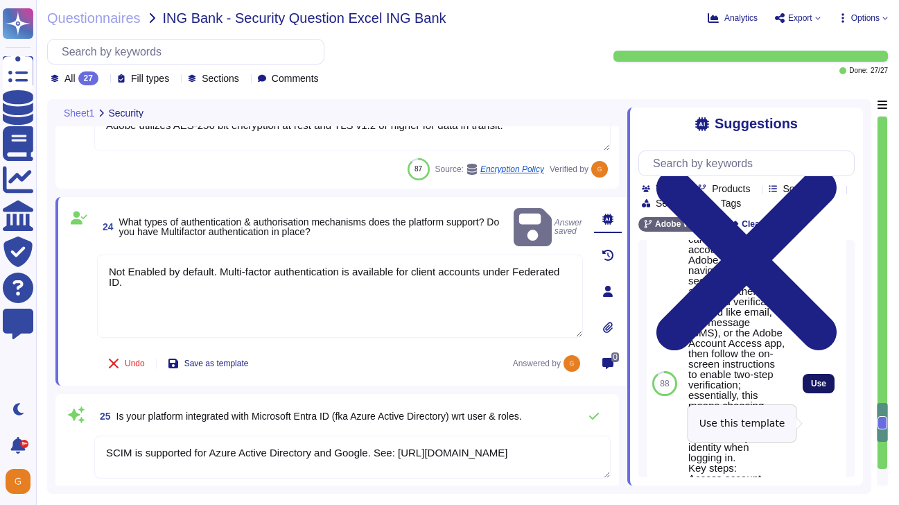
click at [821, 387] on span "Use" at bounding box center [818, 383] width 15 height 8
type textarea "Not Enabled by default. Multi-factor authentication is available for client acc…"
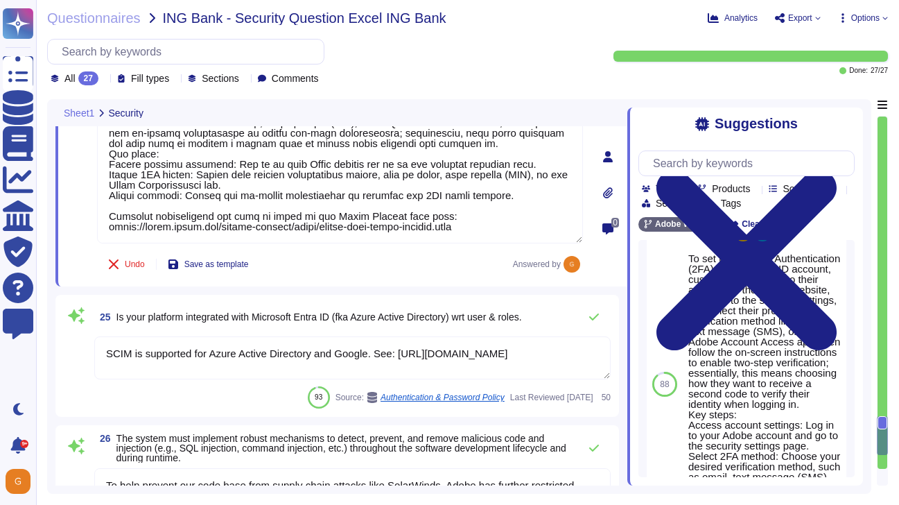
scroll to position [4359, 0]
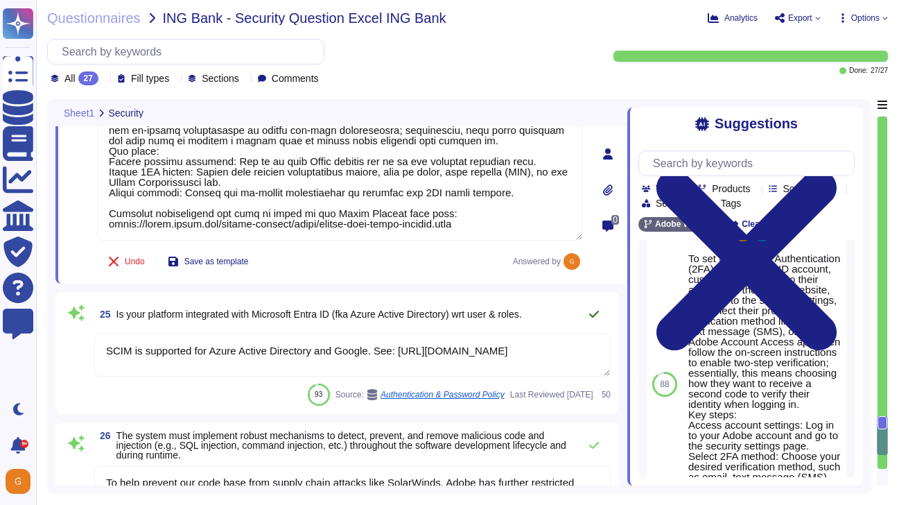
click at [596, 314] on icon at bounding box center [593, 313] width 11 height 11
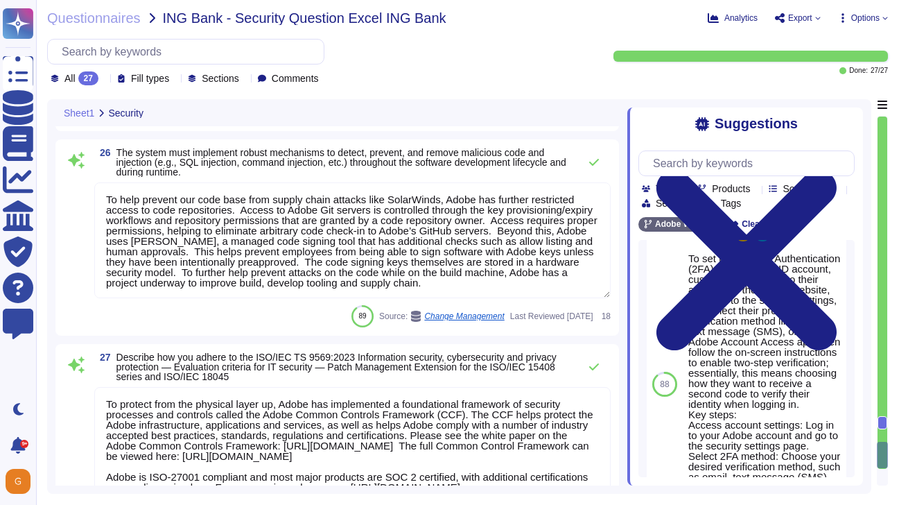
scroll to position [4599, 0]
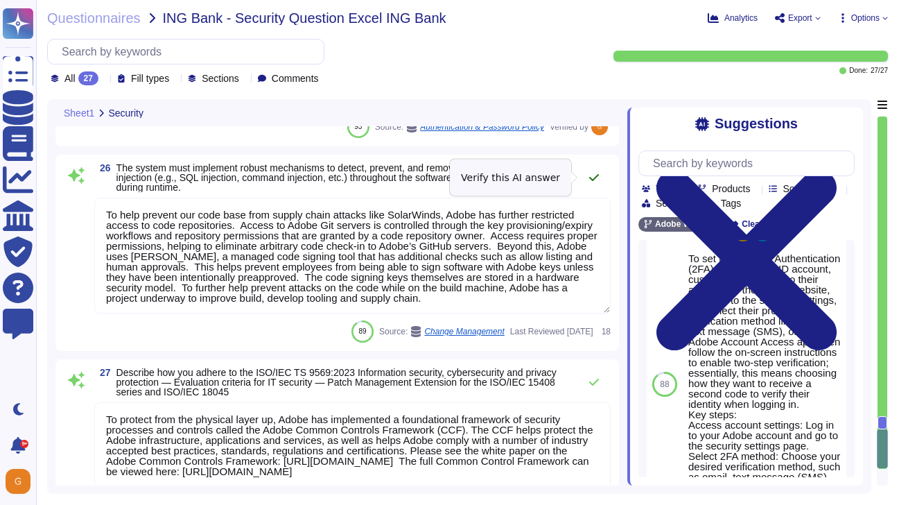
click at [592, 178] on icon at bounding box center [593, 177] width 11 height 11
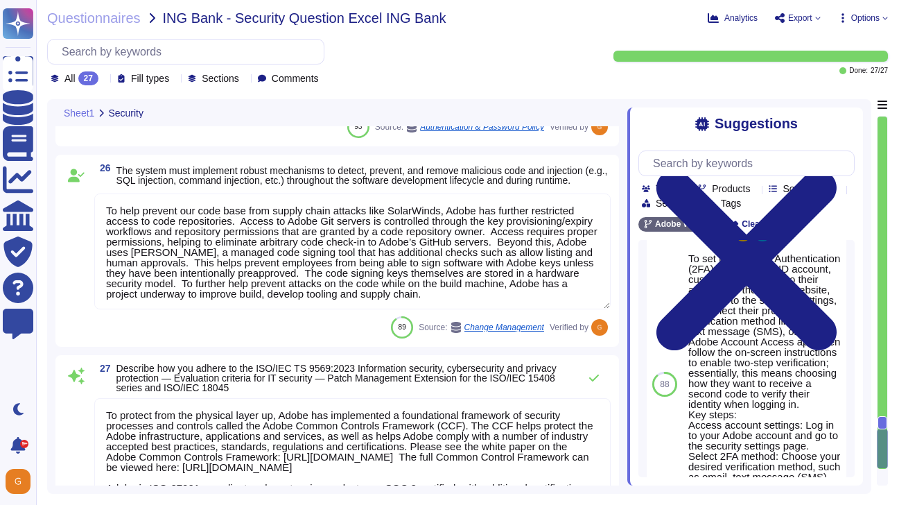
scroll to position [1, 0]
click at [592, 381] on icon at bounding box center [594, 377] width 10 height 7
click at [882, 23] on span "Options" at bounding box center [862, 17] width 51 height 11
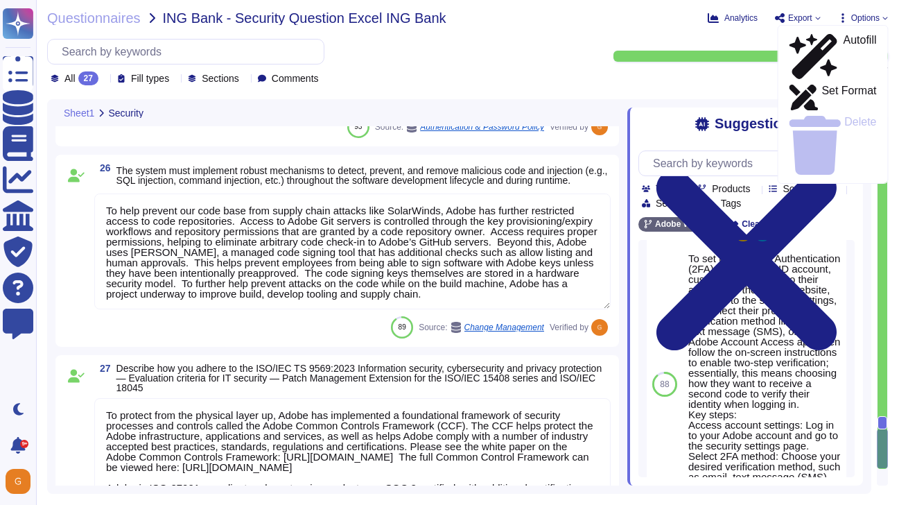
click at [807, 14] on span "Export" at bounding box center [800, 18] width 24 height 8
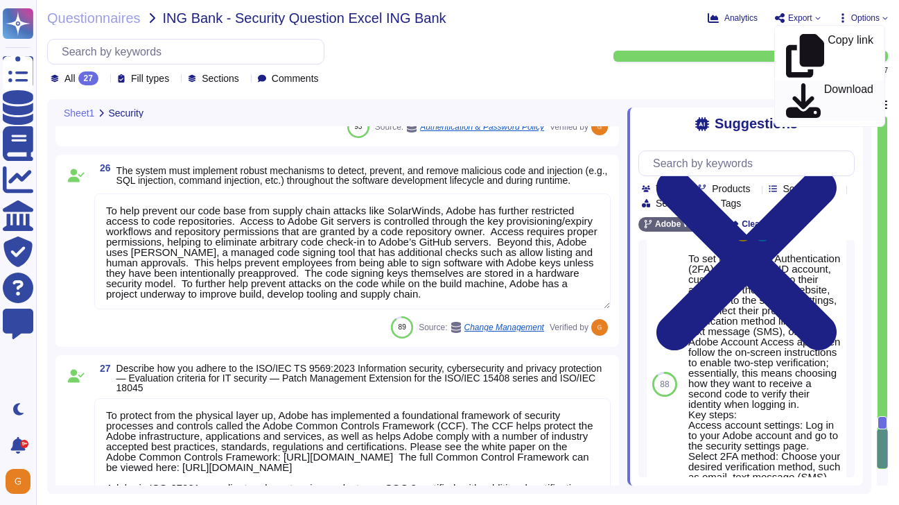
click at [824, 84] on p "Download" at bounding box center [848, 101] width 49 height 34
